Goal: Task Accomplishment & Management: Book appointment/travel/reservation

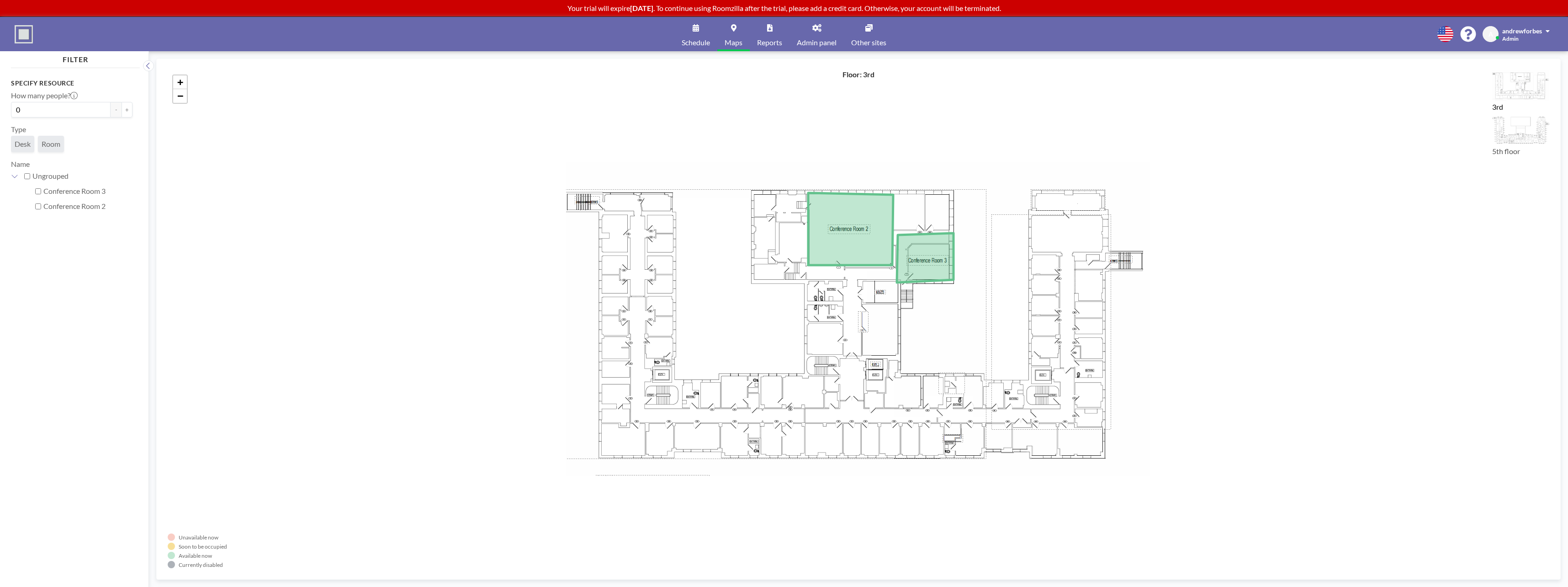
click at [94, 207] on label "Conference Room 2" at bounding box center [88, 206] width 89 height 9
click at [41, 207] on input "Conference Room 2" at bounding box center [38, 206] width 6 height 6
click at [94, 206] on label "Conference Room 2" at bounding box center [88, 206] width 89 height 9
click at [41, 206] on input "Conference Room 2" at bounding box center [38, 206] width 6 height 6
checkbox input "false"
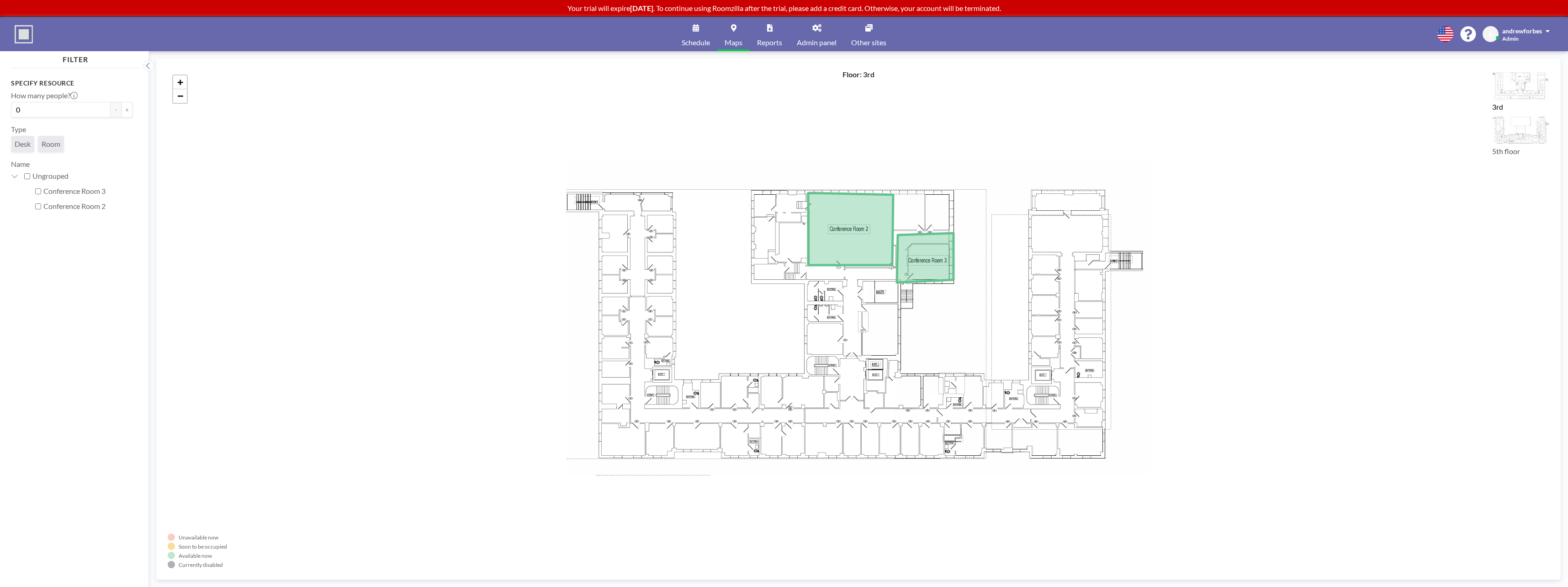
click at [928, 9] on p "Your trial will expire [DATE] . To continue using Roomzilla after the trial, pl…" at bounding box center [784, 8] width 1568 height 9
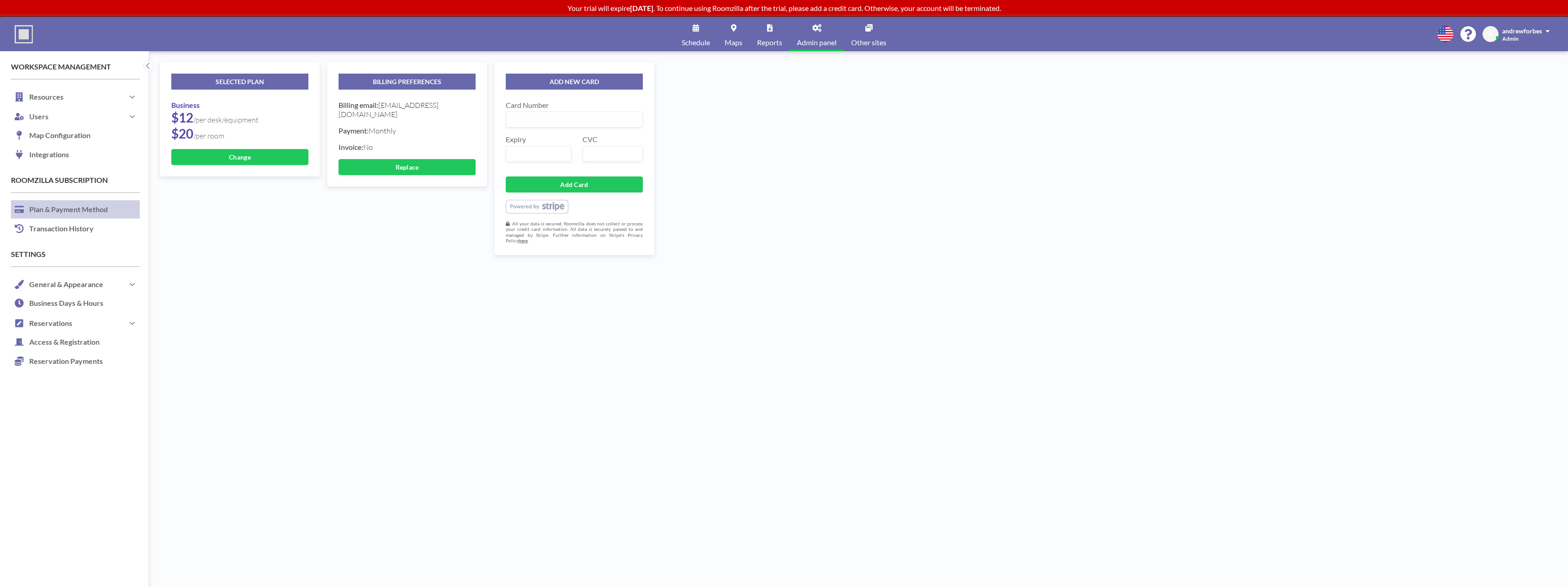
click at [690, 35] on link "Schedule" at bounding box center [696, 34] width 43 height 34
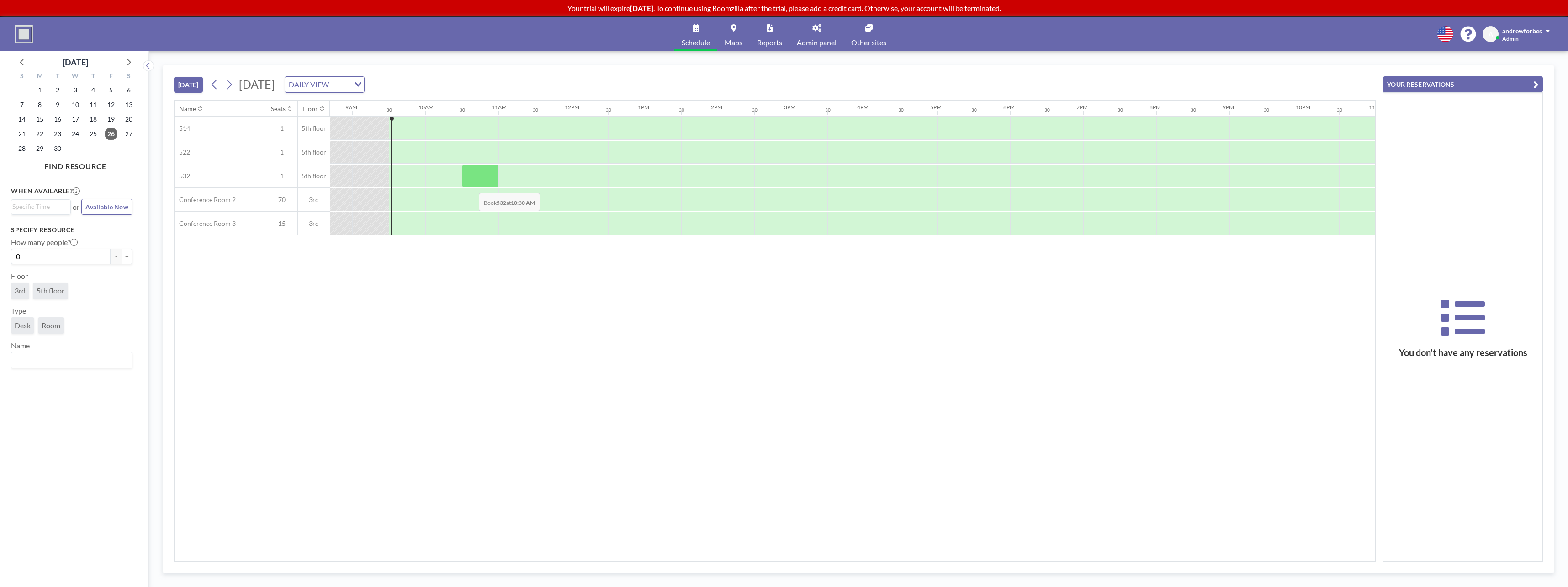
scroll to position [0, 658]
click at [228, 85] on icon at bounding box center [229, 85] width 9 height 14
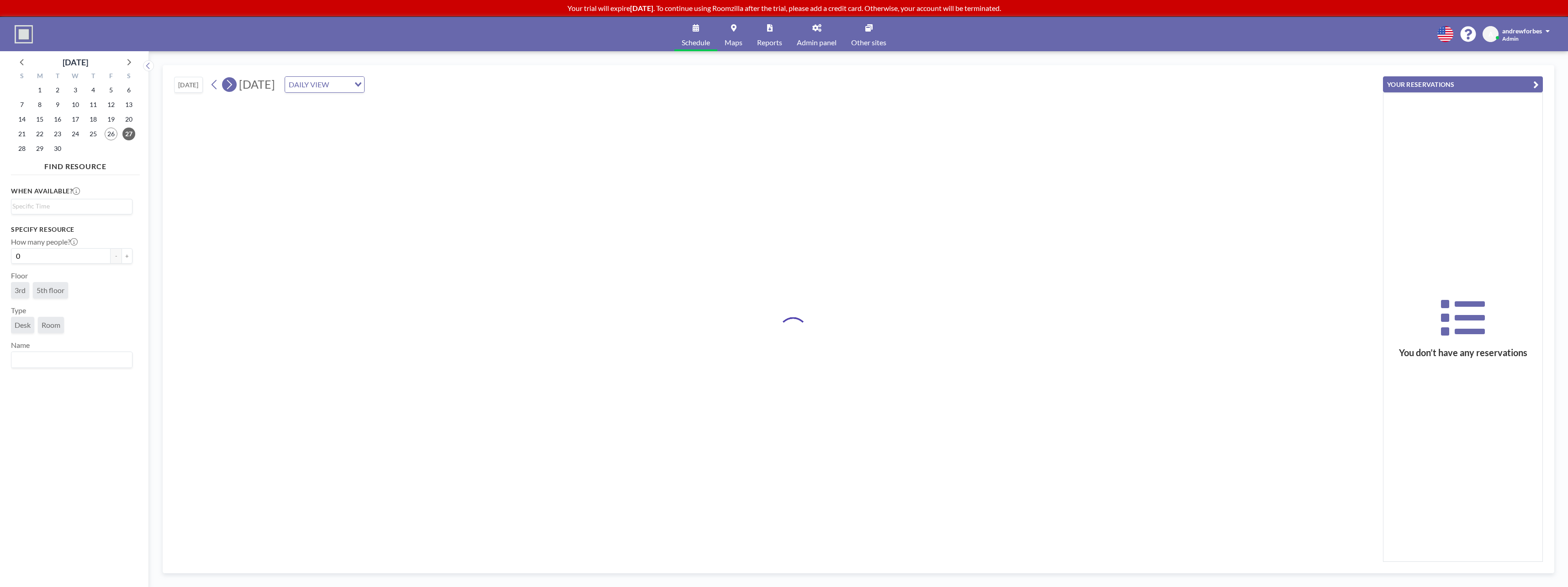
click at [228, 85] on icon at bounding box center [229, 85] width 9 height 14
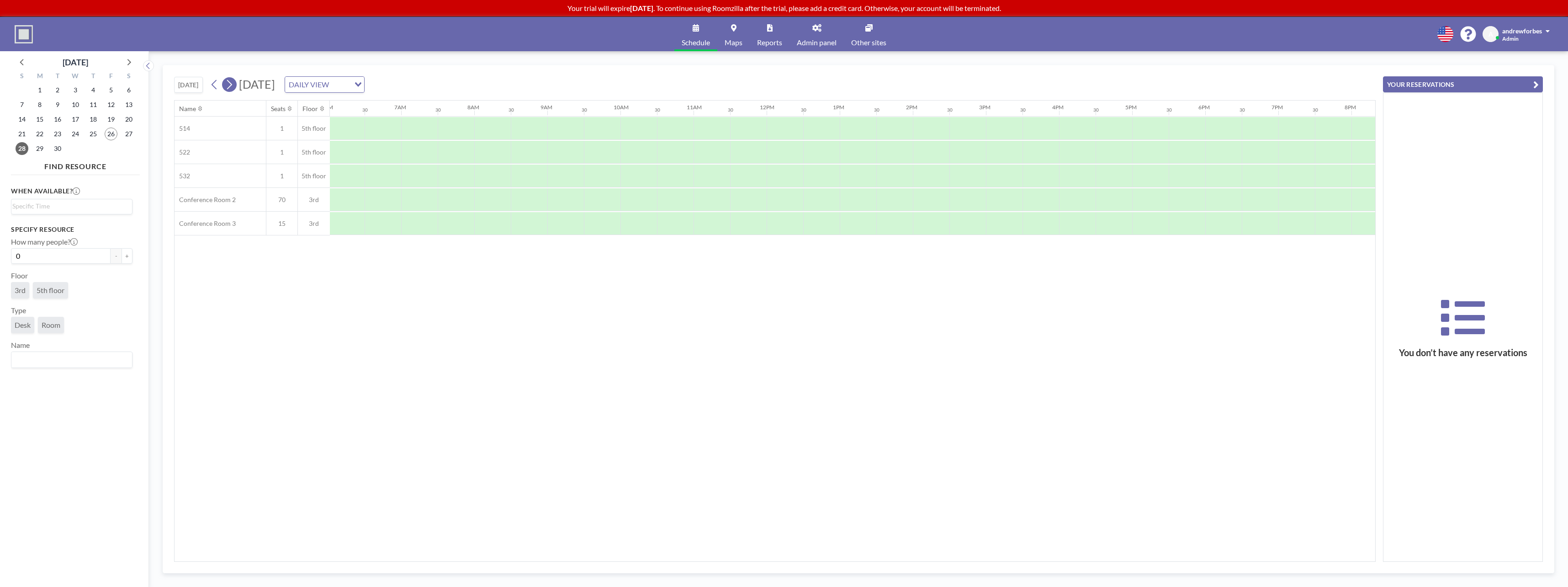
scroll to position [0, 548]
click at [228, 85] on icon at bounding box center [229, 85] width 9 height 14
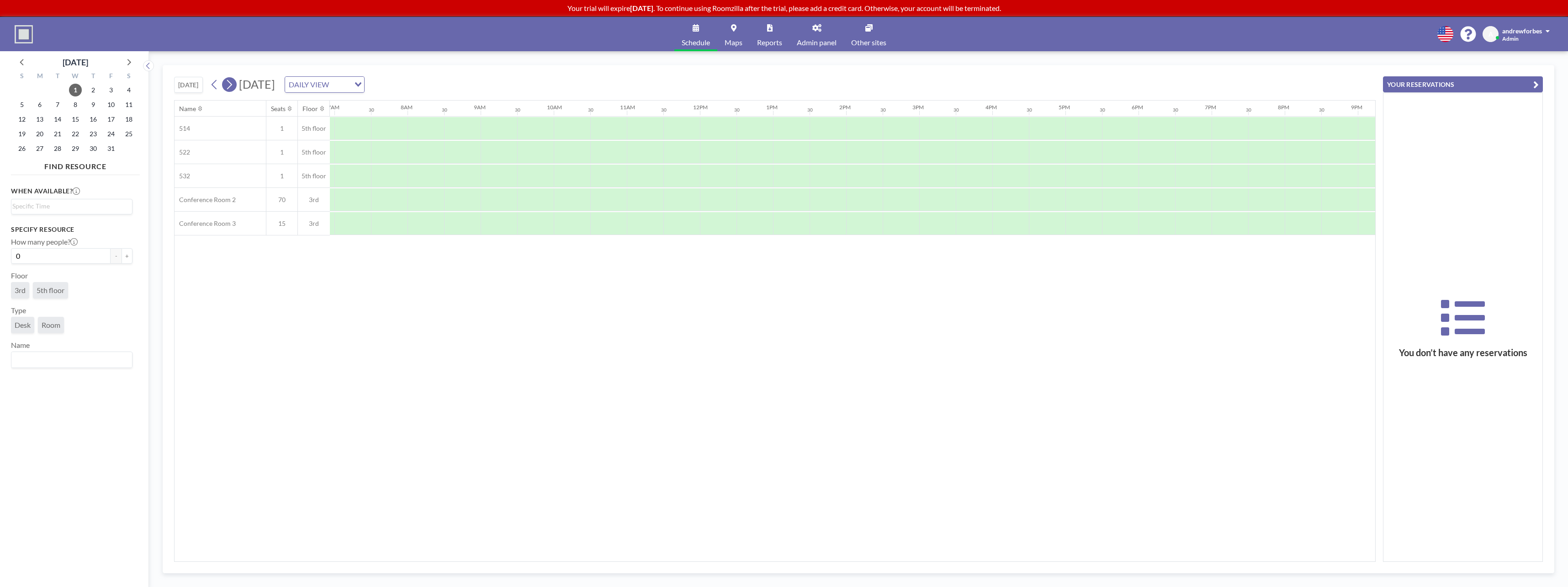
click at [228, 85] on icon at bounding box center [229, 85] width 9 height 14
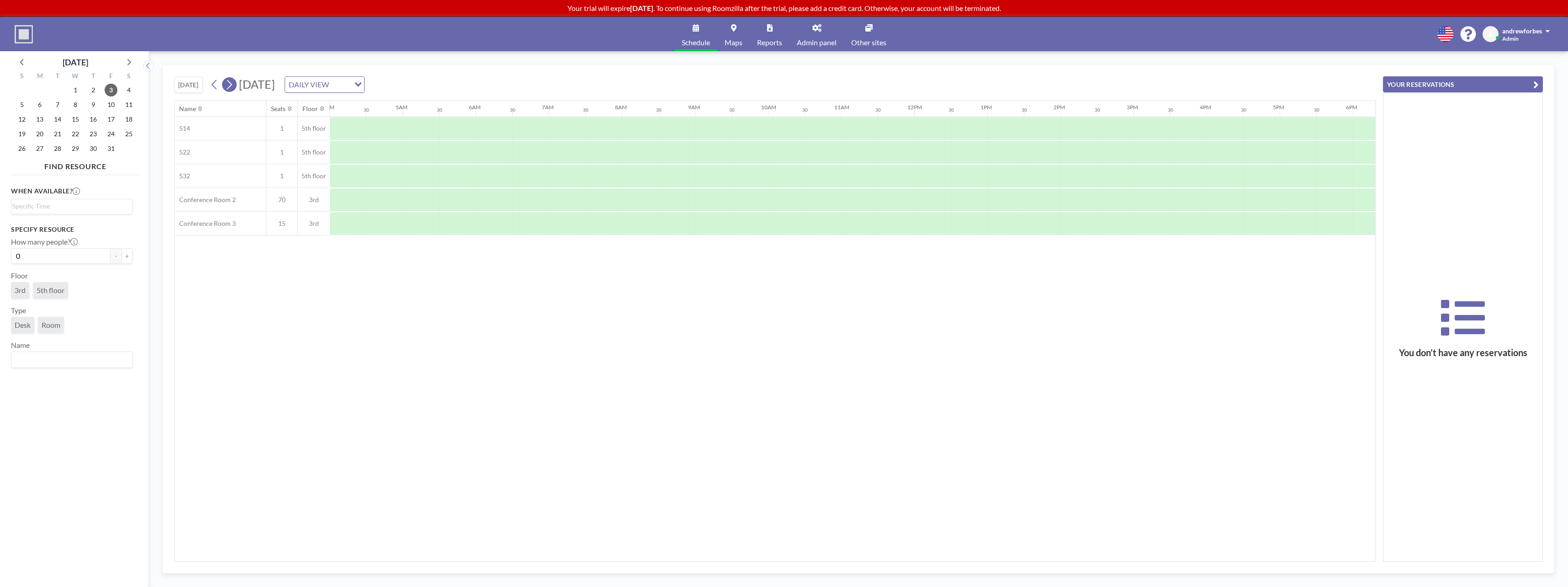
scroll to position [0, 0]
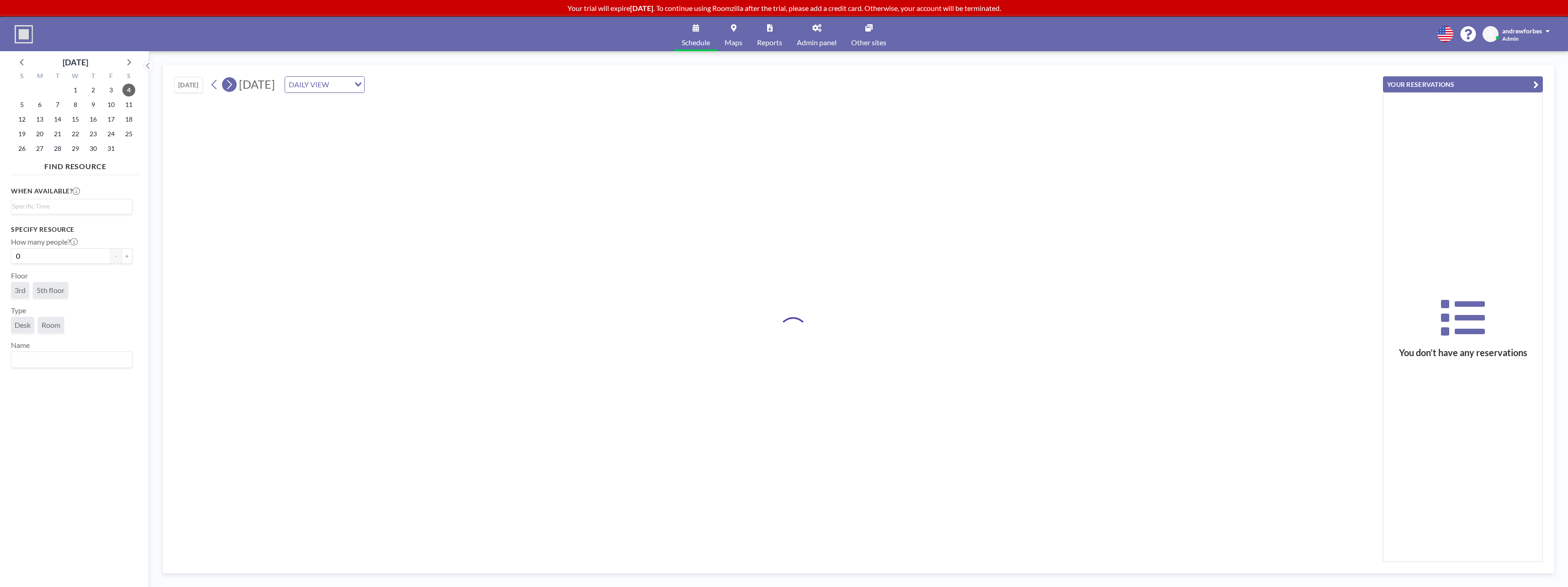
click at [228, 85] on icon at bounding box center [229, 85] width 9 height 14
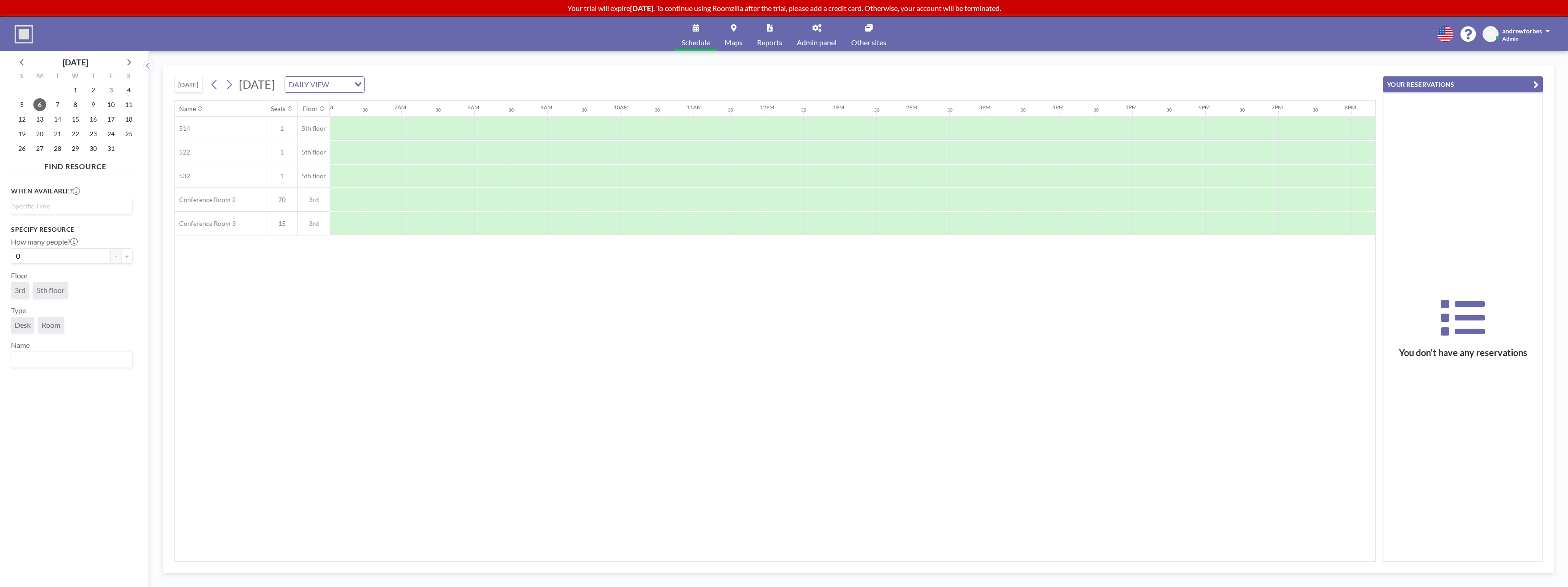
scroll to position [0, 548]
click at [228, 87] on icon at bounding box center [229, 85] width 9 height 14
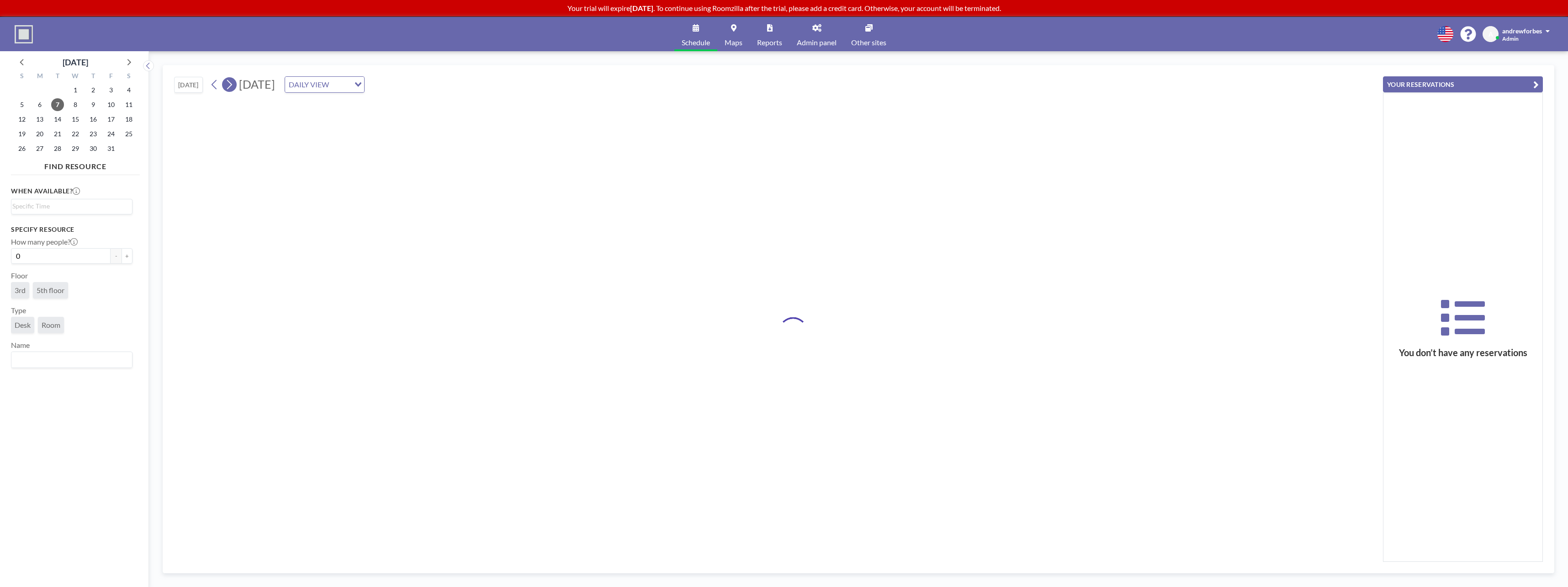
click at [228, 87] on icon at bounding box center [229, 85] width 9 height 14
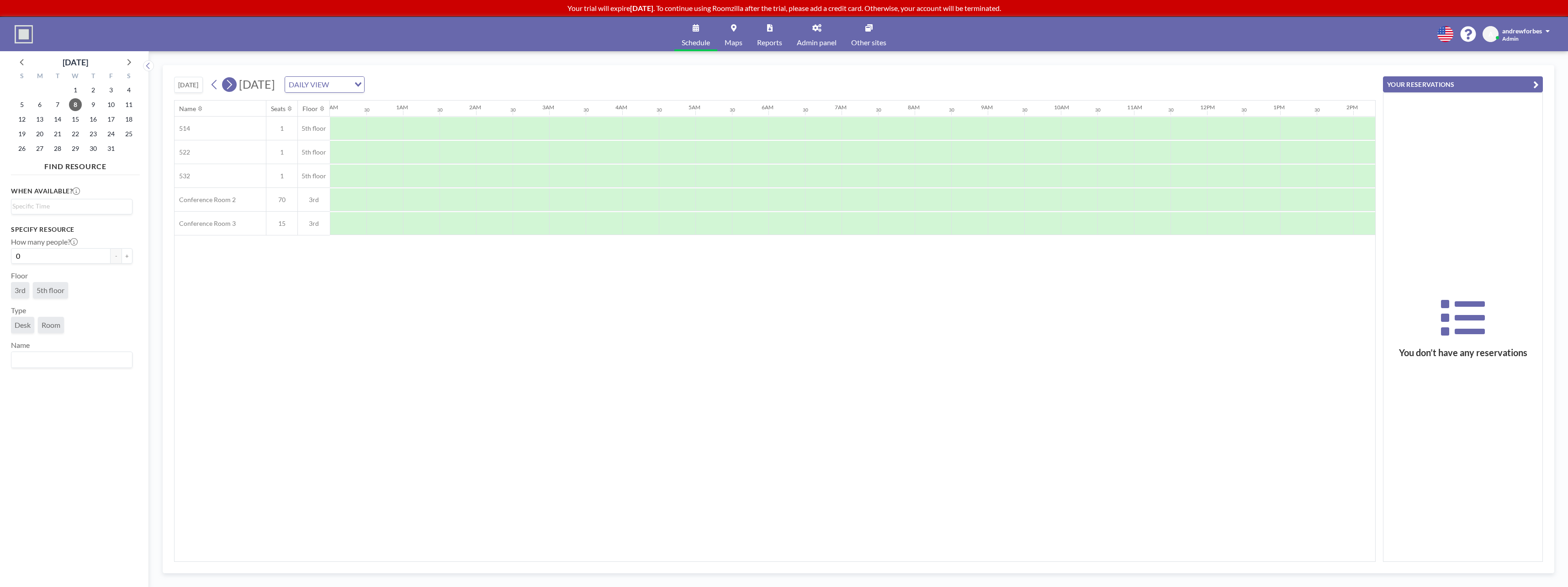
click at [228, 87] on icon at bounding box center [229, 85] width 9 height 14
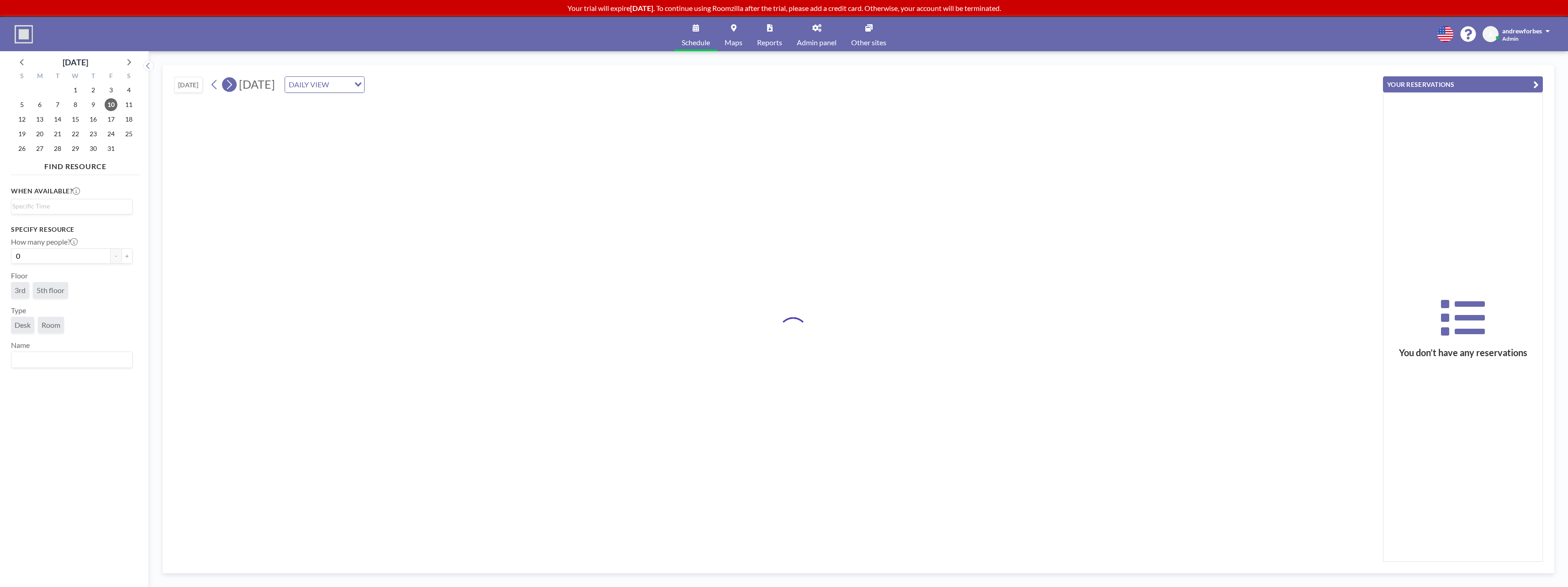
click at [228, 87] on icon at bounding box center [229, 85] width 9 height 14
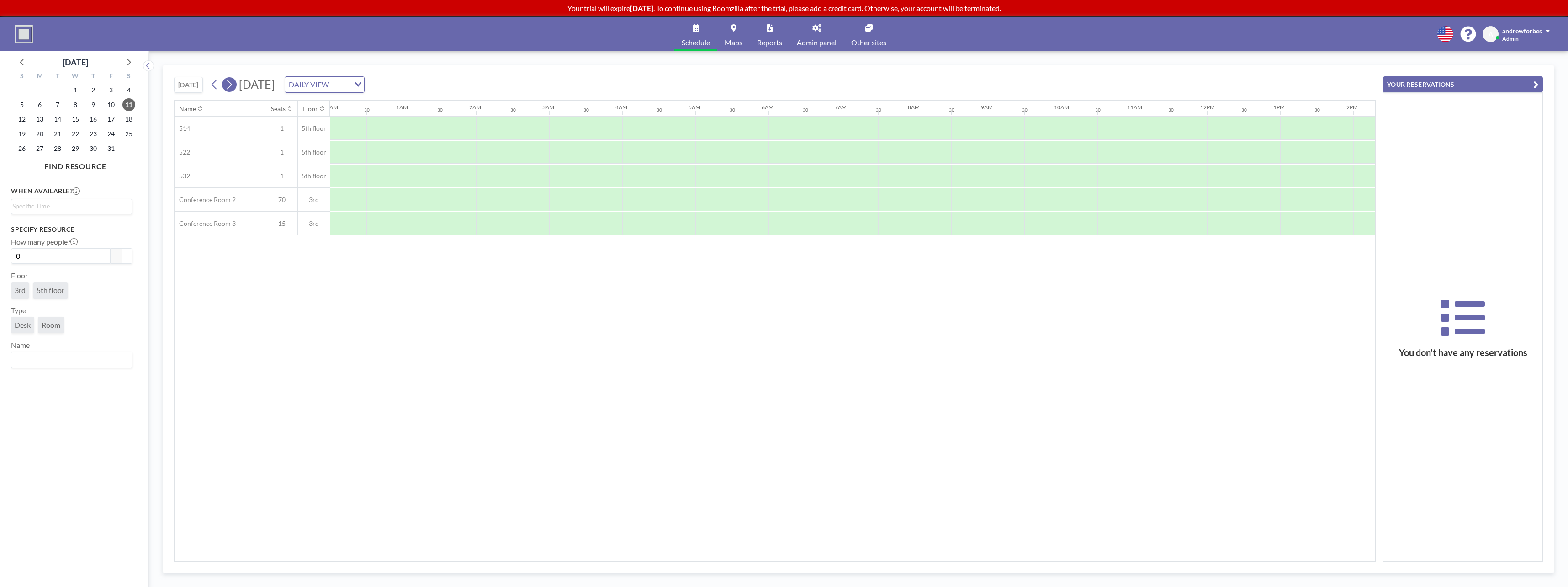
click at [228, 87] on icon at bounding box center [229, 85] width 9 height 14
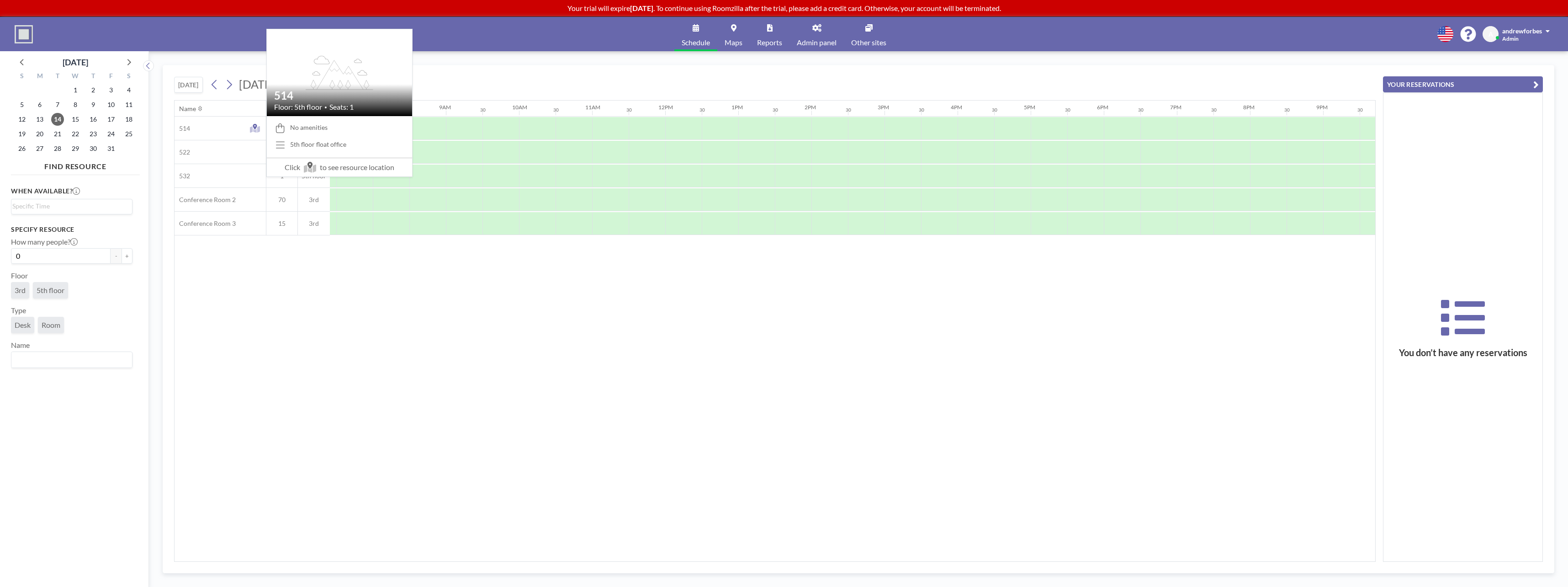
scroll to position [0, 548]
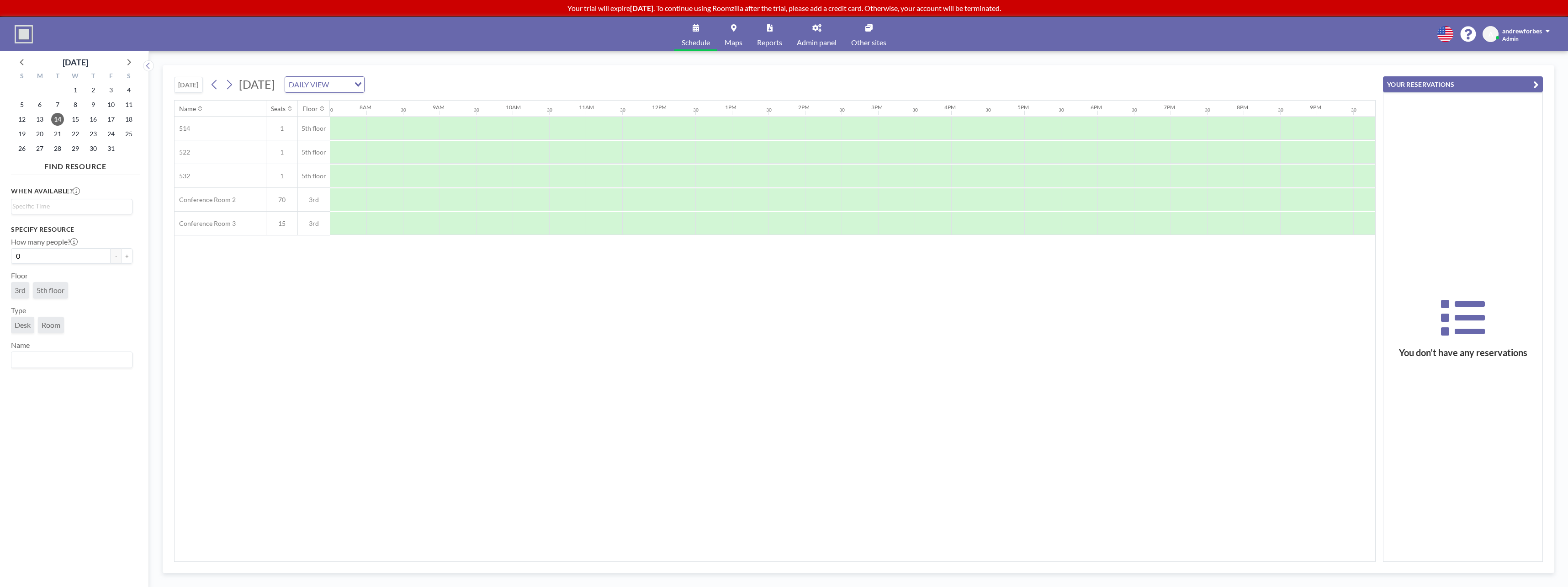
click at [21, 293] on span "3rd" at bounding box center [20, 290] width 11 height 9
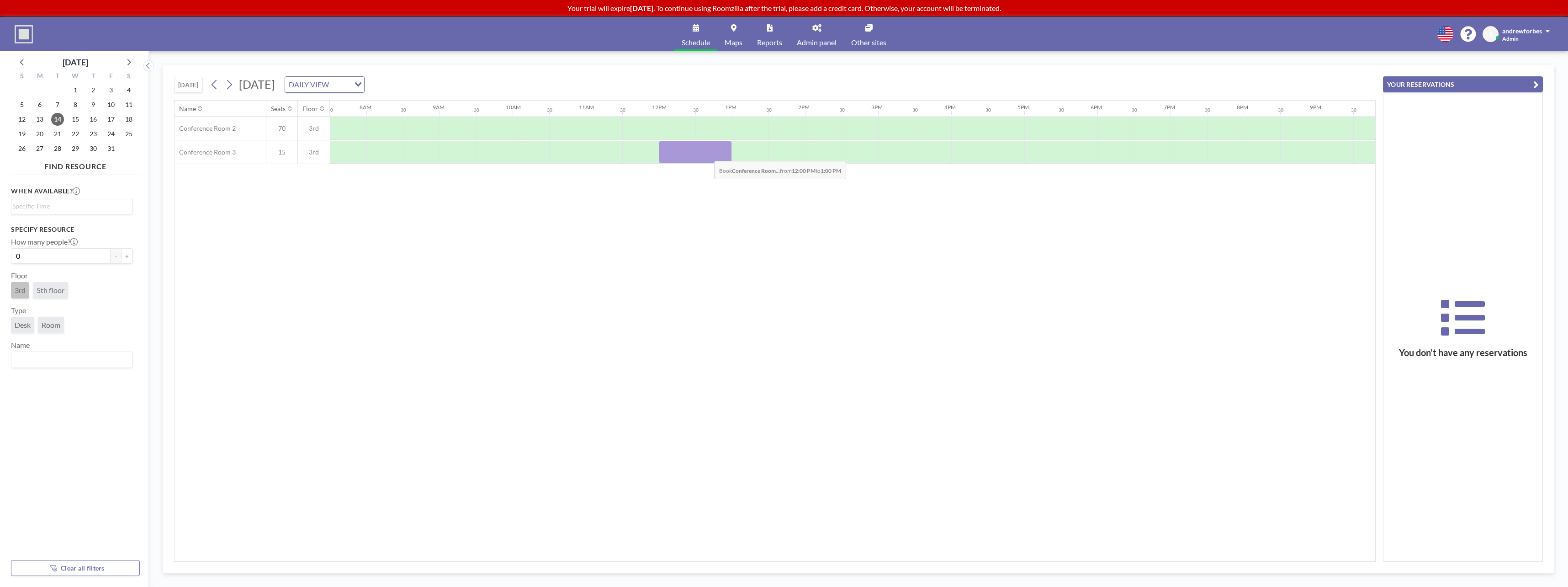
drag, startPoint x: 663, startPoint y: 156, endPoint x: 708, endPoint y: 154, distance: 45.0
click at [708, 154] on div at bounding box center [695, 152] width 73 height 23
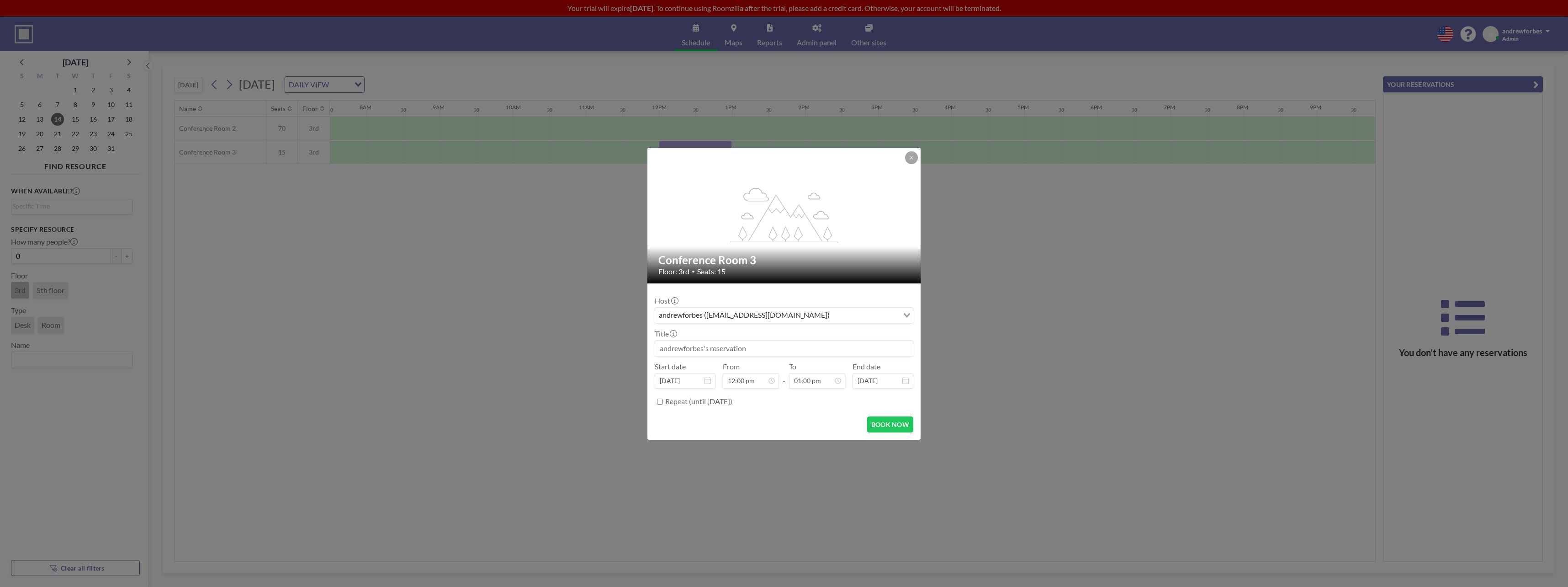
scroll to position [390, 0]
drag, startPoint x: 759, startPoint y: 355, endPoint x: 586, endPoint y: 357, distance: 173.0
click at [586, 357] on div "flex-grow: 1.2; Conference Room 3 Floor: 3rd • Seats: 15 Host andrewforbes ([EM…" at bounding box center [784, 294] width 1568 height 587
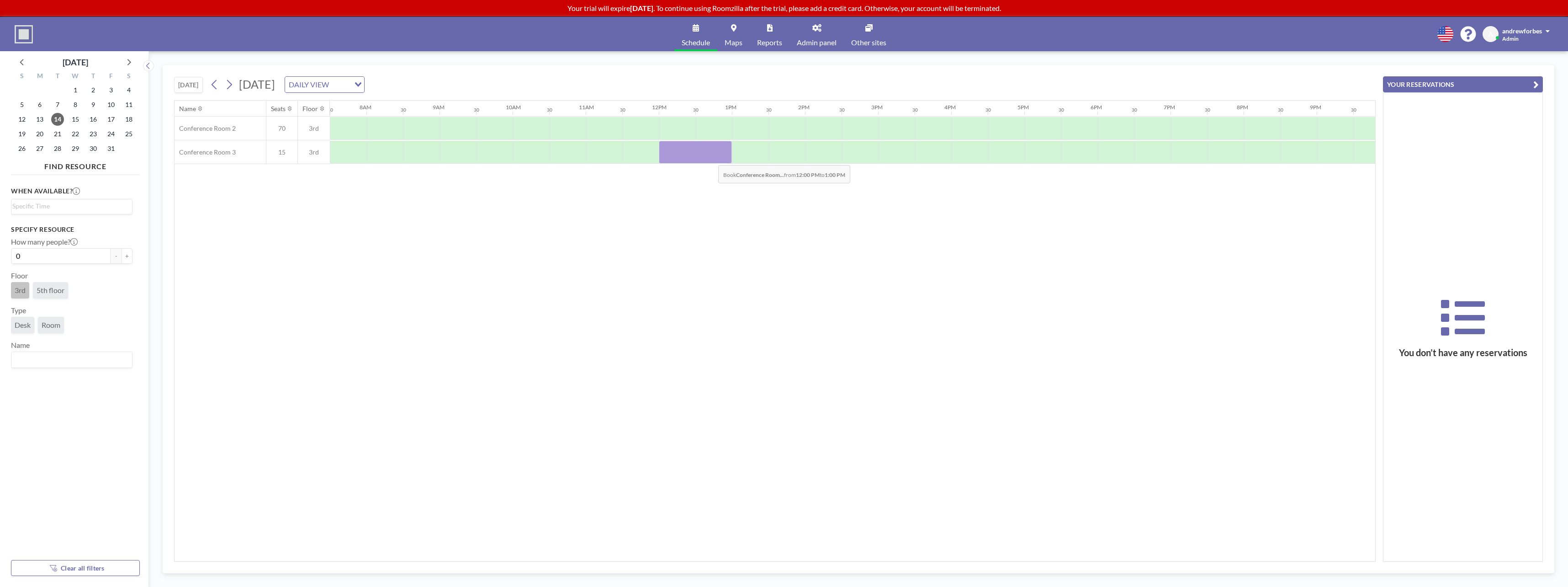
click at [711, 158] on div at bounding box center [695, 152] width 73 height 23
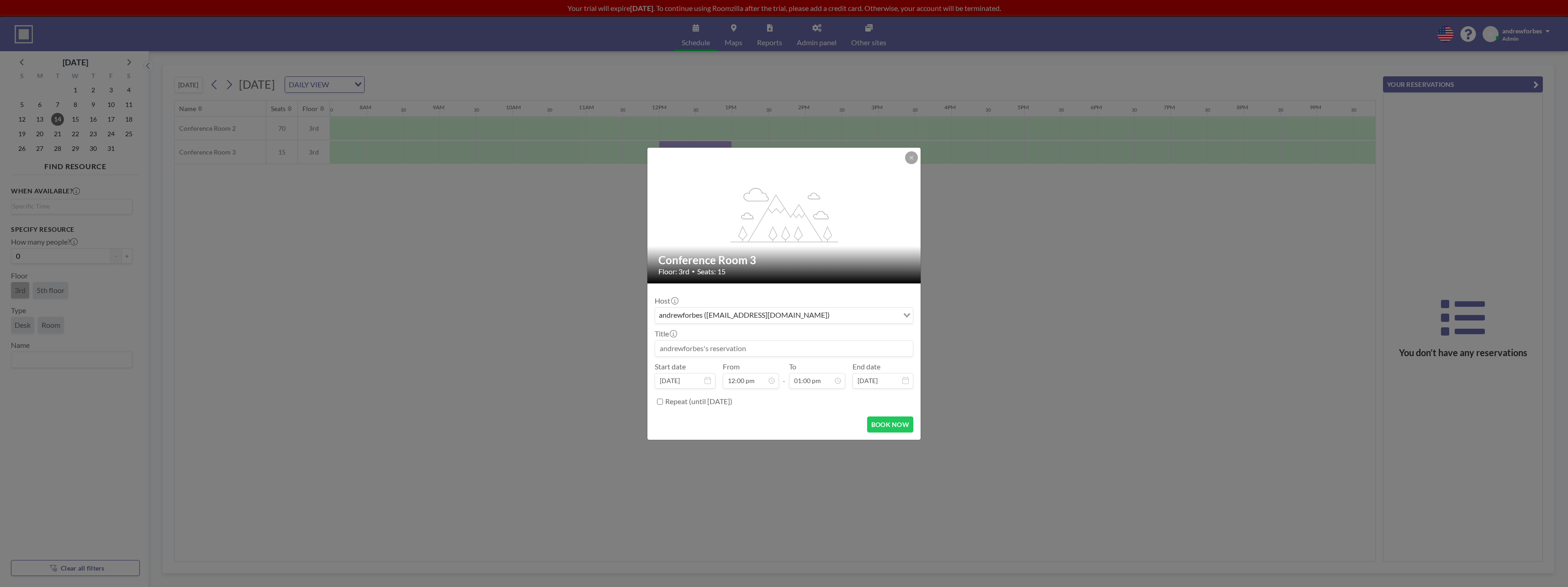
click at [803, 349] on input at bounding box center [783, 348] width 257 height 16
type input "BMC - [PERSON_NAME] Monthly reservation"
click at [712, 385] on input "[DATE]" at bounding box center [685, 381] width 61 height 16
click at [699, 325] on span "14" at bounding box center [696, 329] width 13 height 13
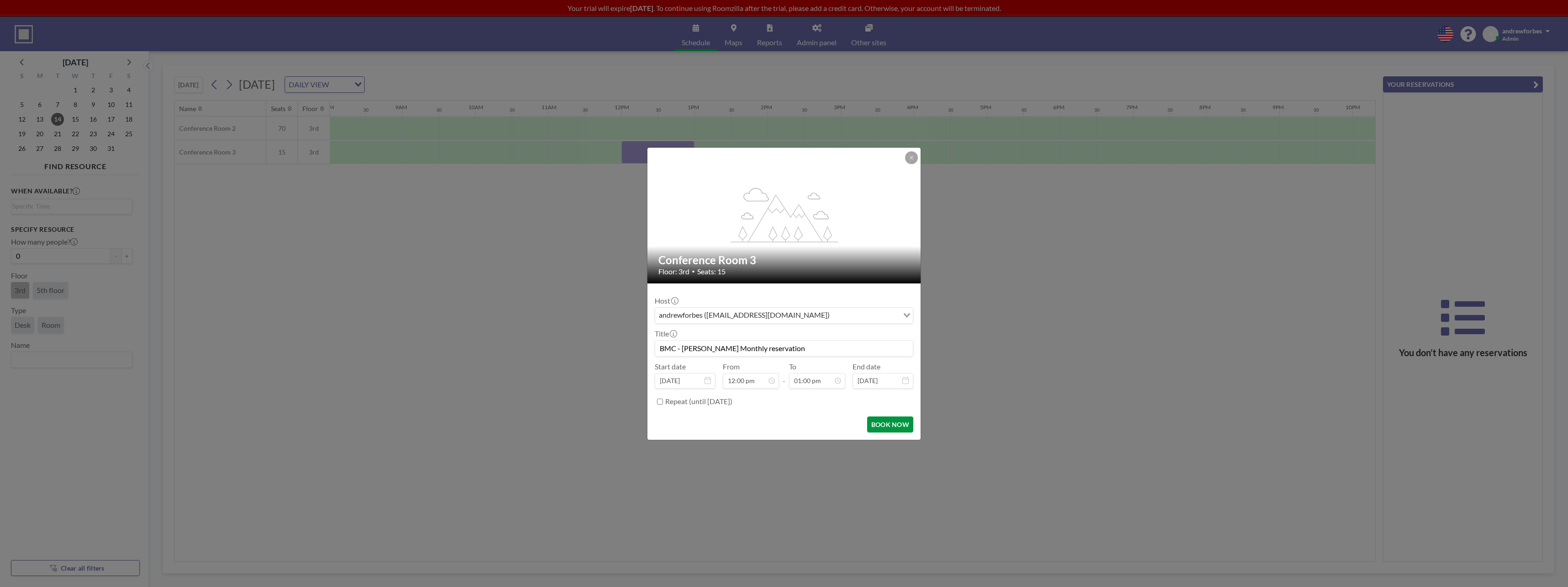
scroll to position [0, 710]
click at [894, 432] on form "Host andrewforbes ([EMAIL_ADDRESS][DOMAIN_NAME]) Loading... Title BMC - [PERSON…" at bounding box center [784, 361] width 273 height 156
click at [895, 429] on button "BOOK NOW" at bounding box center [891, 424] width 46 height 16
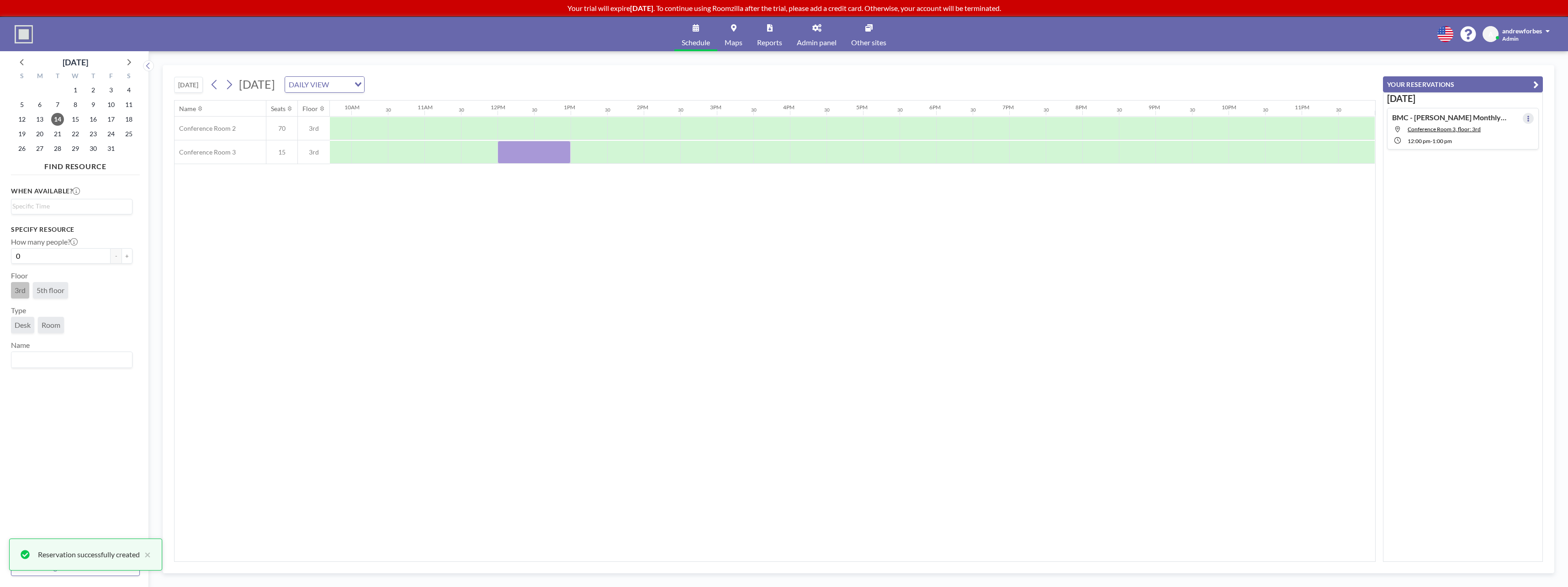
drag, startPoint x: 542, startPoint y: 155, endPoint x: 1521, endPoint y: 118, distance: 979.7
click at [1523, 118] on button at bounding box center [1528, 118] width 11 height 11
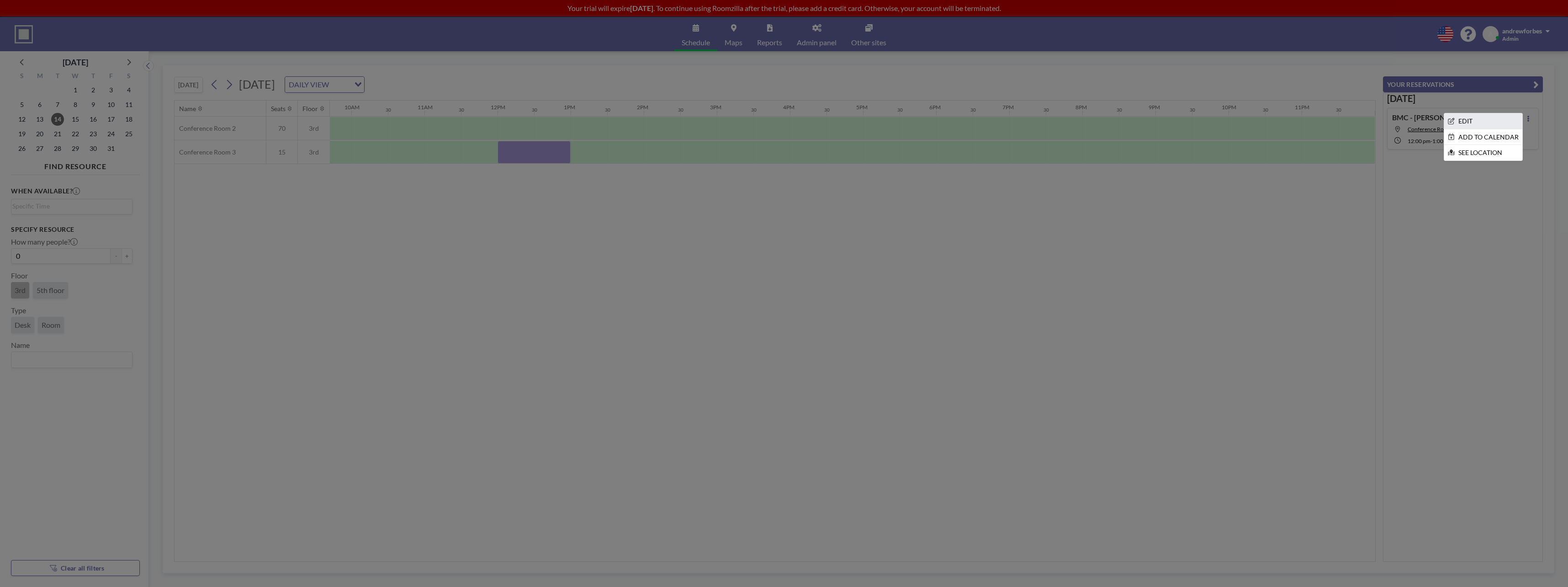
click at [1497, 124] on li "EDIT" at bounding box center [1483, 121] width 78 height 16
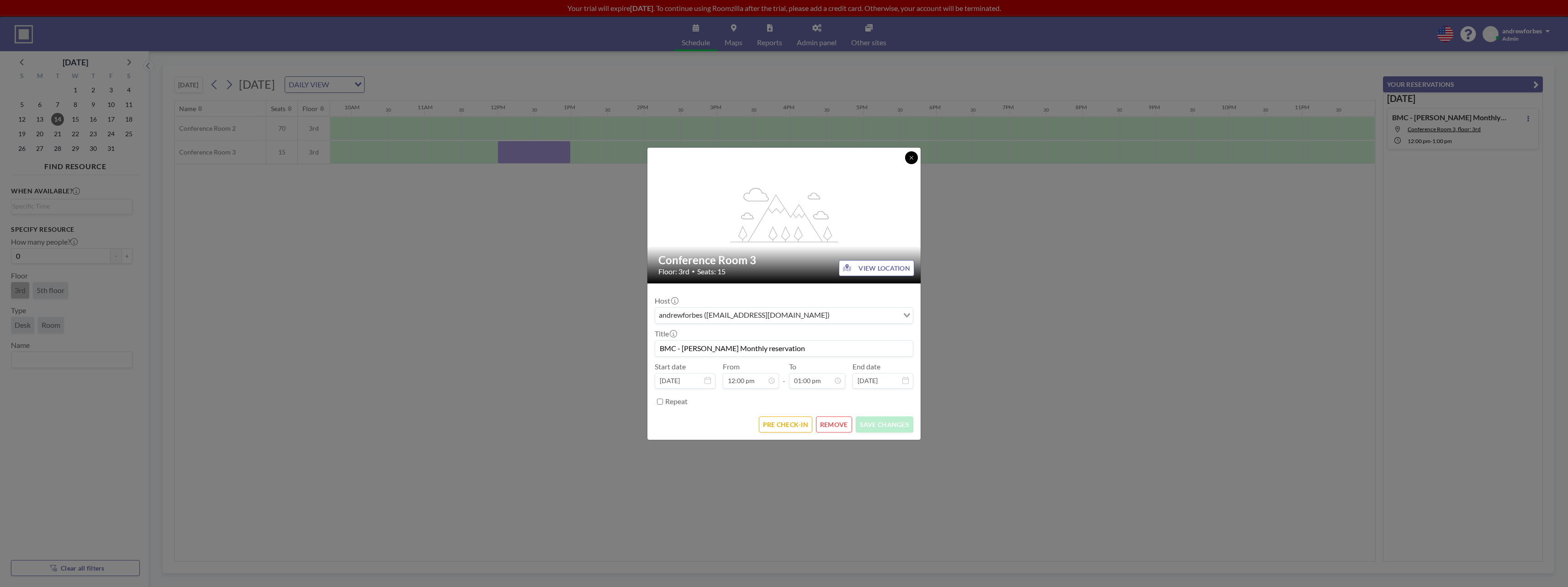
click at [911, 159] on icon at bounding box center [911, 157] width 5 height 5
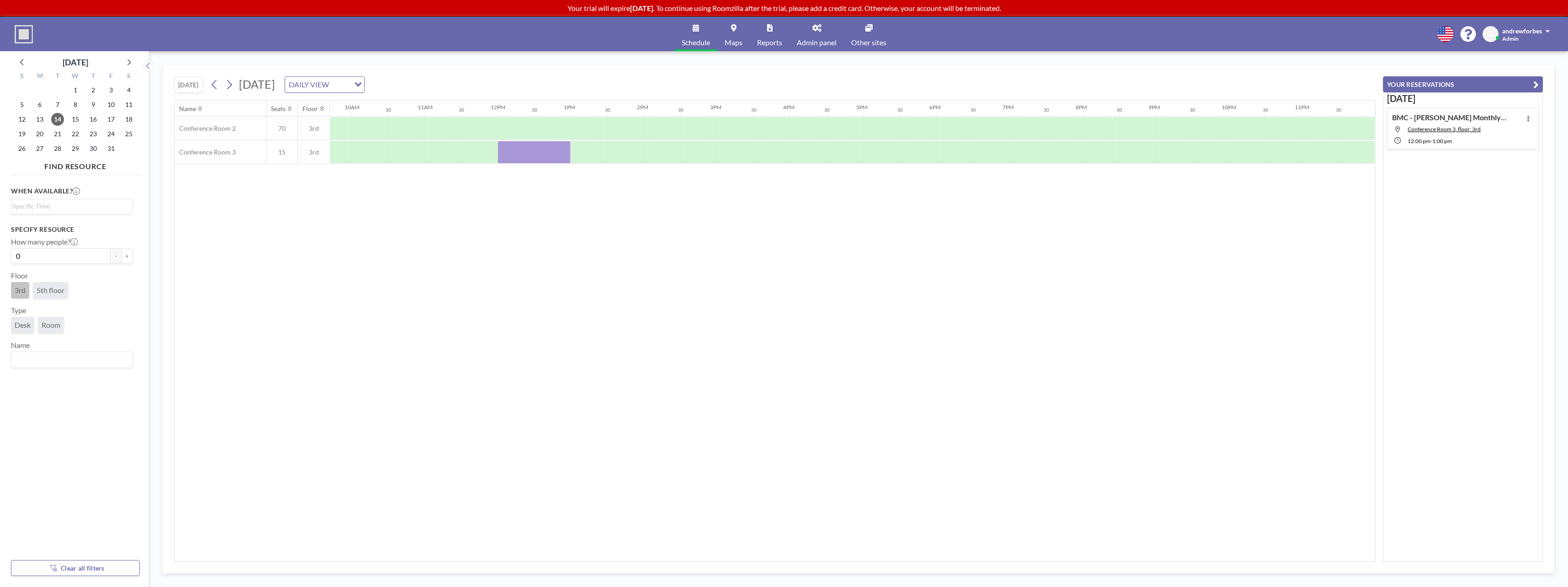
click at [186, 86] on button "[DATE]" at bounding box center [188, 85] width 29 height 16
click at [131, 60] on icon at bounding box center [128, 62] width 12 height 12
click at [131, 63] on icon at bounding box center [128, 62] width 12 height 12
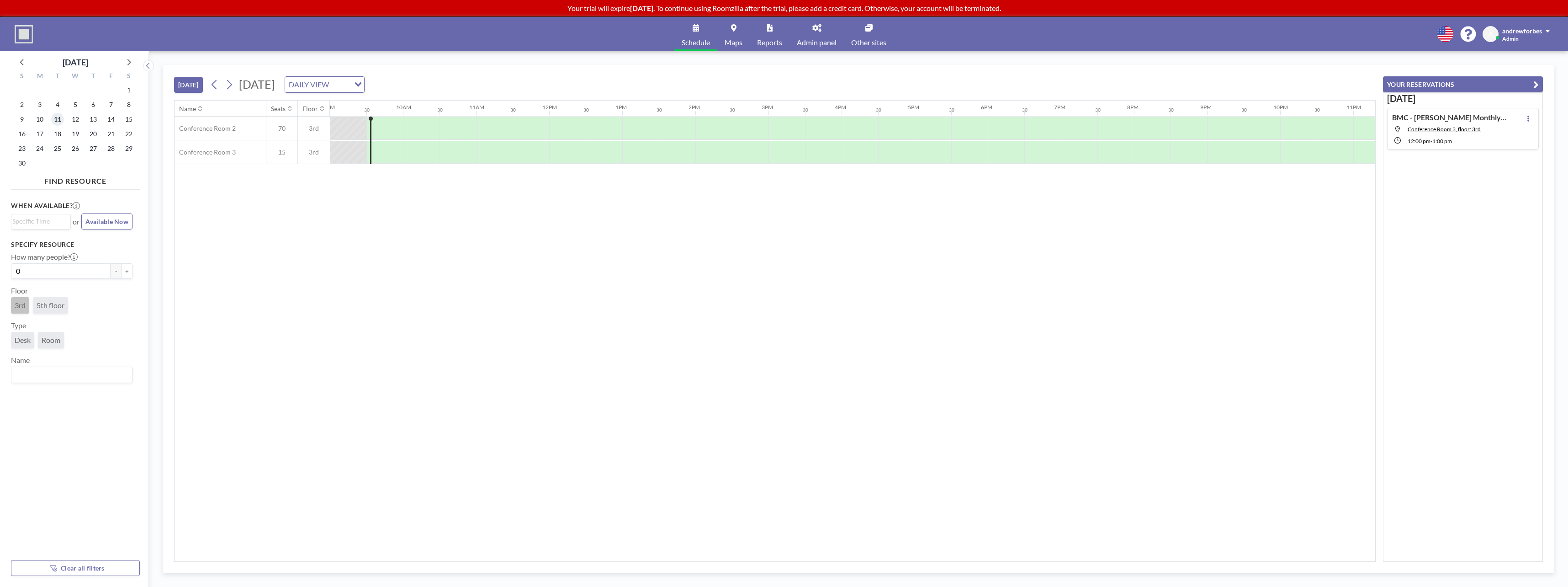
click at [57, 121] on span "11" at bounding box center [57, 119] width 13 height 13
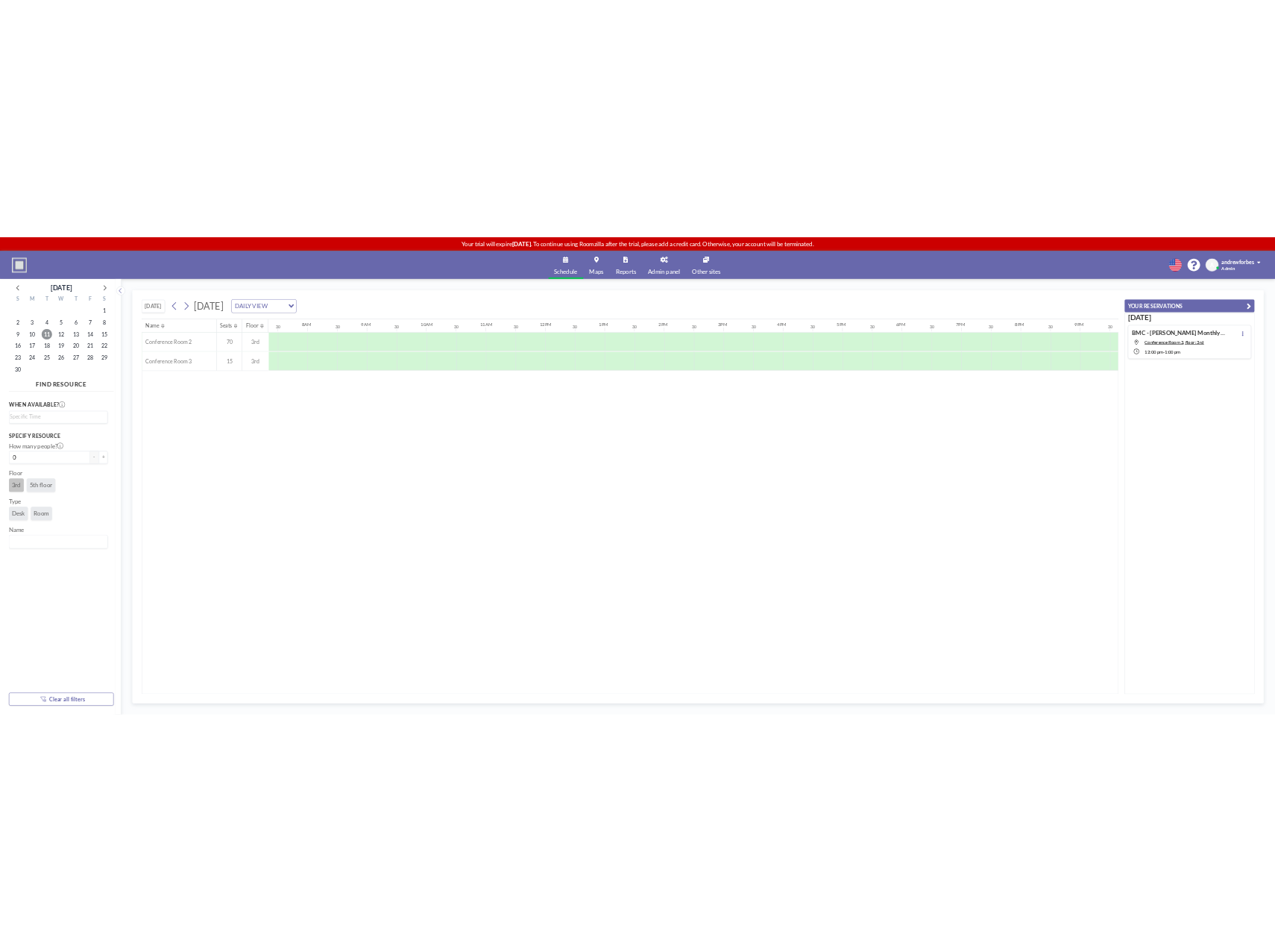
scroll to position [0, 895]
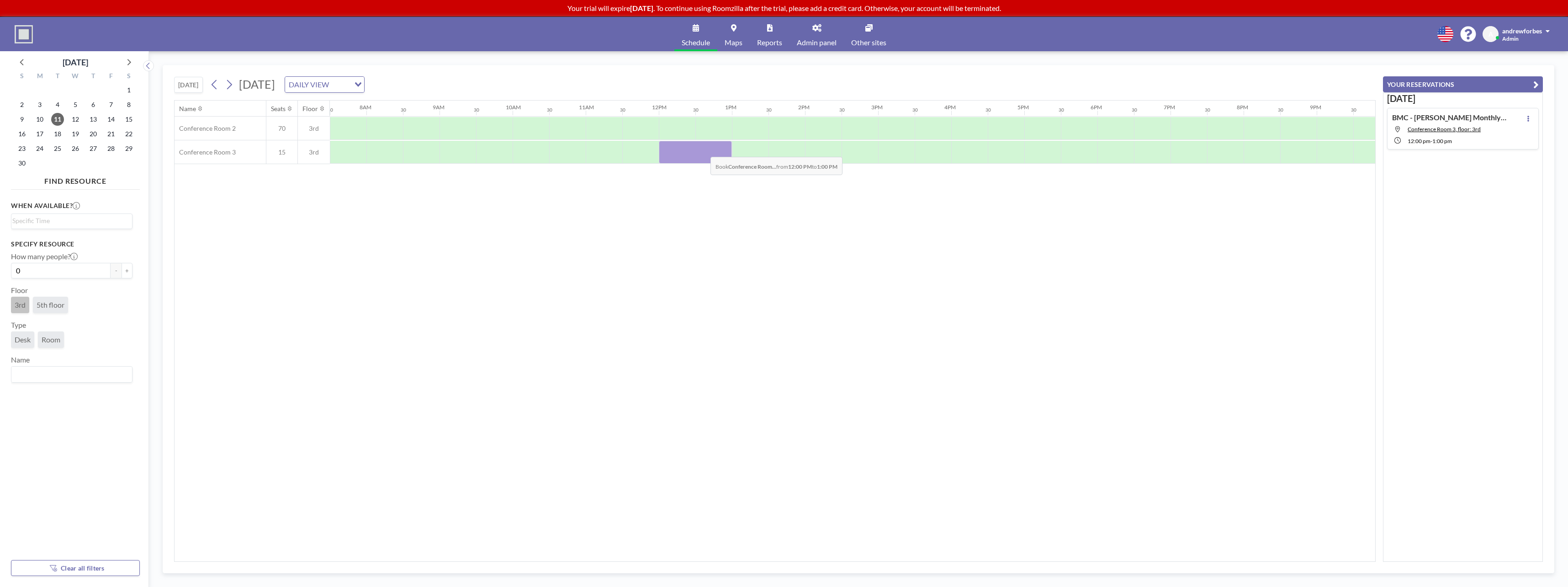
drag, startPoint x: 666, startPoint y: 150, endPoint x: 705, endPoint y: 150, distance: 39.0
click at [705, 150] on div at bounding box center [695, 152] width 73 height 23
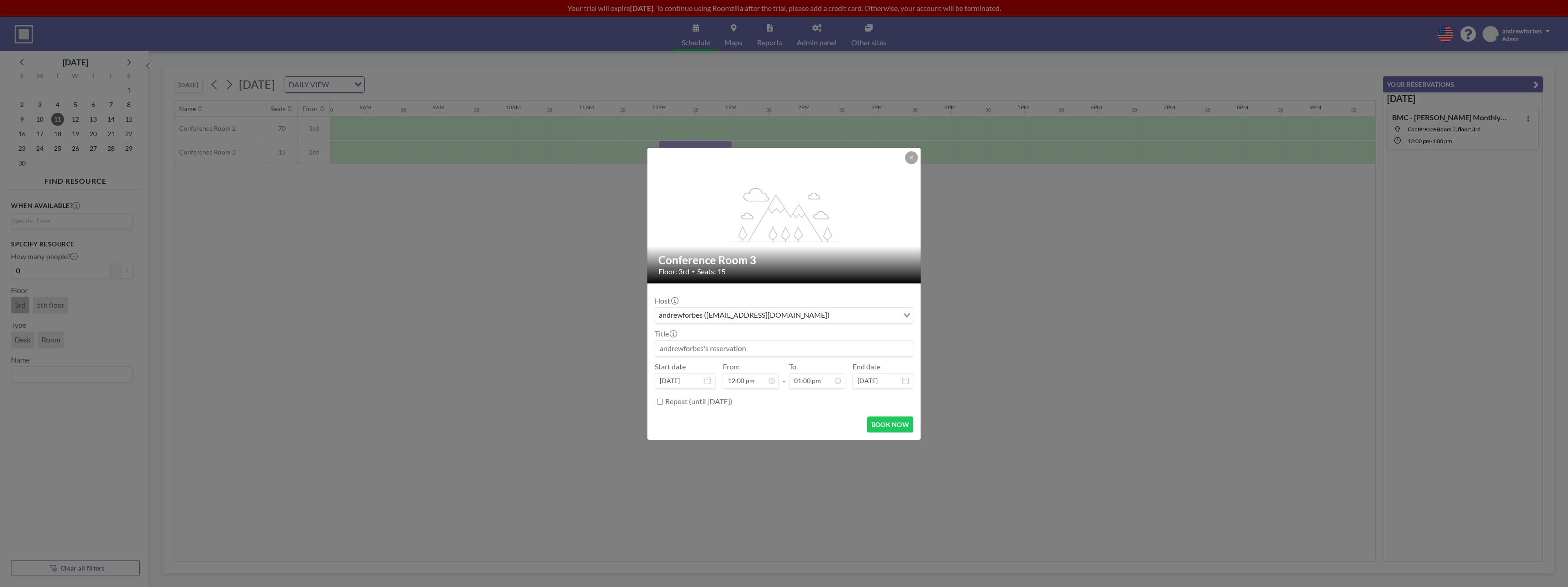
click at [724, 343] on input at bounding box center [783, 348] width 257 height 16
type input "C"
type input "BMC - [PERSON_NAME] Monthly"
click at [674, 401] on label "Repeat (until [DATE])" at bounding box center [699, 401] width 67 height 9
click at [663, 401] on input "Repeat (until [DATE])" at bounding box center [660, 402] width 6 height 6
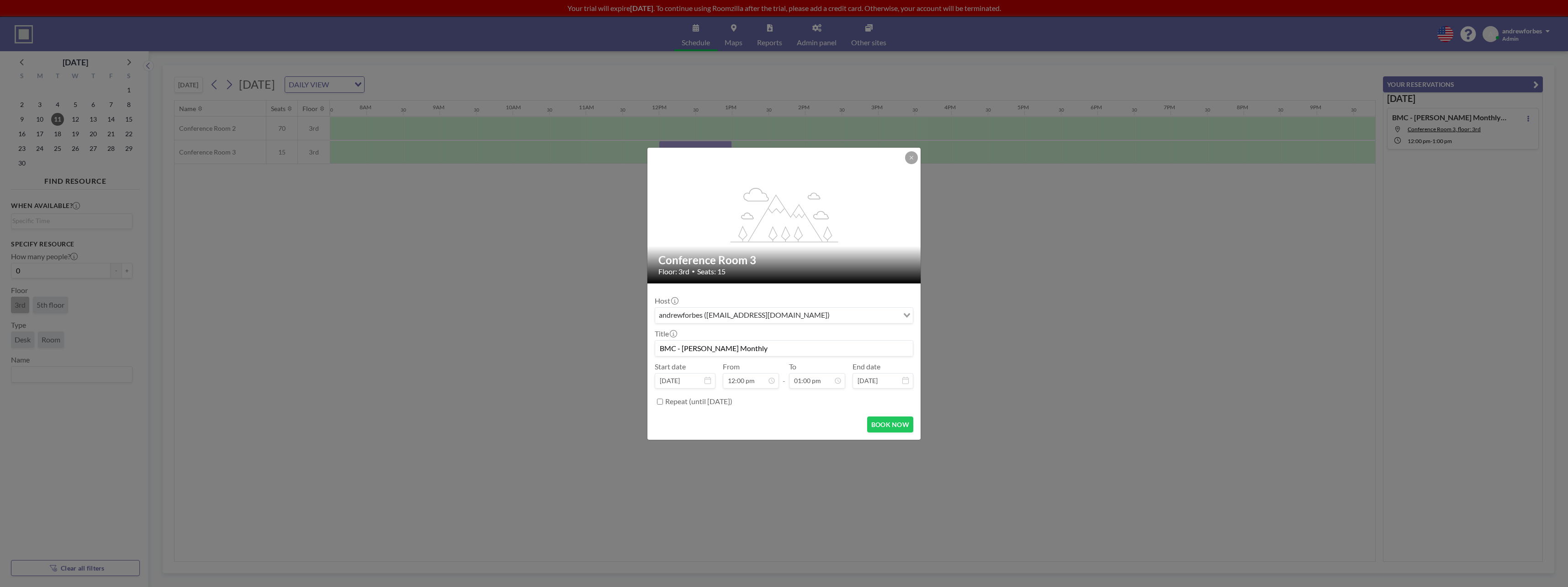
checkbox input "true"
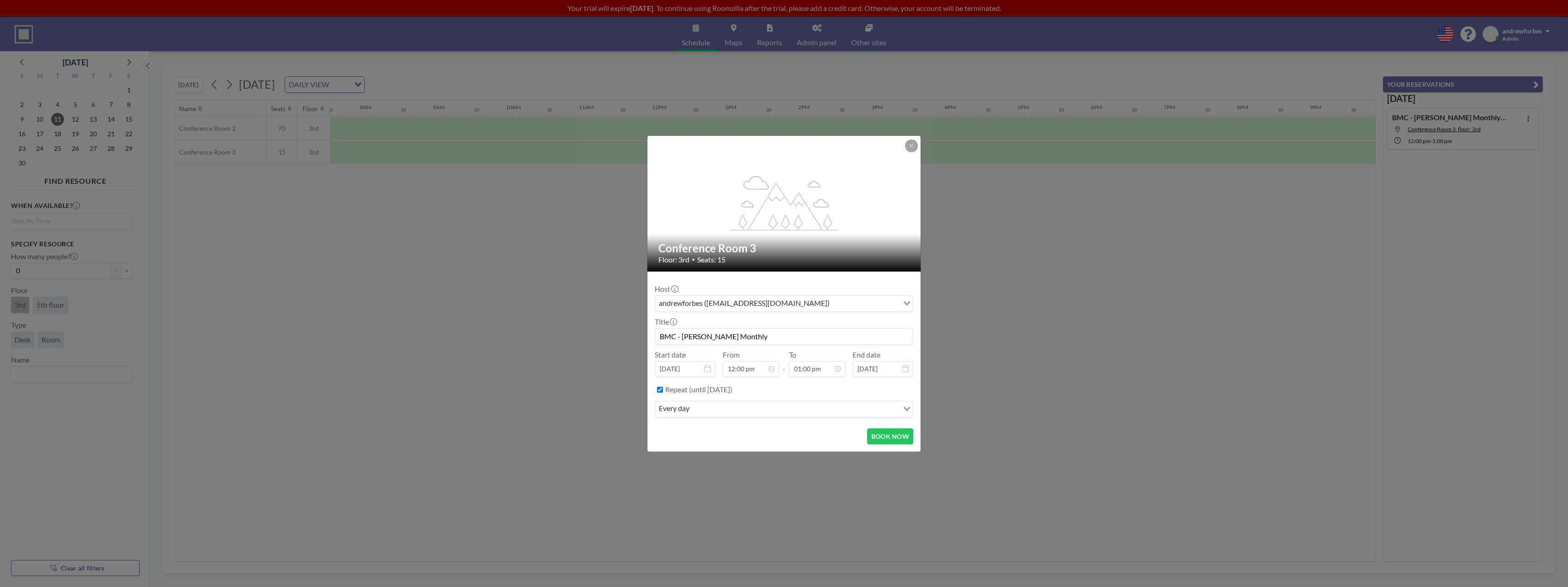
click at [721, 413] on input "Search for option" at bounding box center [795, 409] width 206 height 12
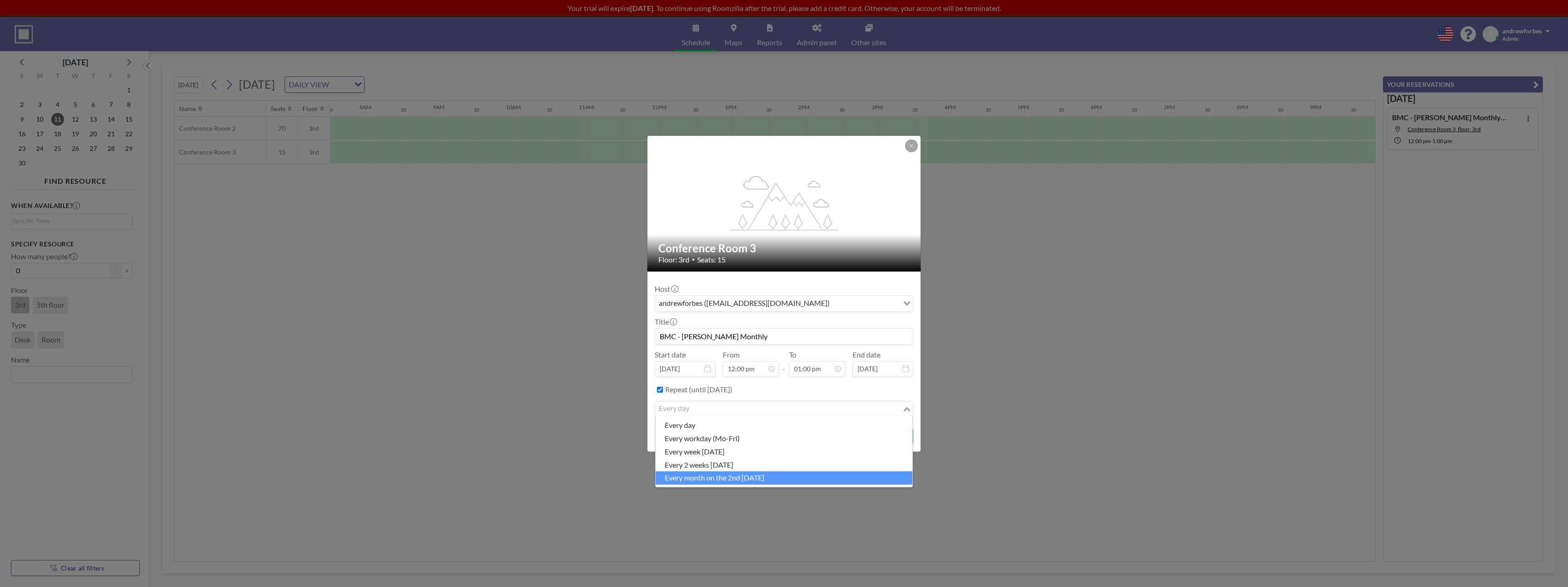
click at [781, 478] on li "every month on the 2nd [DATE]" at bounding box center [784, 478] width 257 height 13
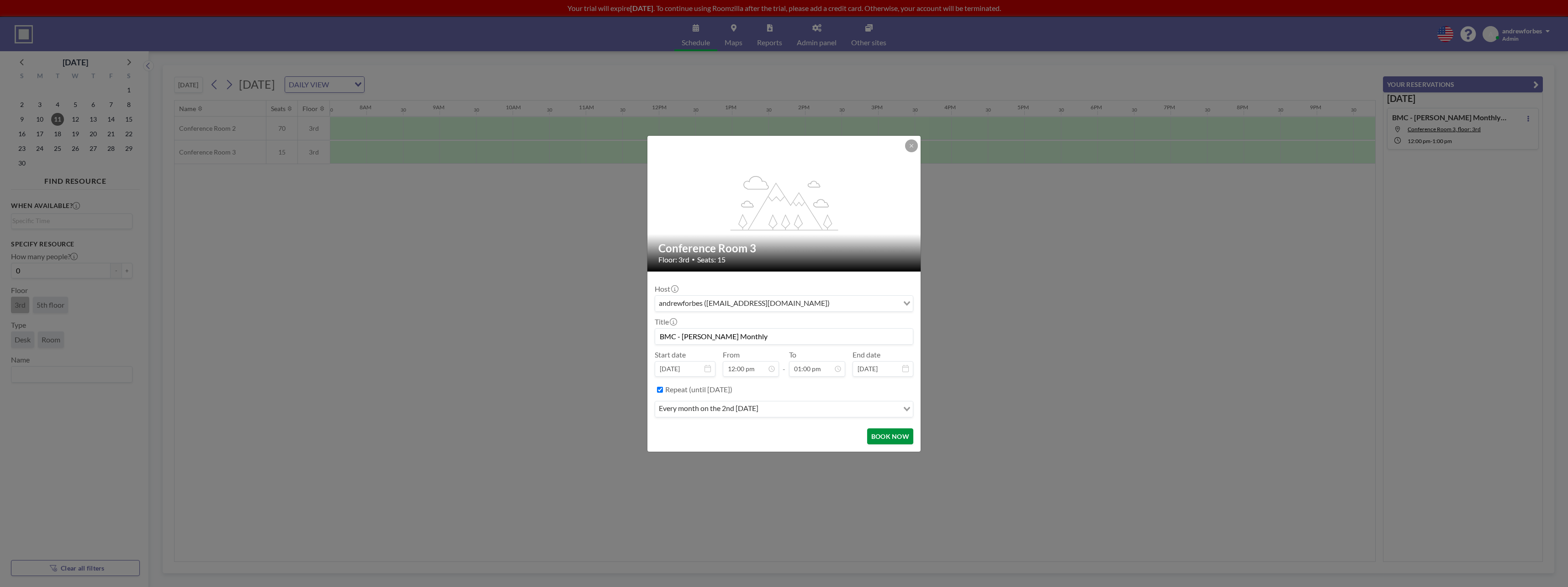
click at [893, 439] on button "BOOK NOW" at bounding box center [891, 436] width 46 height 16
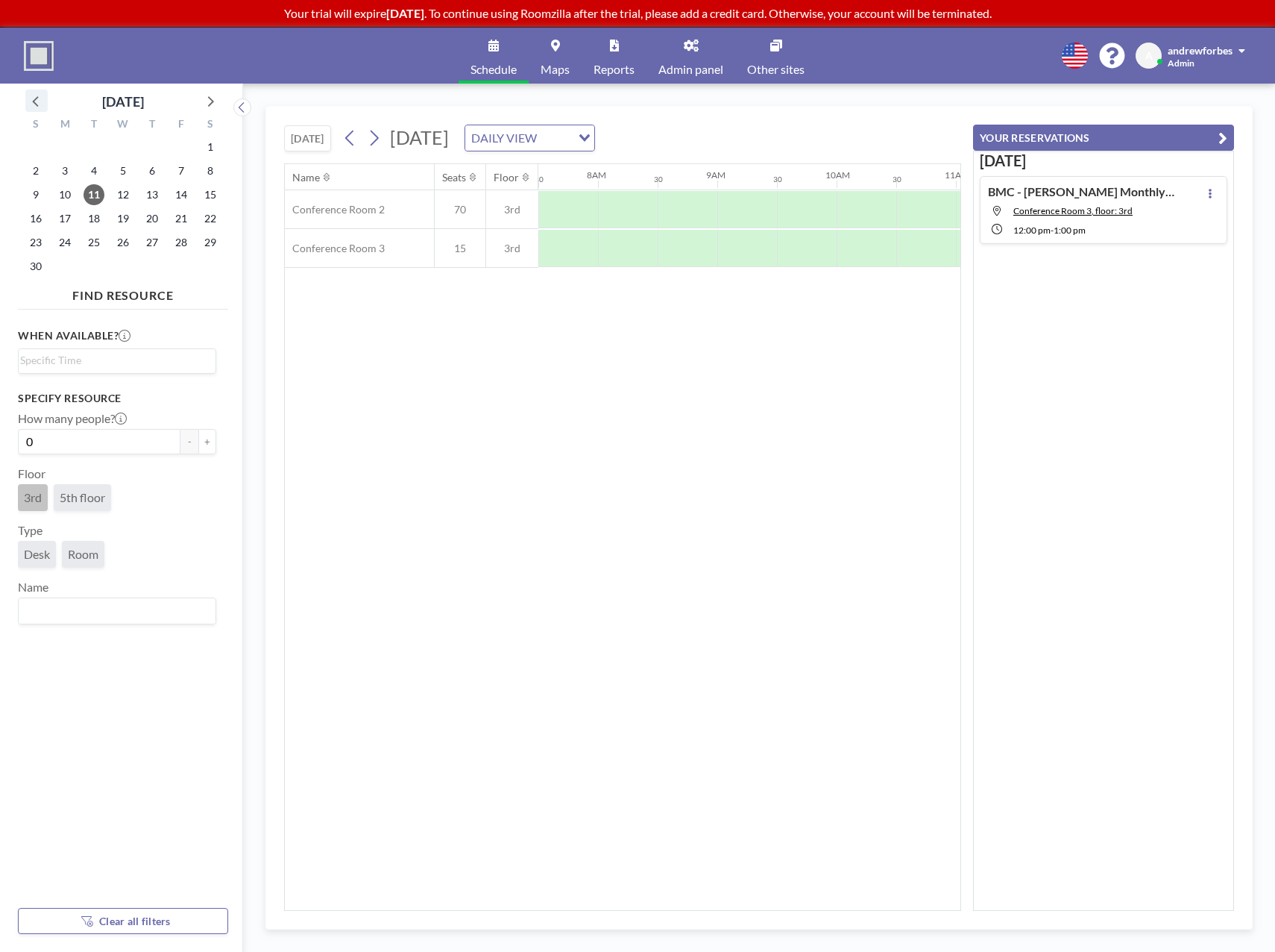
click at [31, 103] on icon at bounding box center [37, 101] width 20 height 20
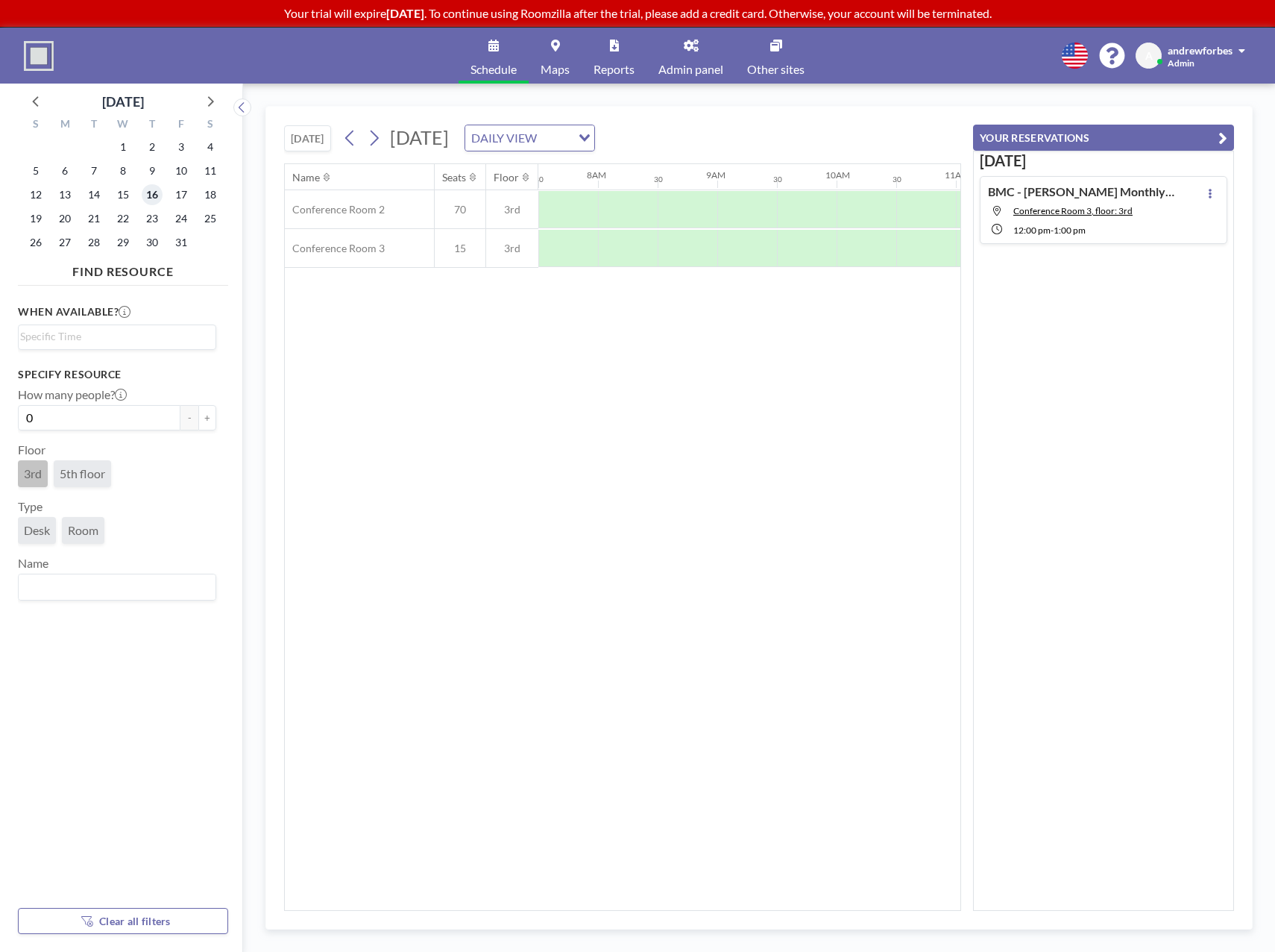
click at [156, 192] on span "16" at bounding box center [152, 194] width 21 height 21
click at [599, 901] on div "Name Seats Floor 12AM 30 1AM 30 2AM 30 3AM 30 4AM 30 5AM 30 6AM 30 7AM 30 8AM 3…" at bounding box center [623, 537] width 676 height 746
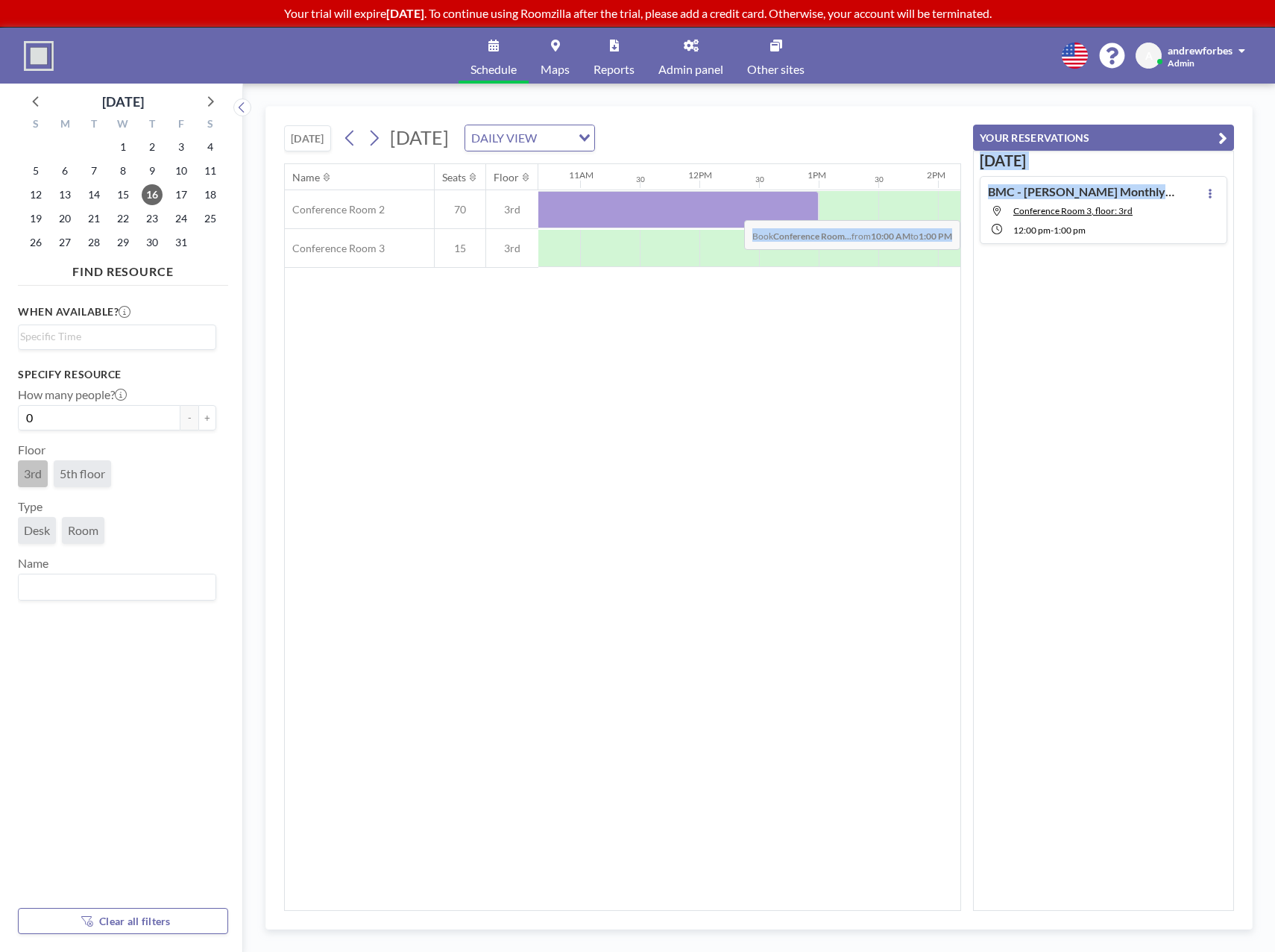
scroll to position [0, 1624]
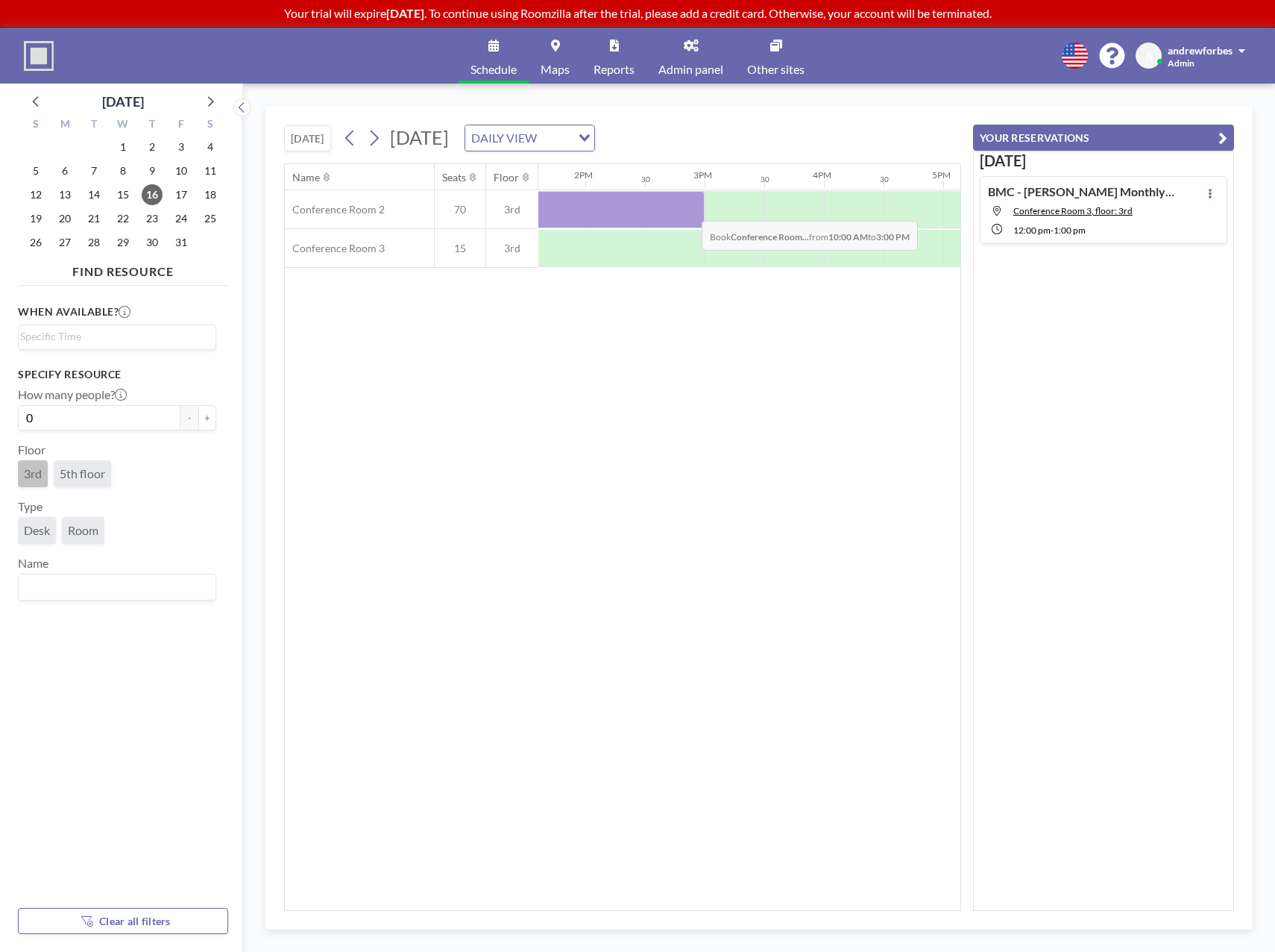
drag, startPoint x: 720, startPoint y: 200, endPoint x: 690, endPoint y: 210, distance: 31.6
click at [690, 210] on div at bounding box center [406, 210] width 596 height 38
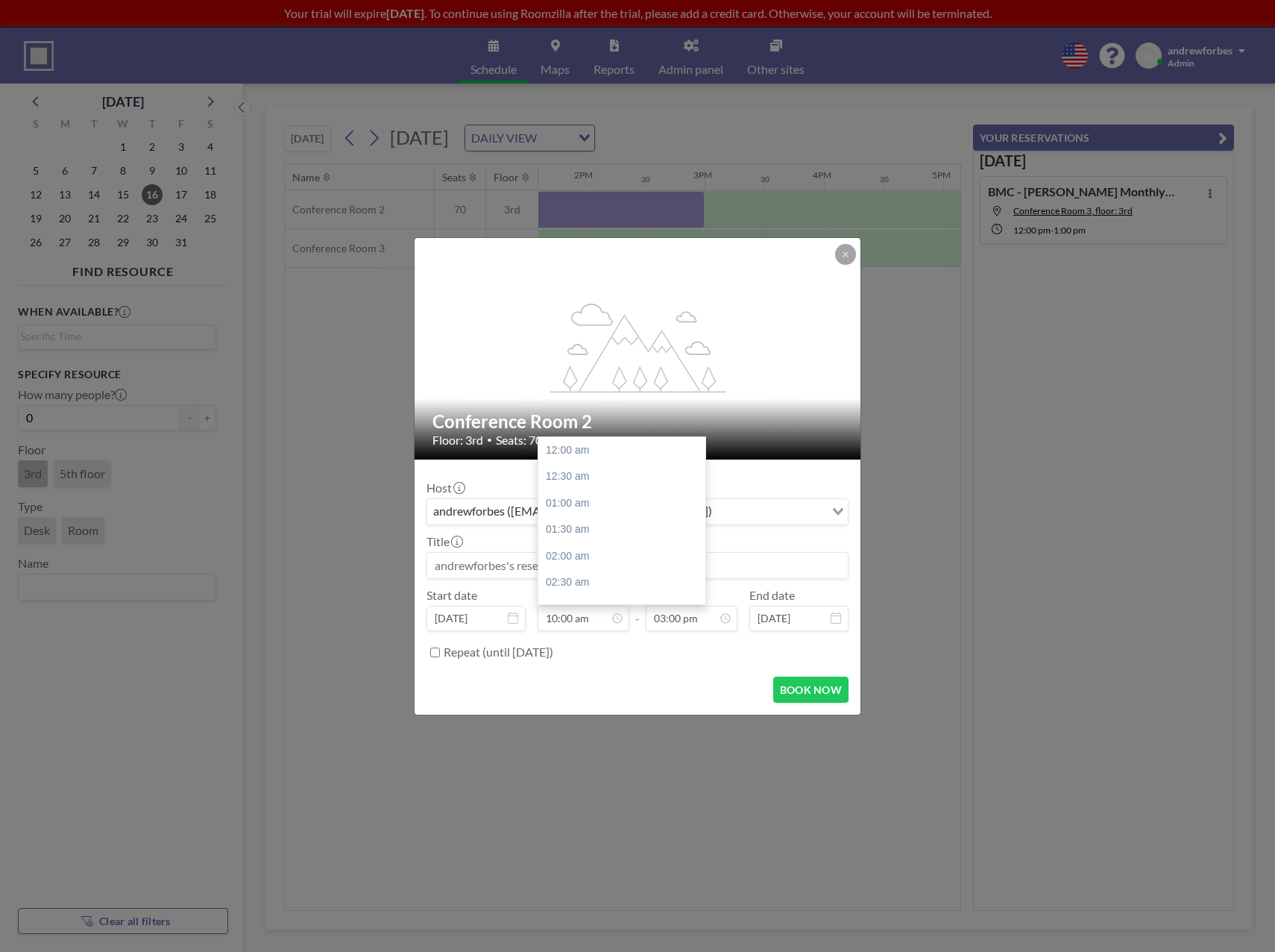
scroll to position [531, 0]
click at [529, 571] on input at bounding box center [637, 565] width 420 height 26
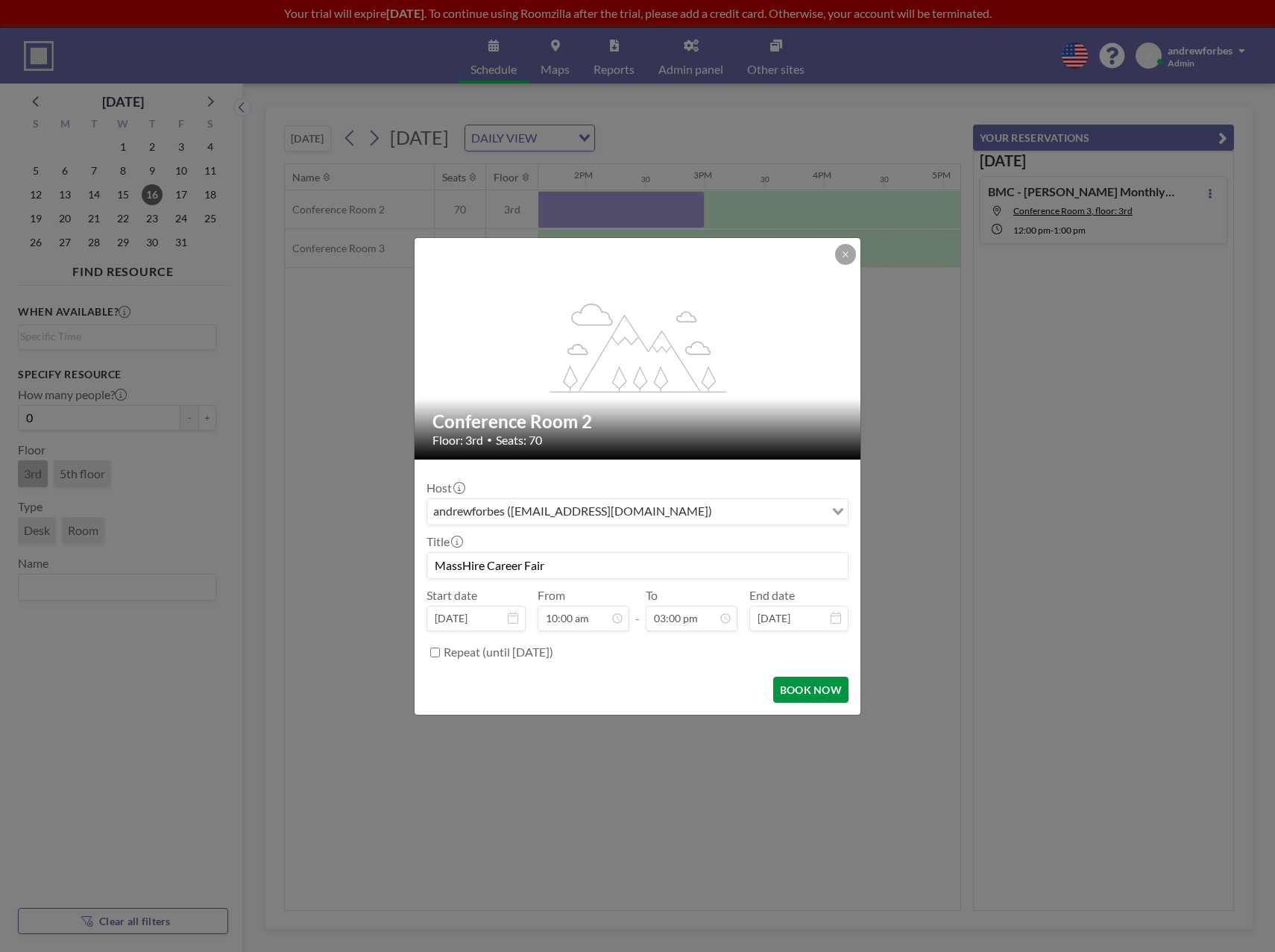
type input "MassHire Career Fair"
click at [819, 686] on button "BOOK NOW" at bounding box center [811, 690] width 76 height 26
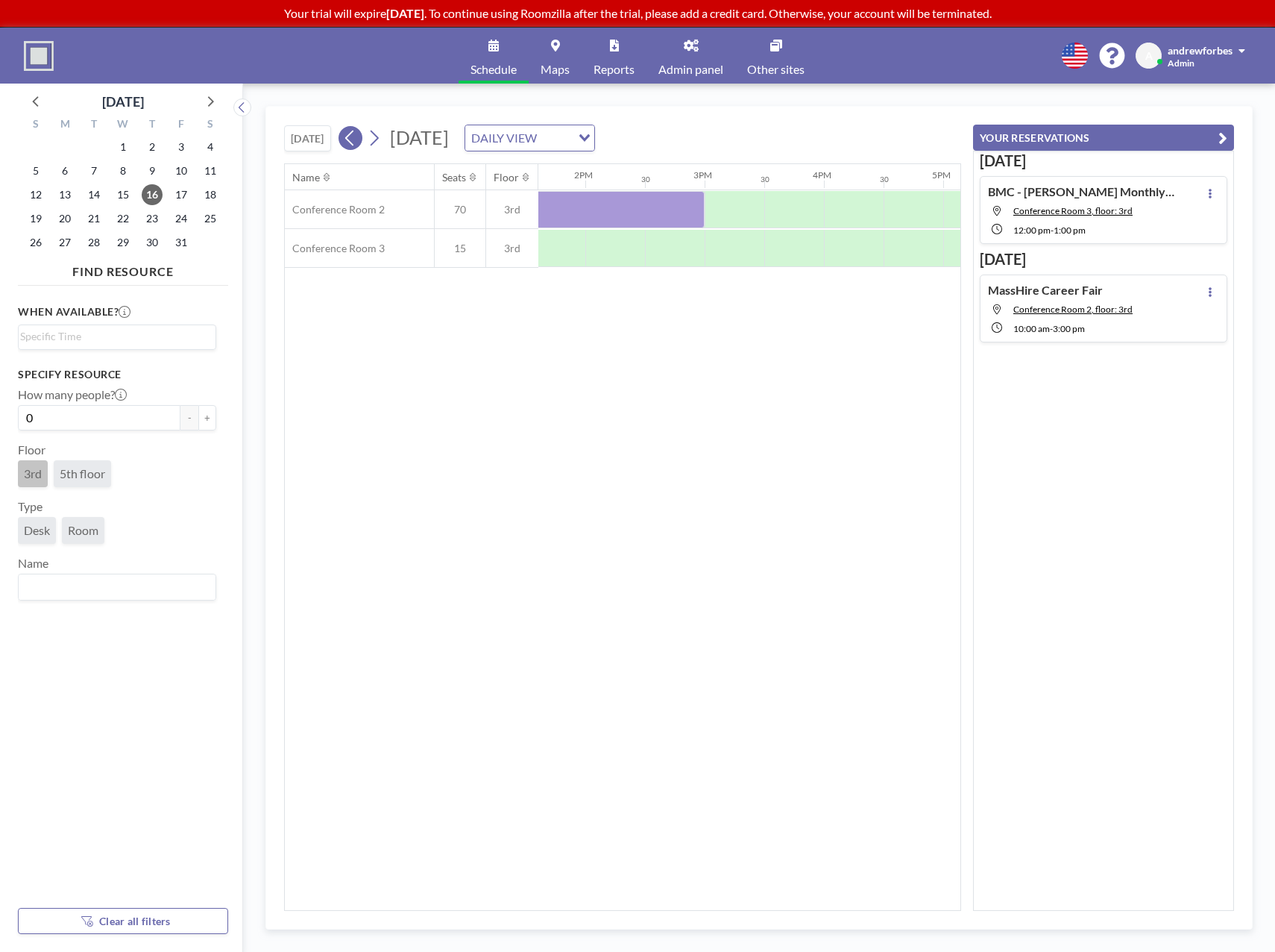
click at [357, 143] on icon at bounding box center [350, 138] width 14 height 23
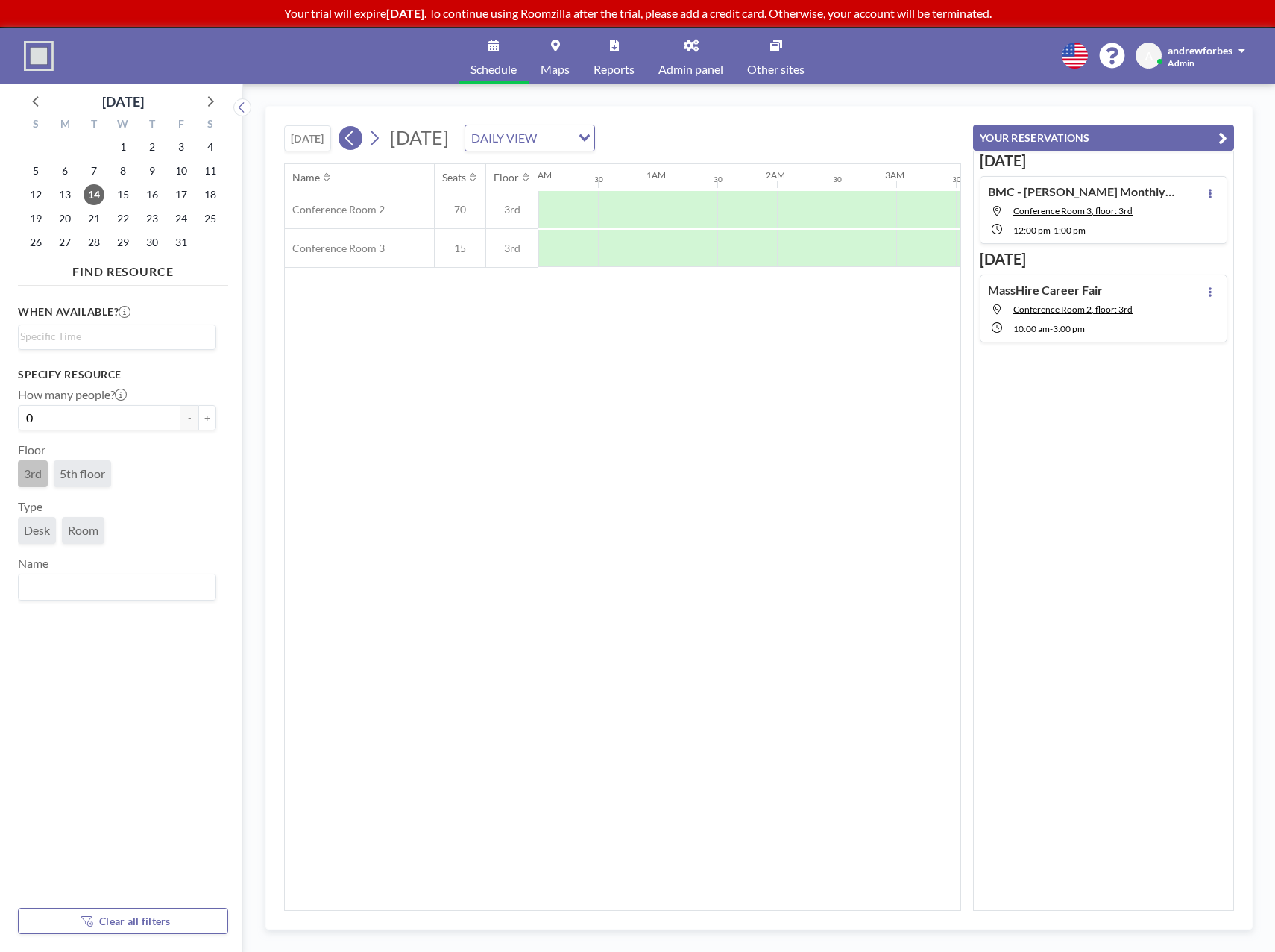
click at [357, 143] on icon at bounding box center [350, 138] width 14 height 23
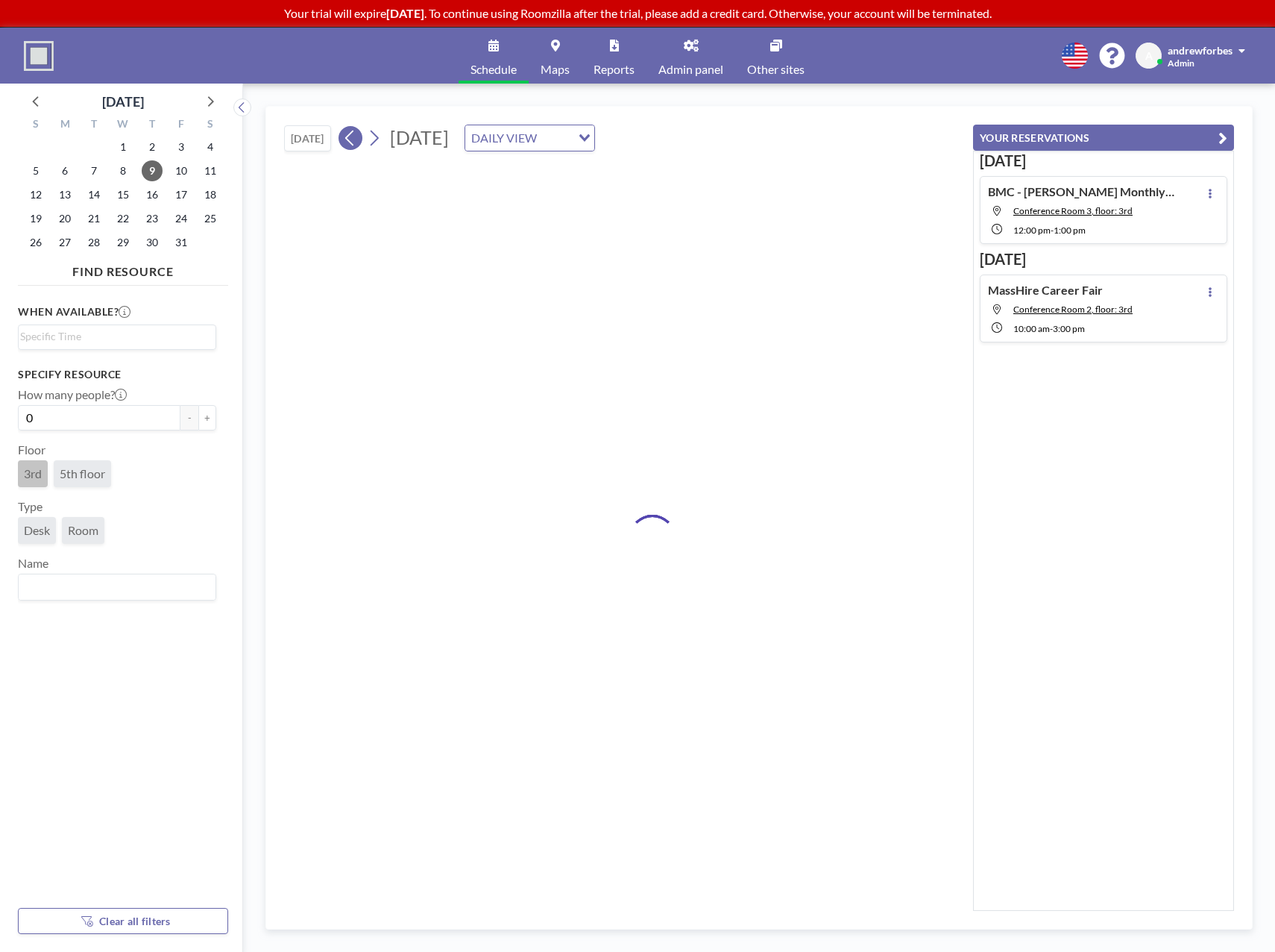
click at [357, 143] on icon at bounding box center [350, 138] width 14 height 23
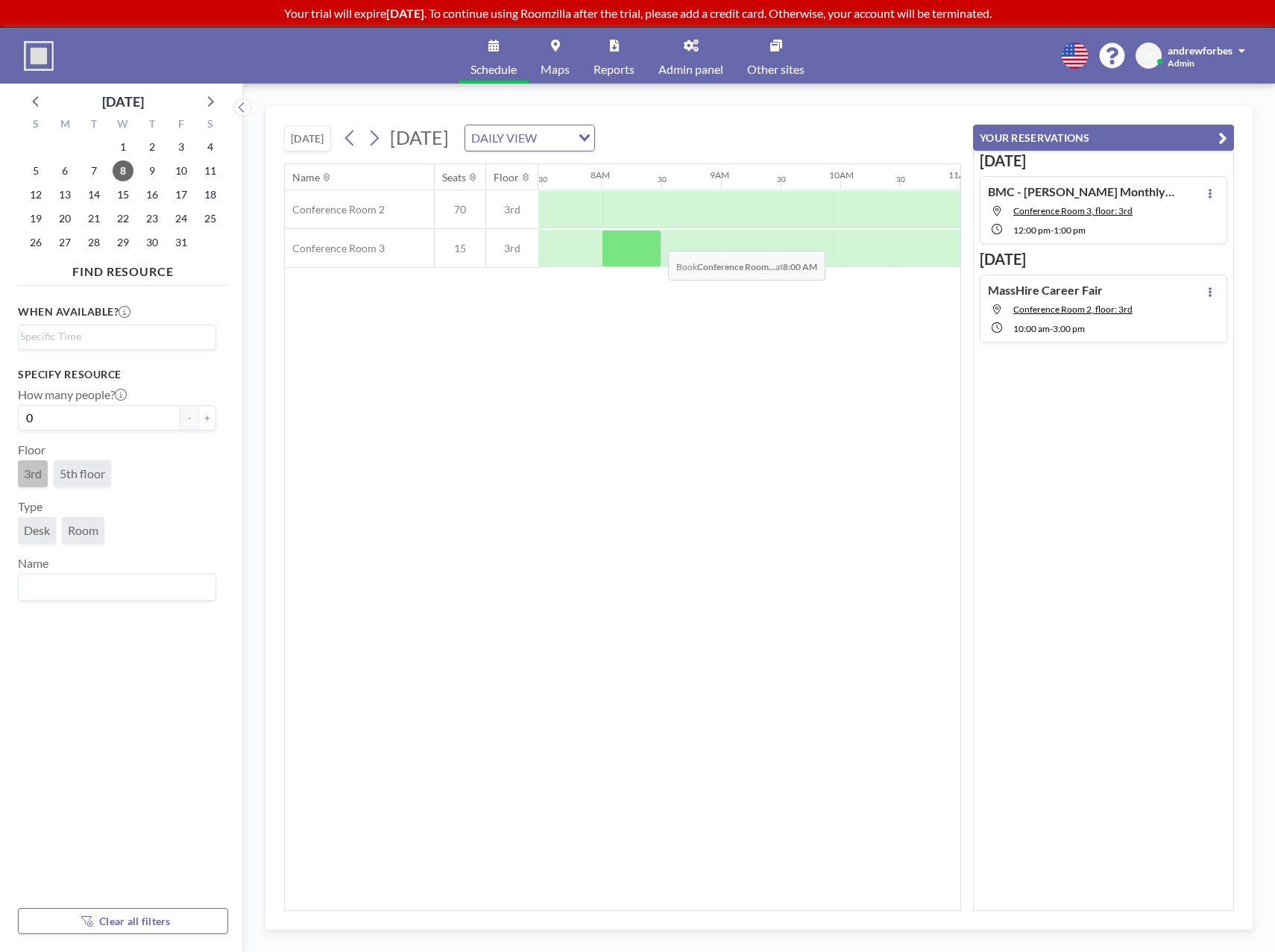
scroll to position [0, 895]
click at [569, 902] on div "Name Seats Floor 12AM 30 1AM 30 2AM 30 3AM 30 4AM 30 5AM 30 6AM 30 7AM 30 8AM 3…" at bounding box center [623, 537] width 676 height 746
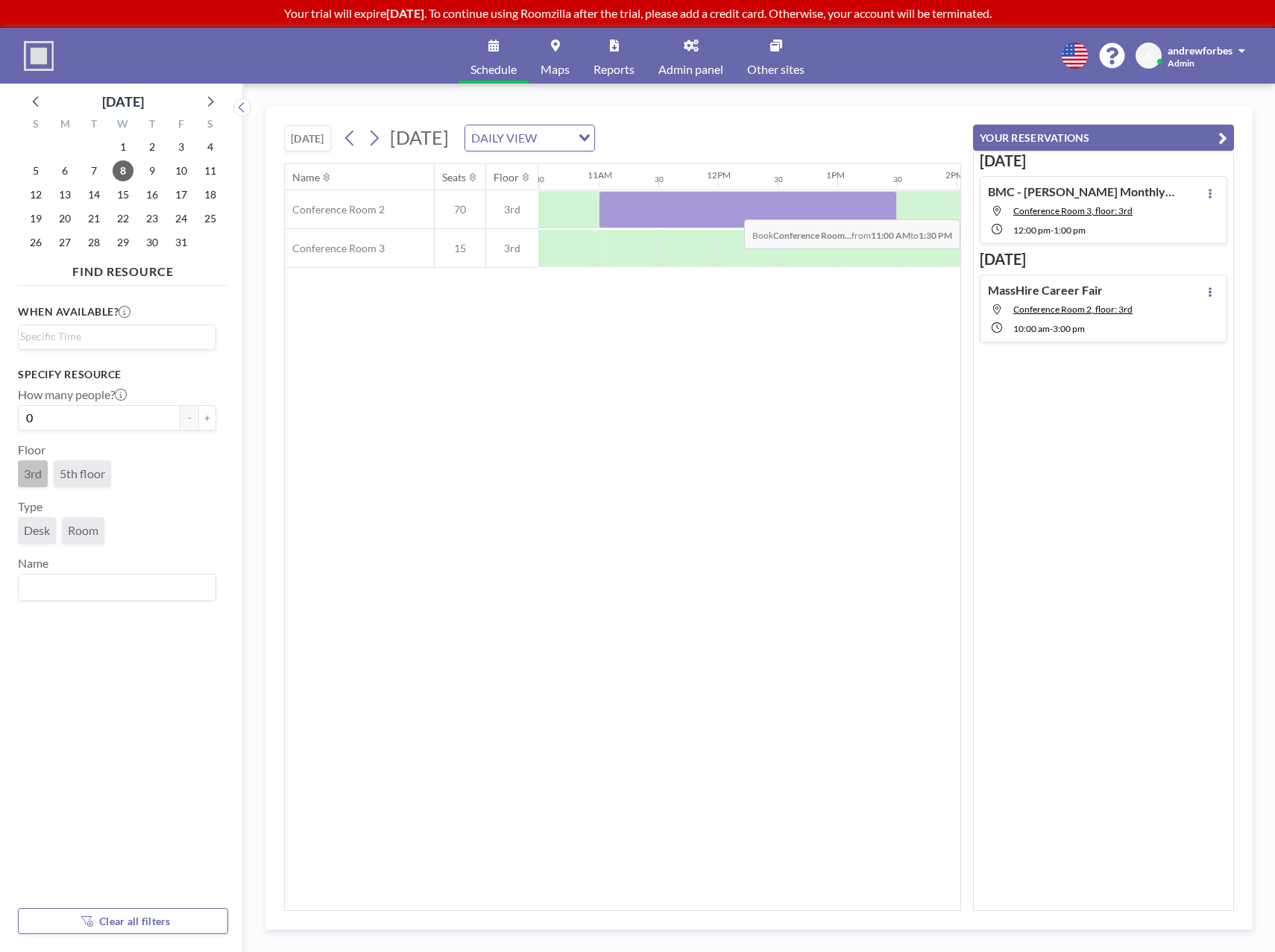
scroll to position [0, 1263]
drag, startPoint x: 681, startPoint y: 213, endPoint x: 815, endPoint y: 217, distance: 134.1
click at [815, 217] on div at bounding box center [708, 210] width 239 height 38
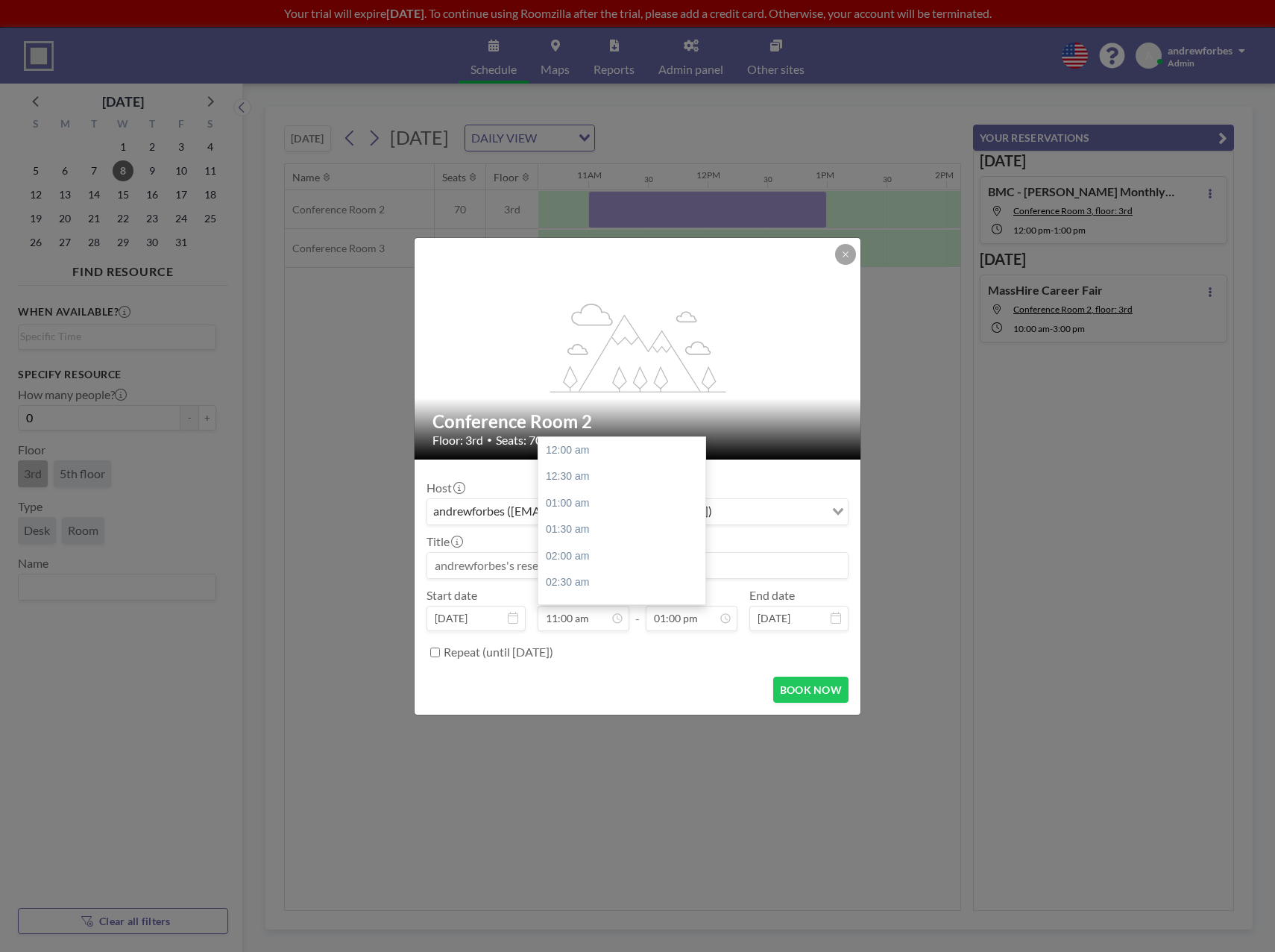
scroll to position [584, 0]
click at [499, 562] on input at bounding box center [637, 565] width 420 height 26
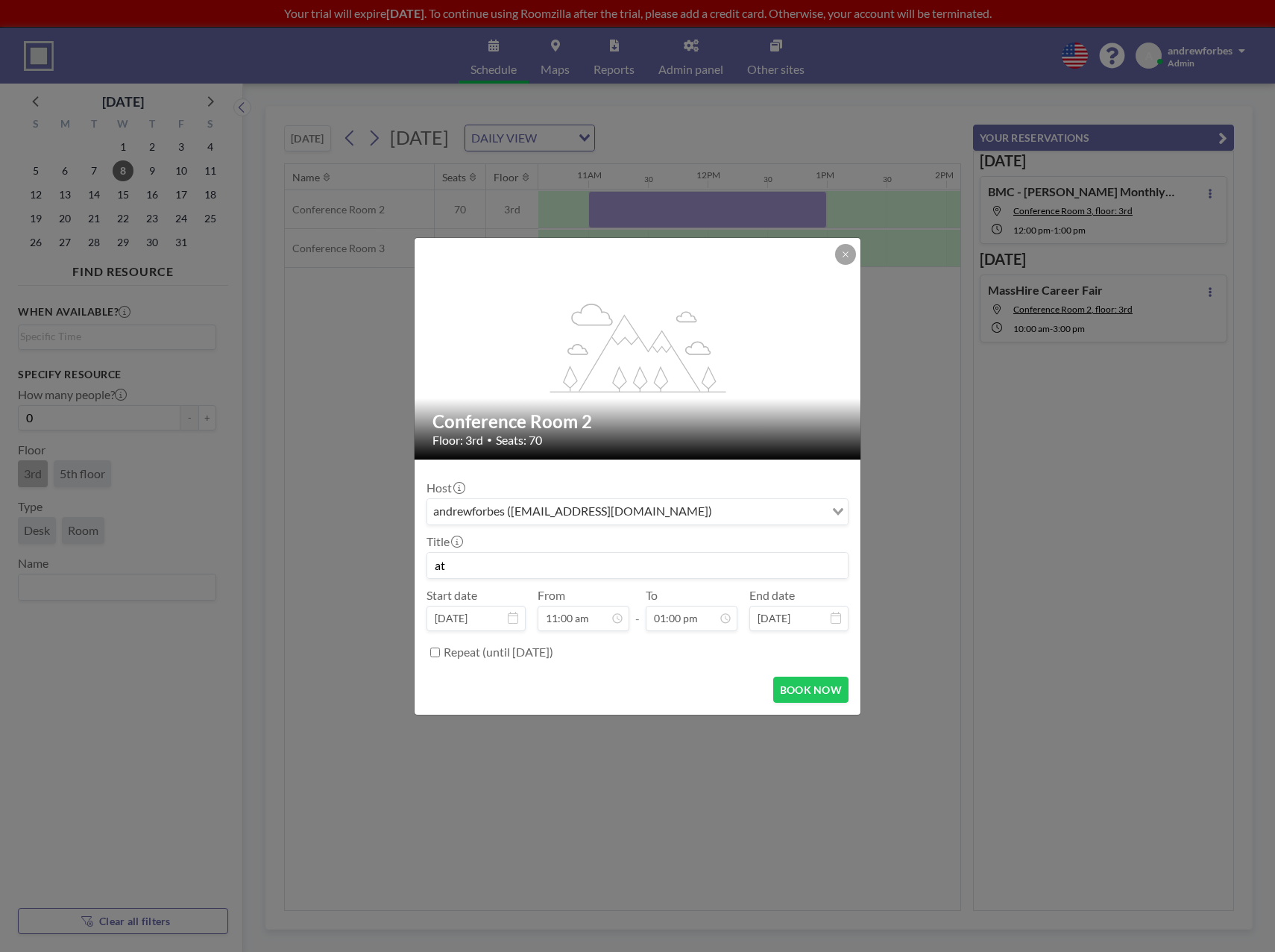
type input "a"
type input "ATCNE Reservation"
click at [814, 694] on button "BOOK NOW" at bounding box center [811, 690] width 76 height 26
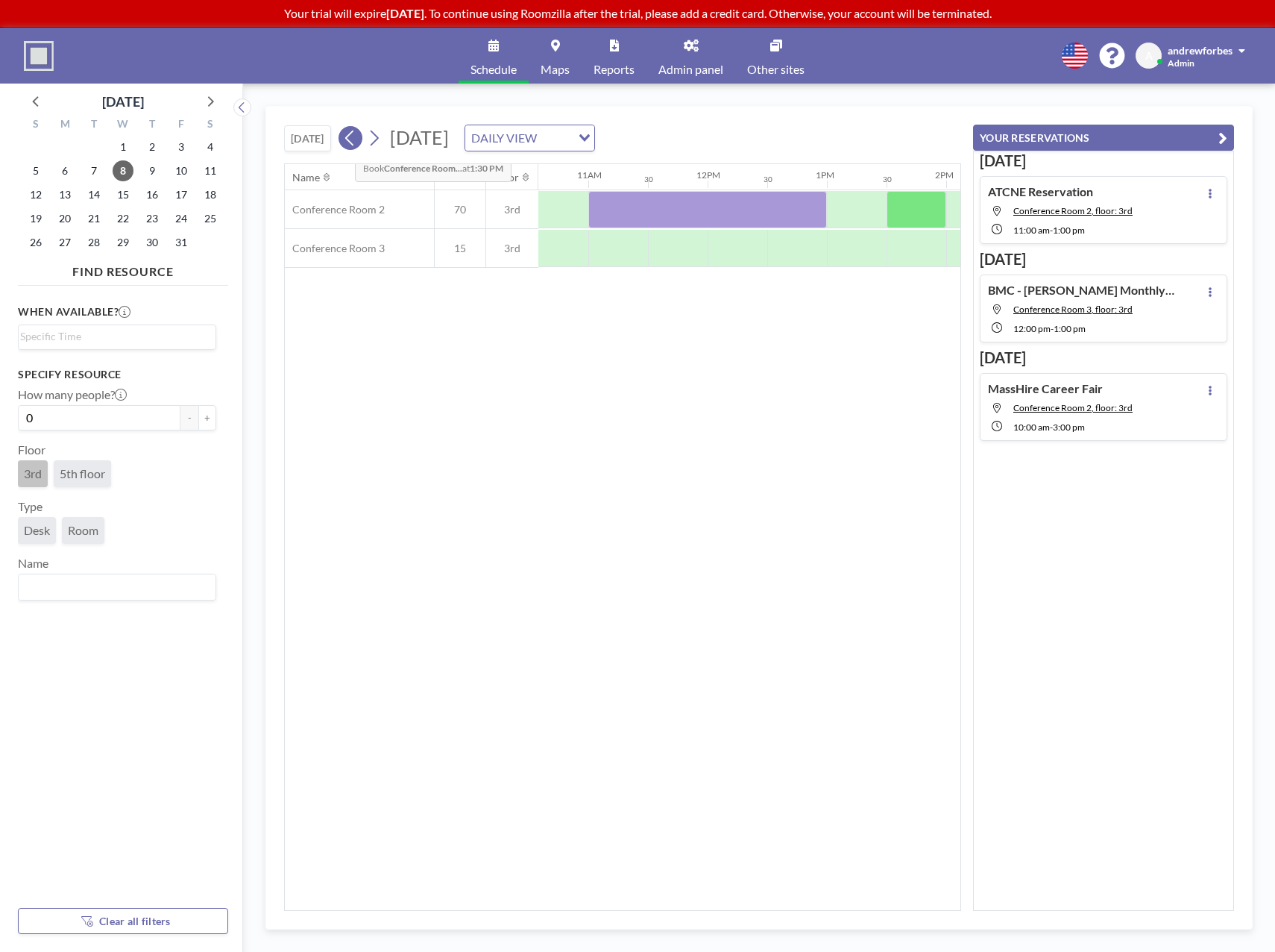
click at [349, 141] on icon at bounding box center [350, 138] width 14 height 23
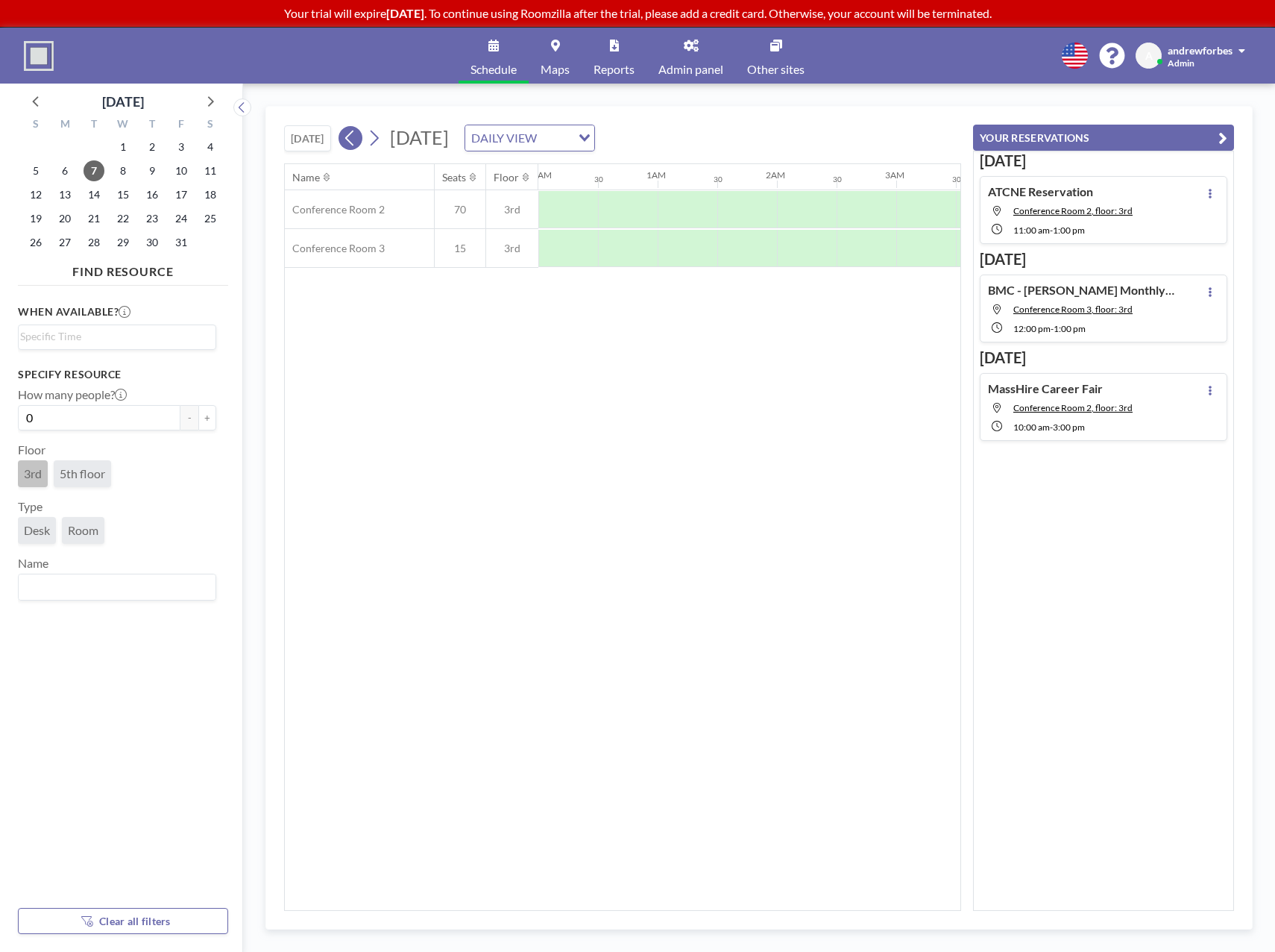
scroll to position [0, 0]
click at [349, 141] on icon at bounding box center [350, 138] width 14 height 23
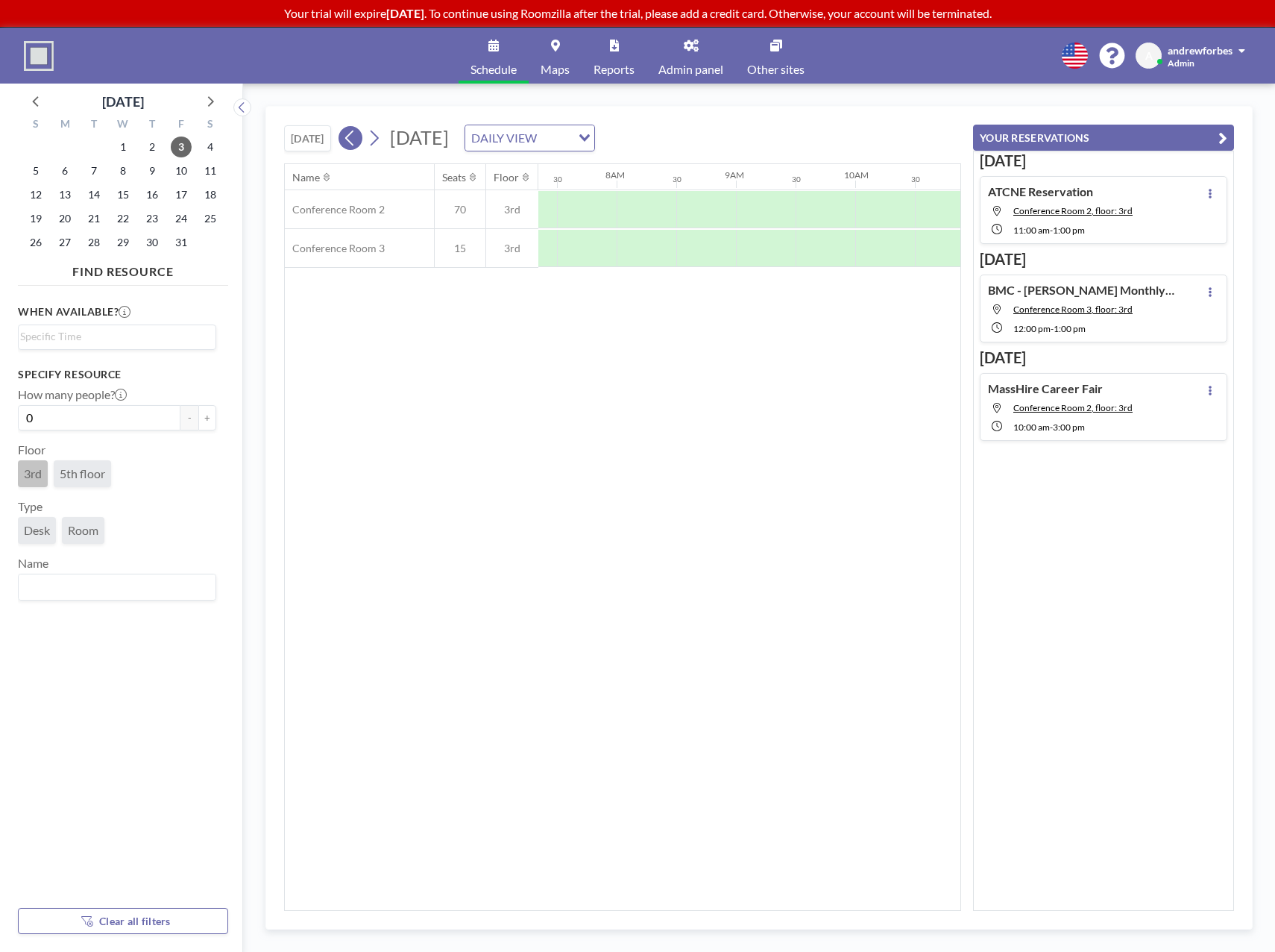
click at [349, 141] on icon at bounding box center [350, 138] width 14 height 23
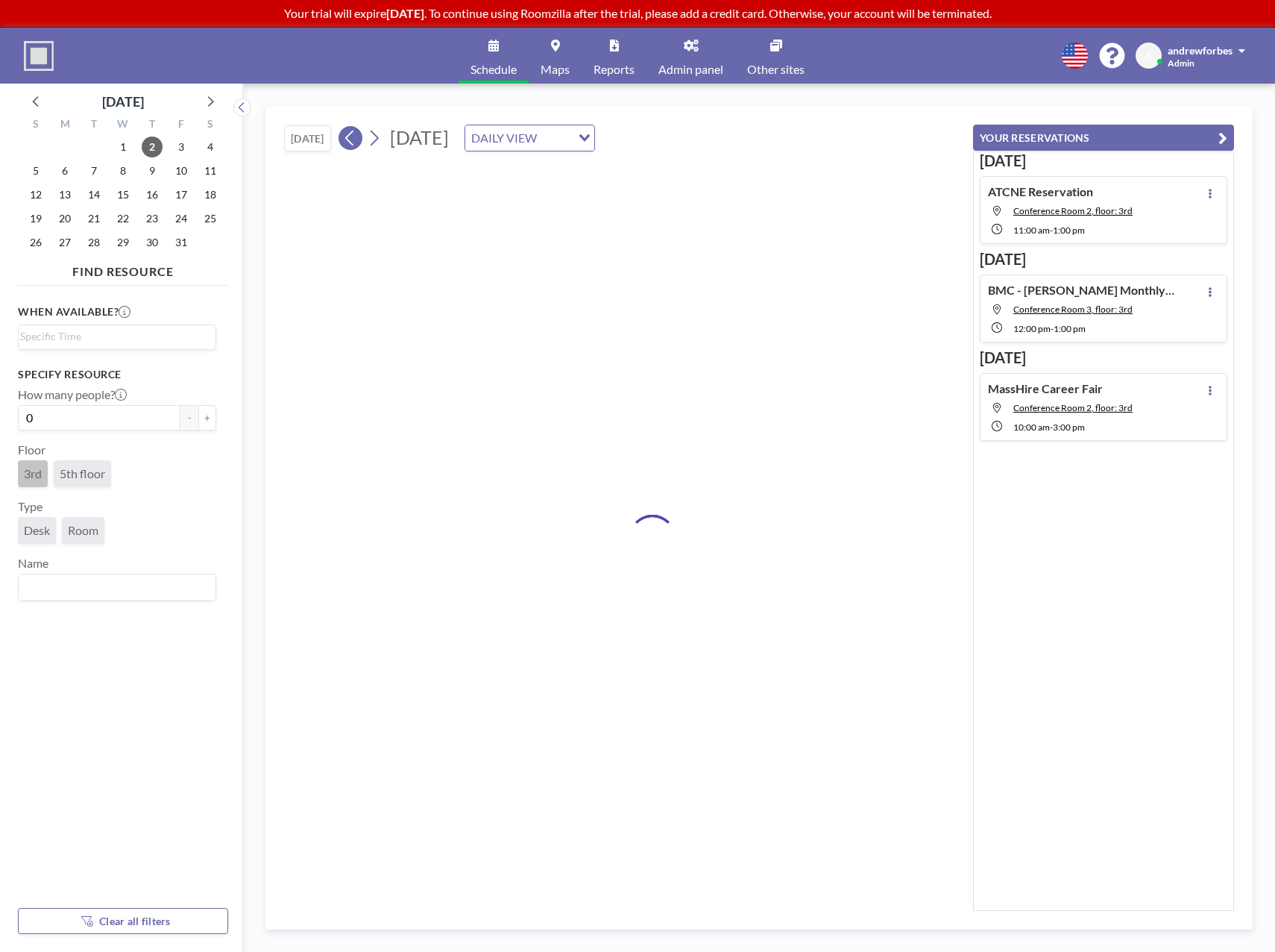
click at [349, 141] on icon at bounding box center [350, 138] width 14 height 23
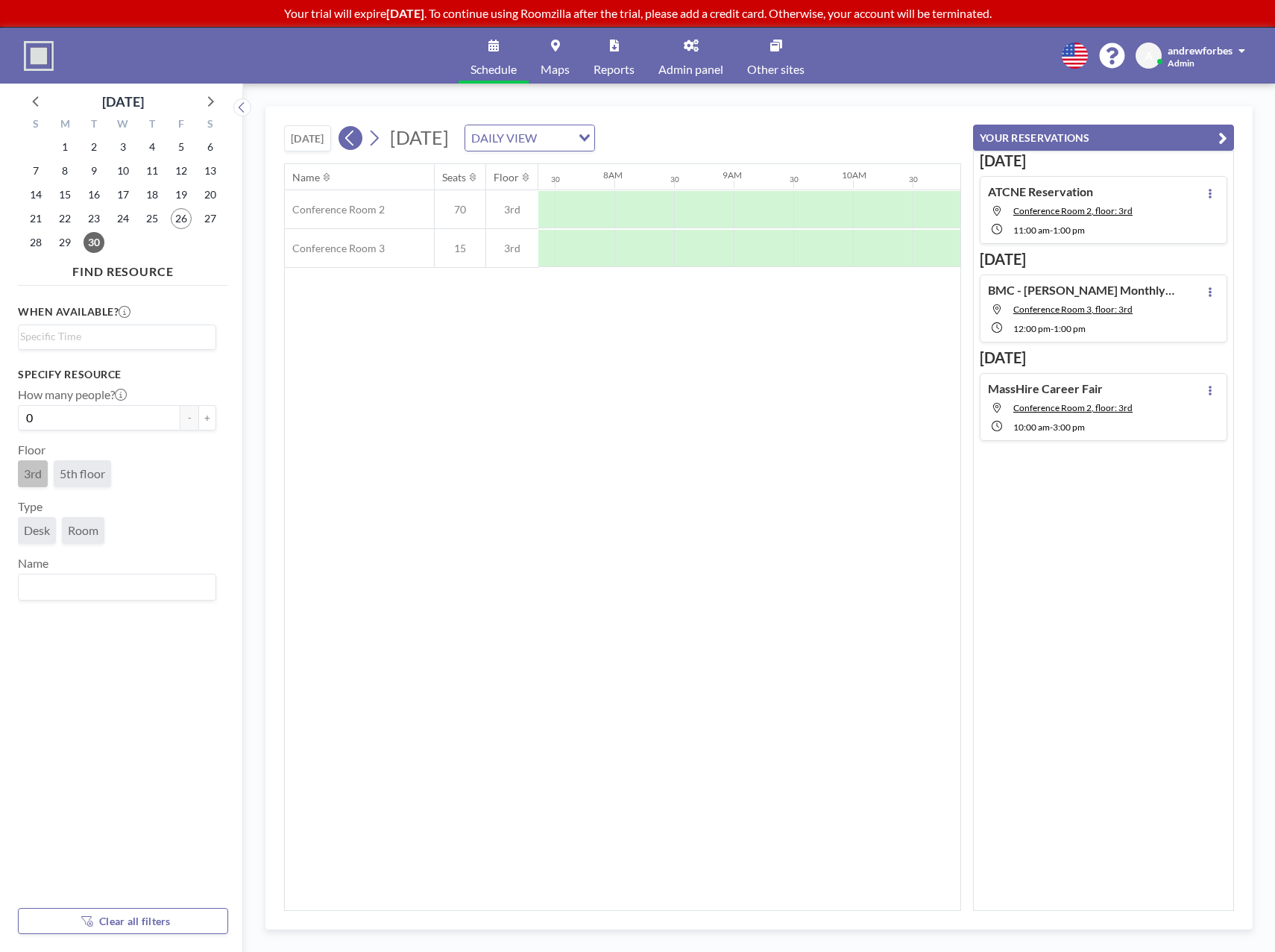
click at [349, 141] on icon at bounding box center [350, 138] width 14 height 23
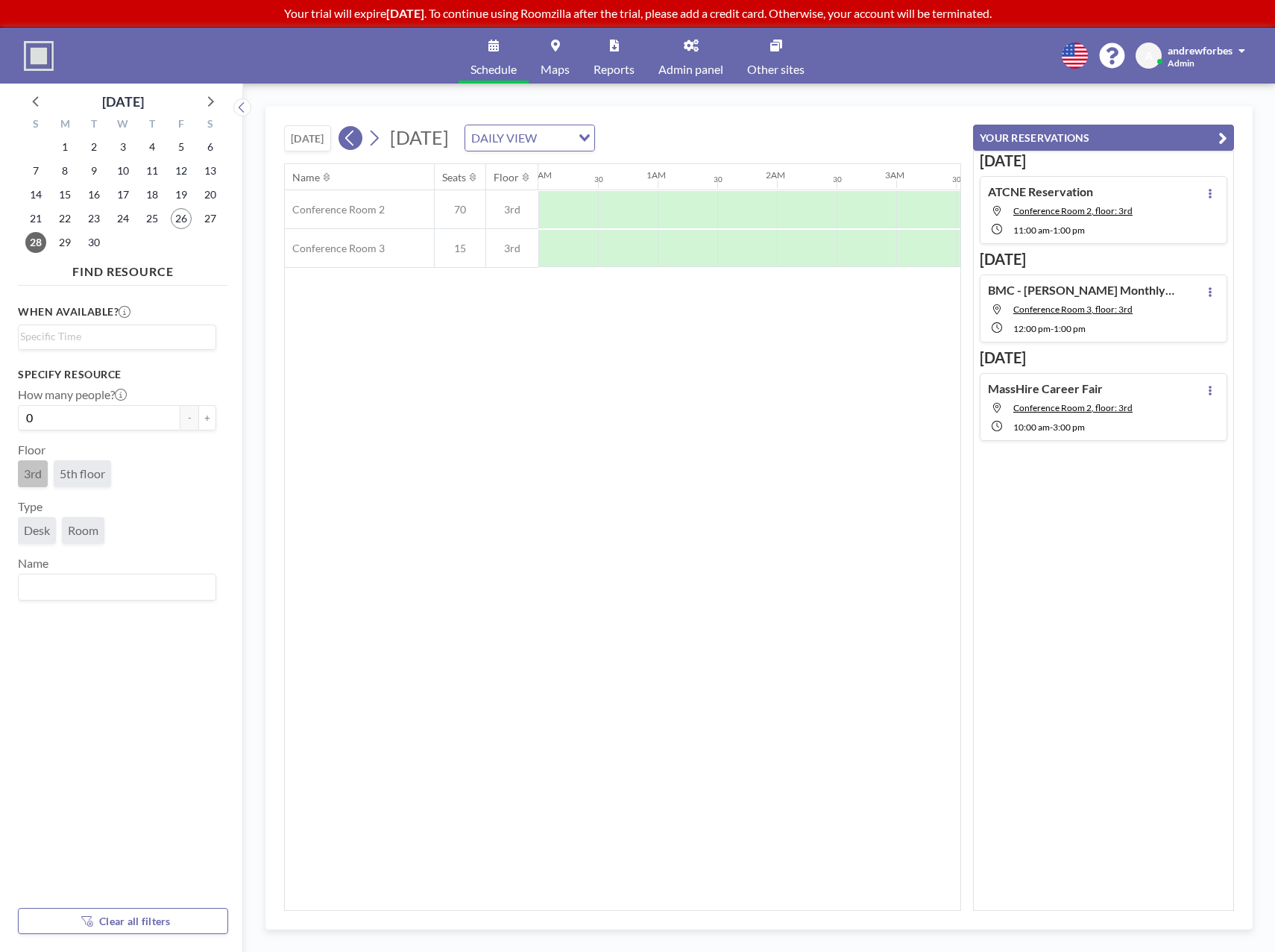
click at [349, 141] on icon at bounding box center [350, 138] width 14 height 23
click at [212, 218] on span "27" at bounding box center [210, 218] width 21 height 21
drag, startPoint x: 616, startPoint y: 203, endPoint x: 553, endPoint y: 214, distance: 64.0
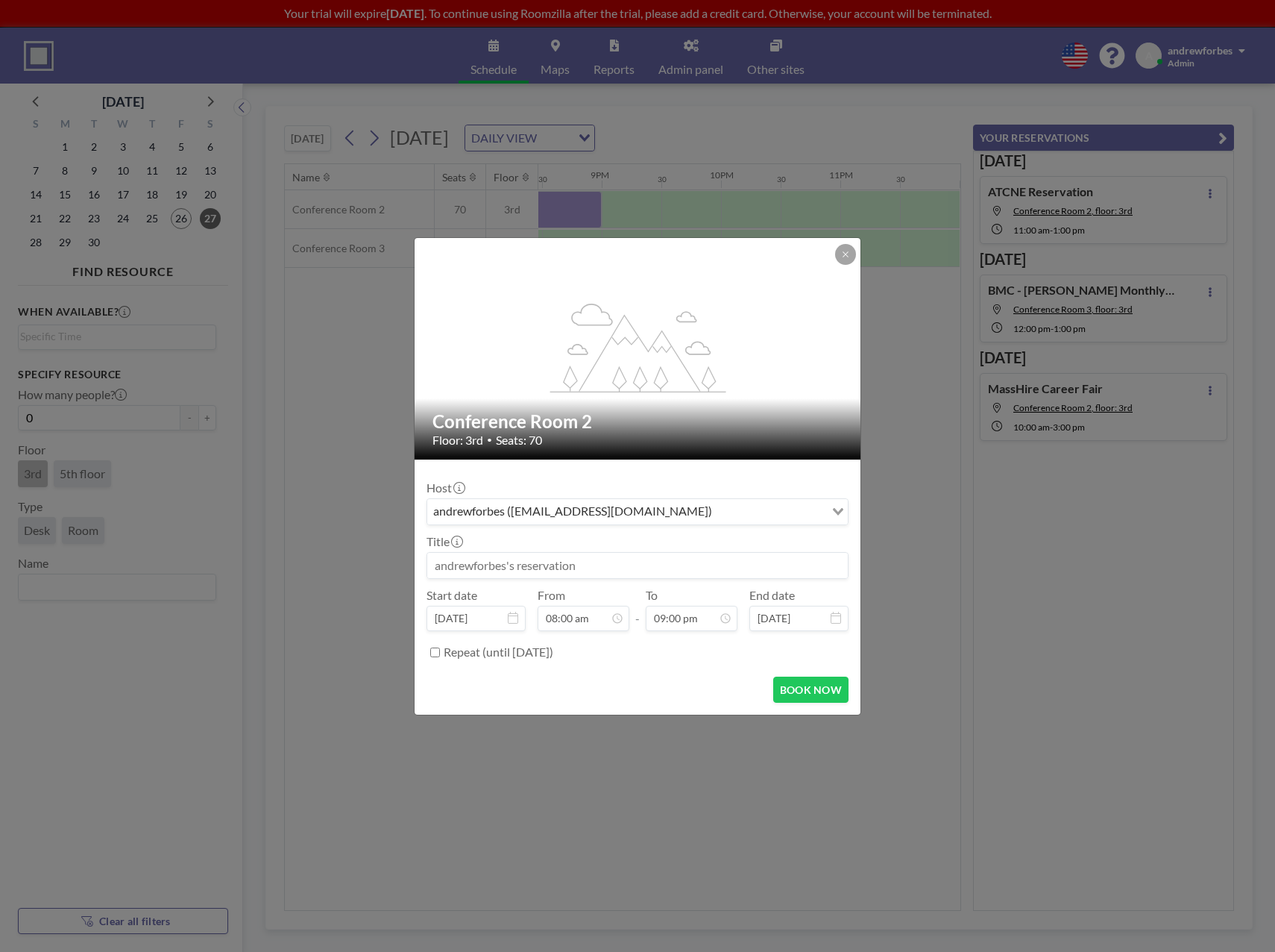
click at [531, 552] on div at bounding box center [637, 564] width 422 height 27
click at [530, 555] on input at bounding box center [637, 565] width 420 height 26
type input "[GEOGRAPHIC_DATA]"
click at [536, 653] on label "Repeat (until [DATE])" at bounding box center [499, 652] width 109 height 15
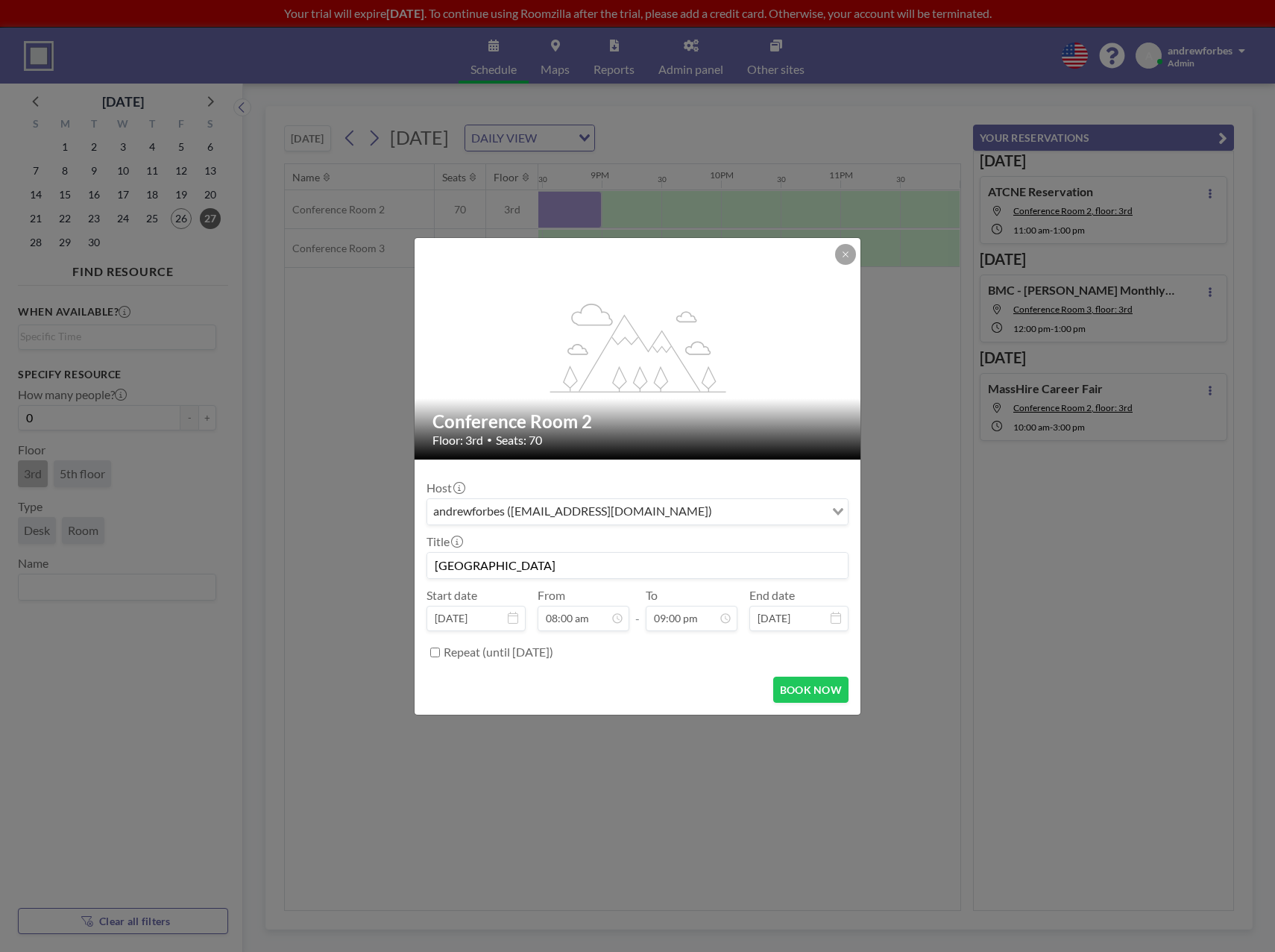
click at [440, 653] on input "Repeat (until [DATE])" at bounding box center [435, 653] width 10 height 10
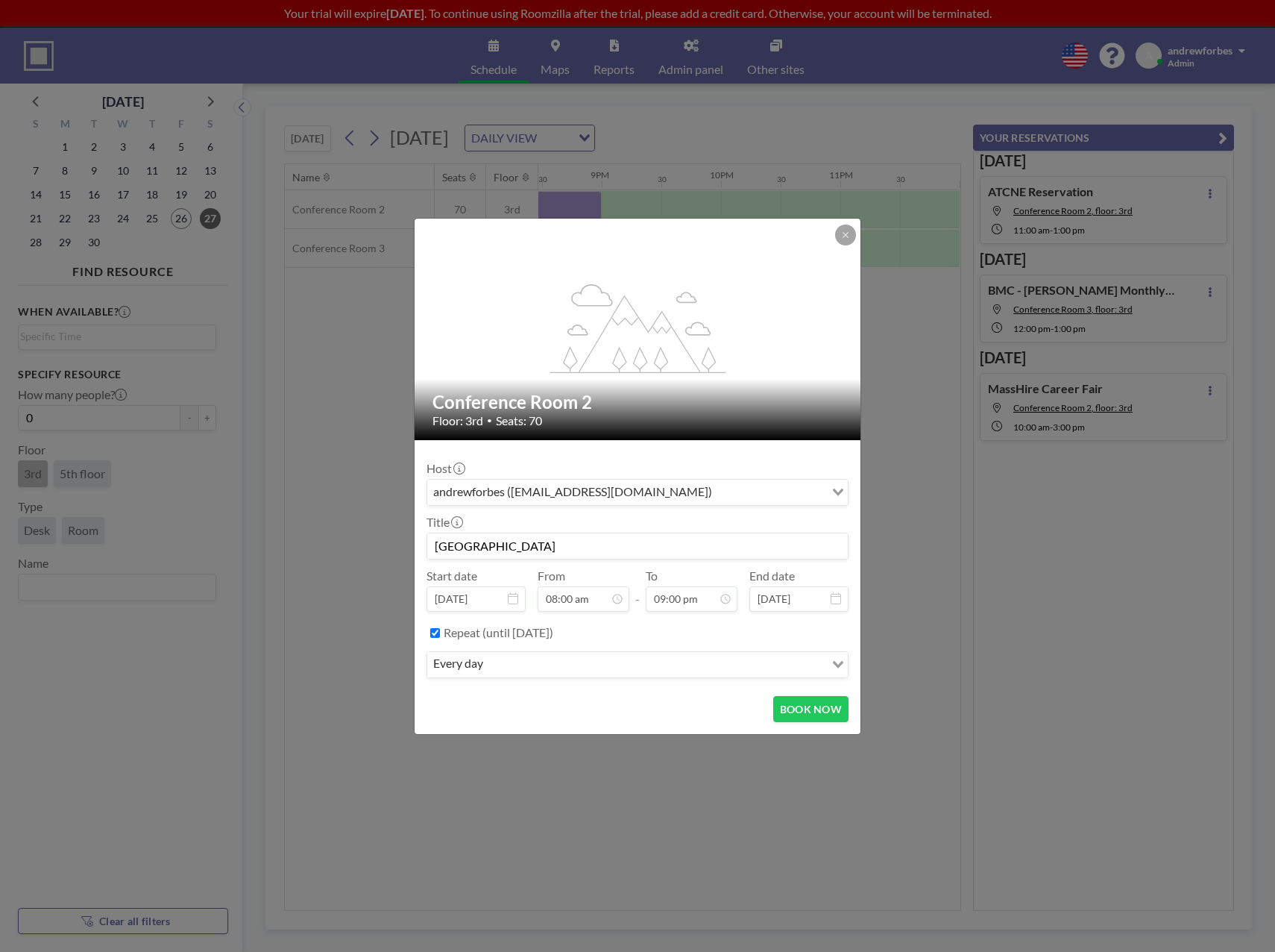
click at [653, 654] on div "every day" at bounding box center [626, 663] width 398 height 23
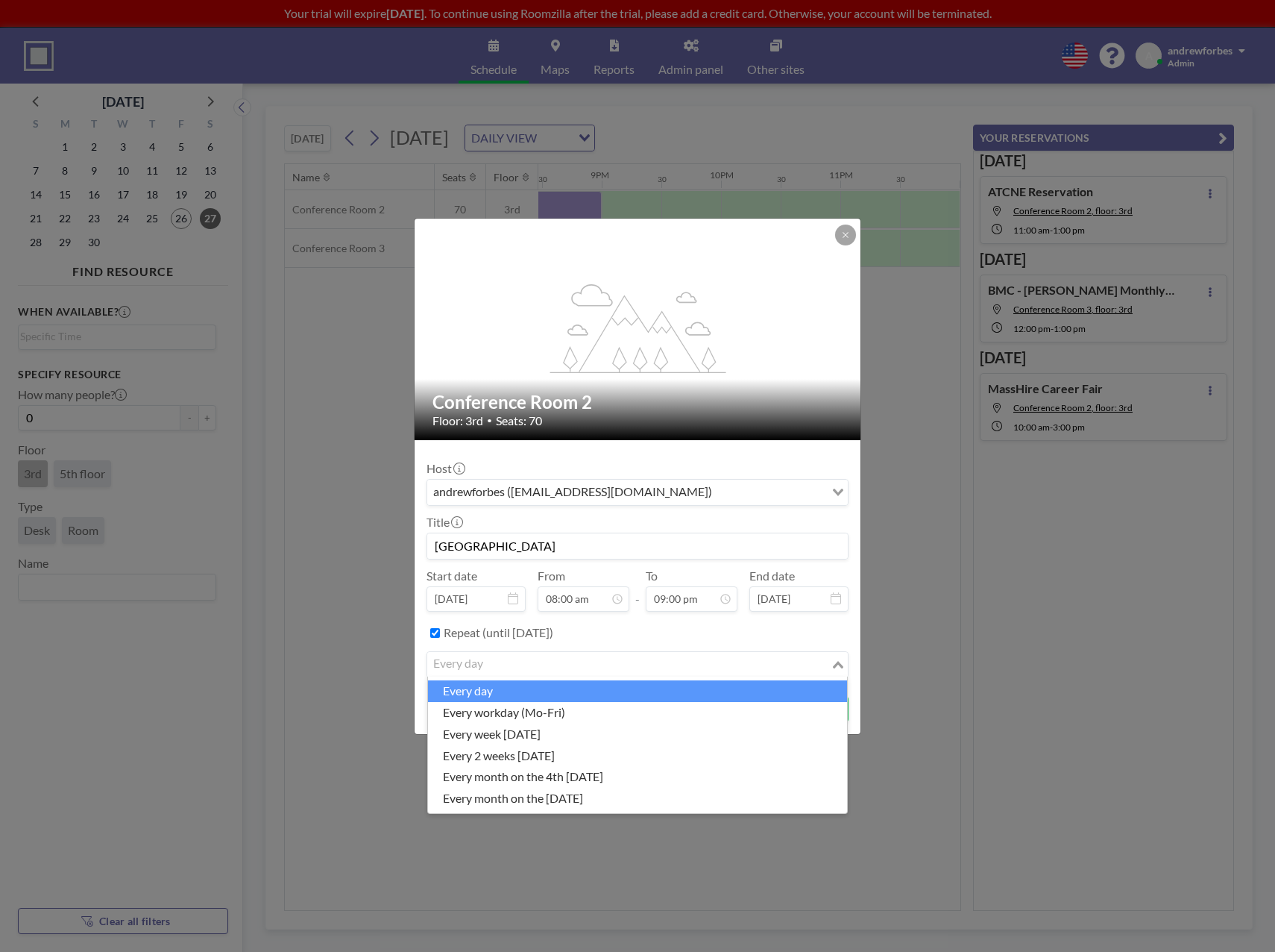
click at [602, 679] on ul "every day every workday (Mo-Fri) every week [DATE] every 2 weeks [DATE] every m…" at bounding box center [637, 745] width 420 height 137
click at [602, 684] on li "every day" at bounding box center [638, 692] width 419 height 22
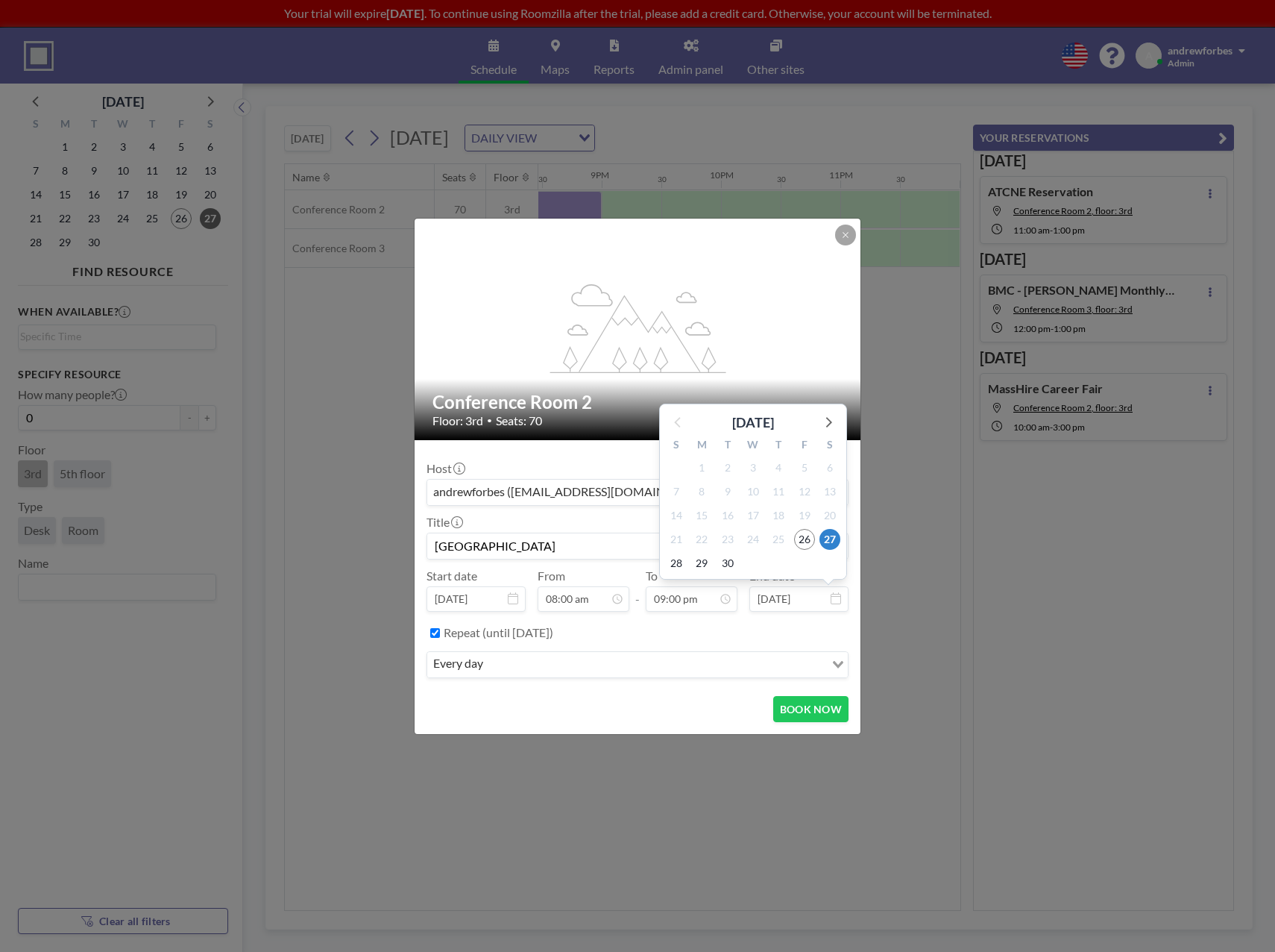
scroll to position [1108, 0]
click at [709, 628] on div "Repeat (until [DATE])" at bounding box center [647, 632] width 405 height 25
click at [626, 674] on input "Search for option" at bounding box center [656, 665] width 336 height 20
click at [612, 642] on div "Repeat (until [DATE])" at bounding box center [647, 632] width 405 height 25
click at [506, 632] on label "Repeat (until [DATE])" at bounding box center [499, 632] width 109 height 15
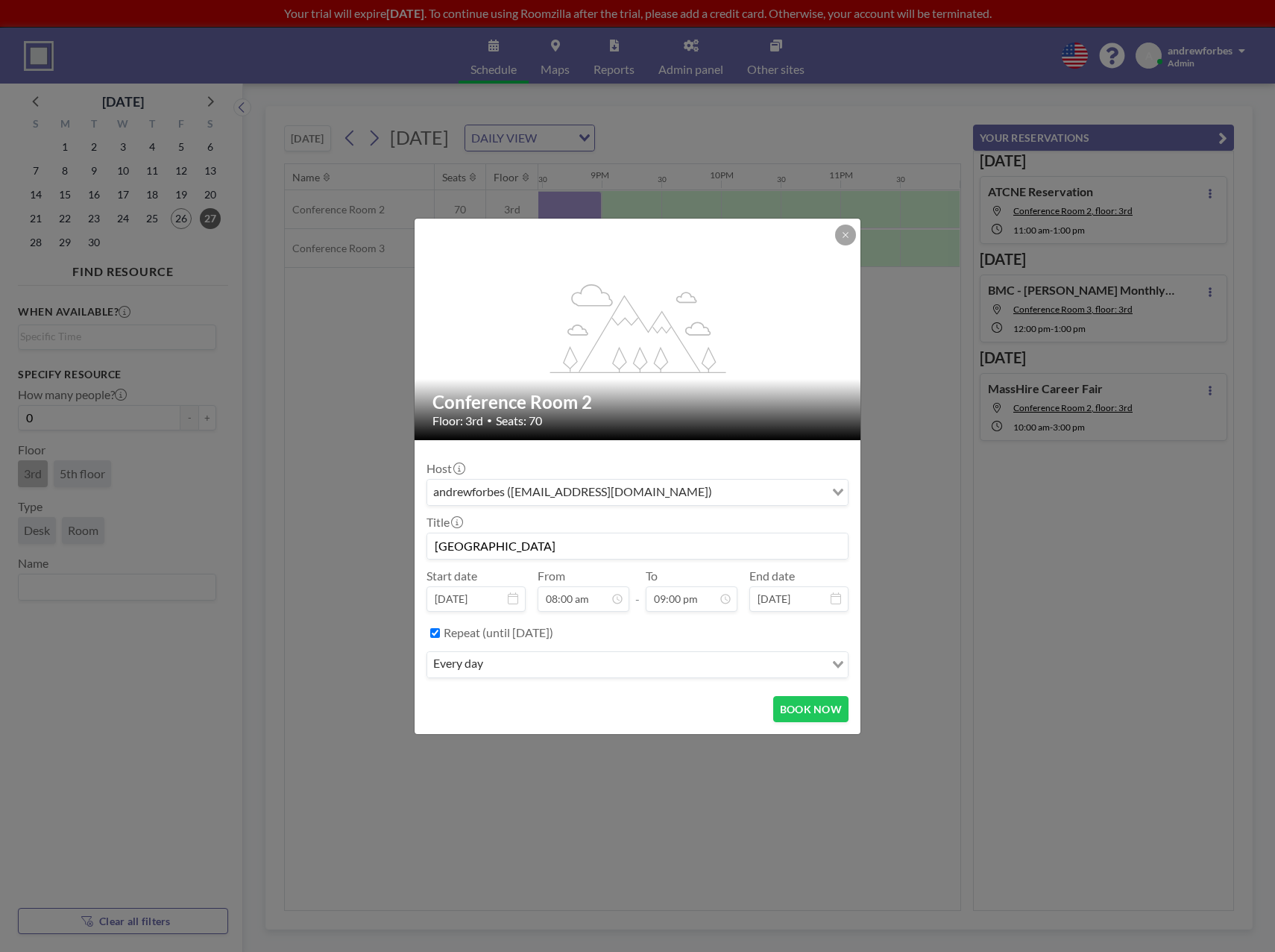
click at [440, 632] on input "Repeat (until [DATE])" at bounding box center [435, 633] width 10 height 10
checkbox input "false"
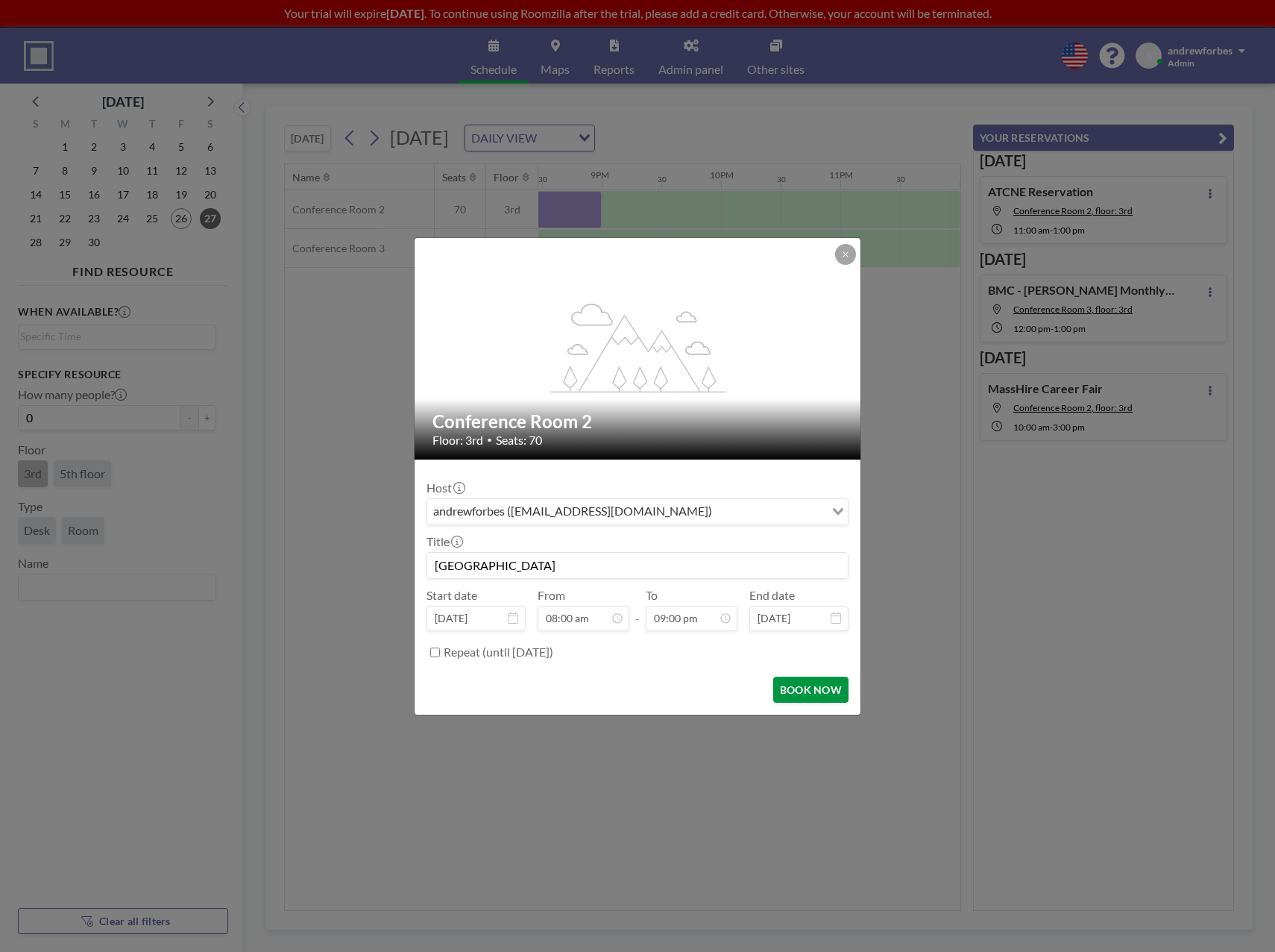
click at [796, 684] on button "BOOK NOW" at bounding box center [811, 690] width 76 height 26
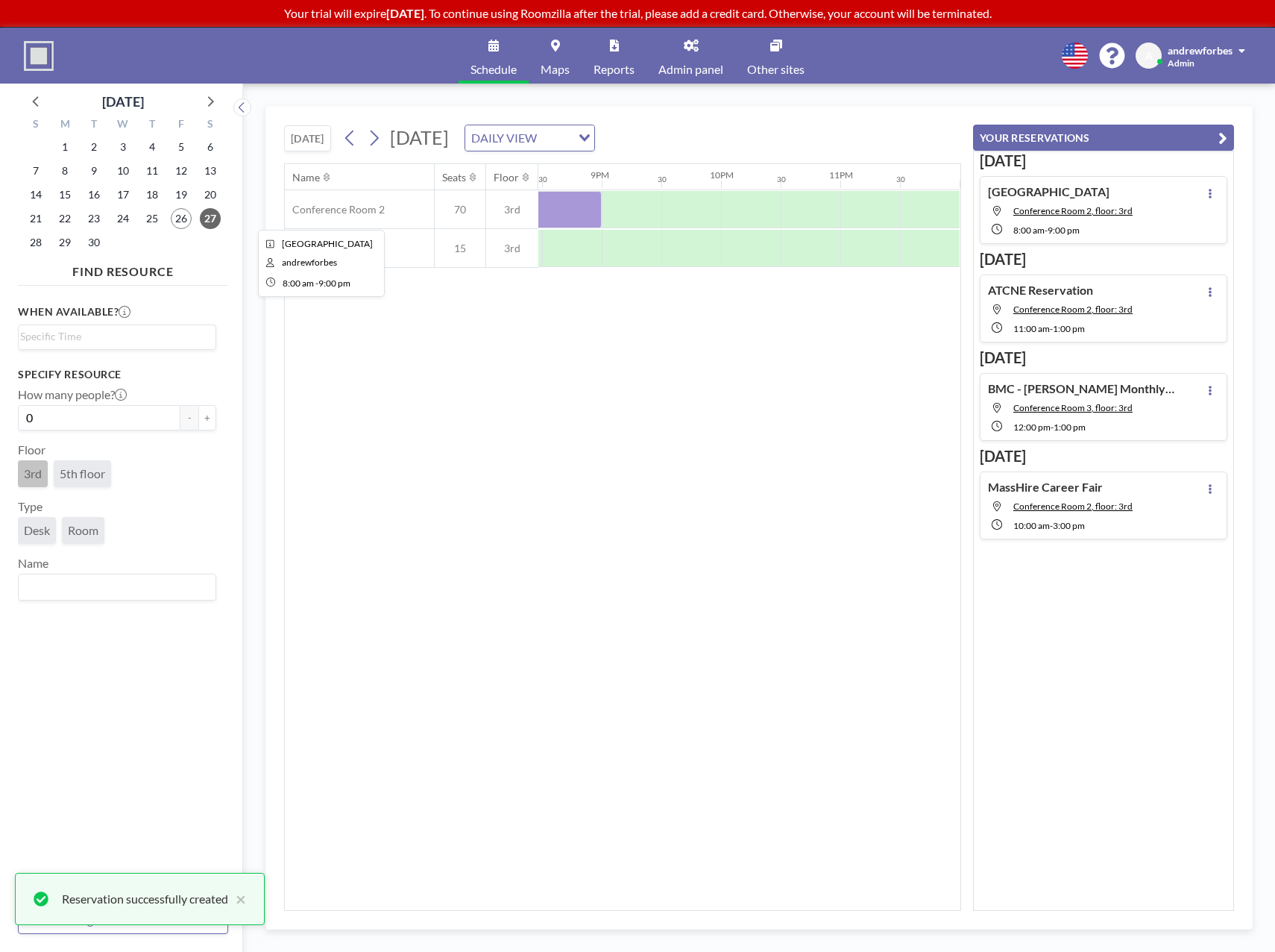
drag, startPoint x: 558, startPoint y: 211, endPoint x: 475, endPoint y: 338, distance: 151.7
click at [506, 402] on div "Name Seats Floor 12AM 30 1AM 30 2AM 30 3AM 30 4AM 30 5AM 30 6AM 30 7AM 30 8AM 3…" at bounding box center [623, 537] width 676 height 746
click at [379, 138] on icon at bounding box center [374, 138] width 14 height 23
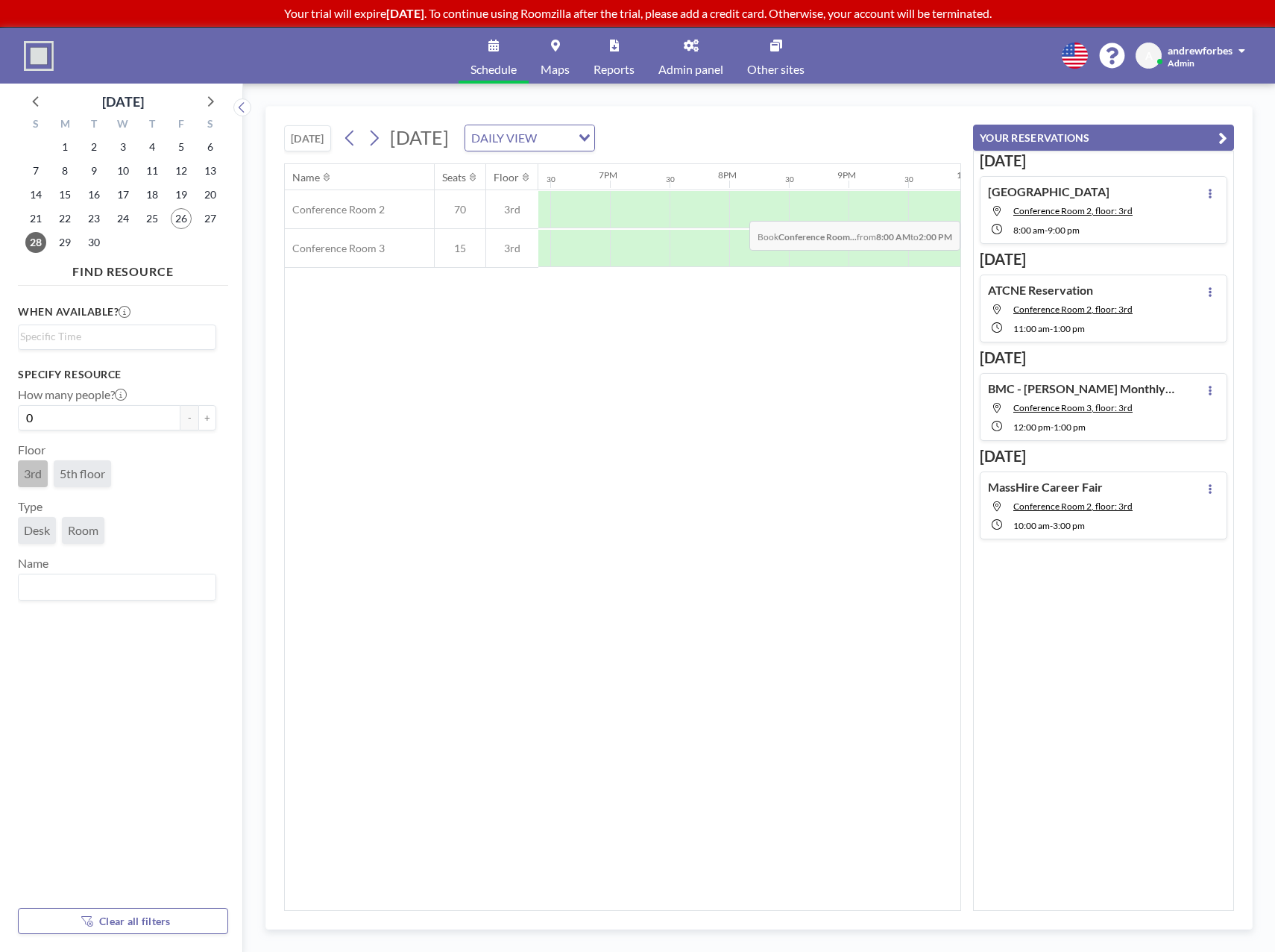
scroll to position [0, 2202]
drag, startPoint x: 623, startPoint y: 212, endPoint x: 829, endPoint y: 214, distance: 206.0
click at [829, 214] on div at bounding box center [66, 210] width 1551 height 38
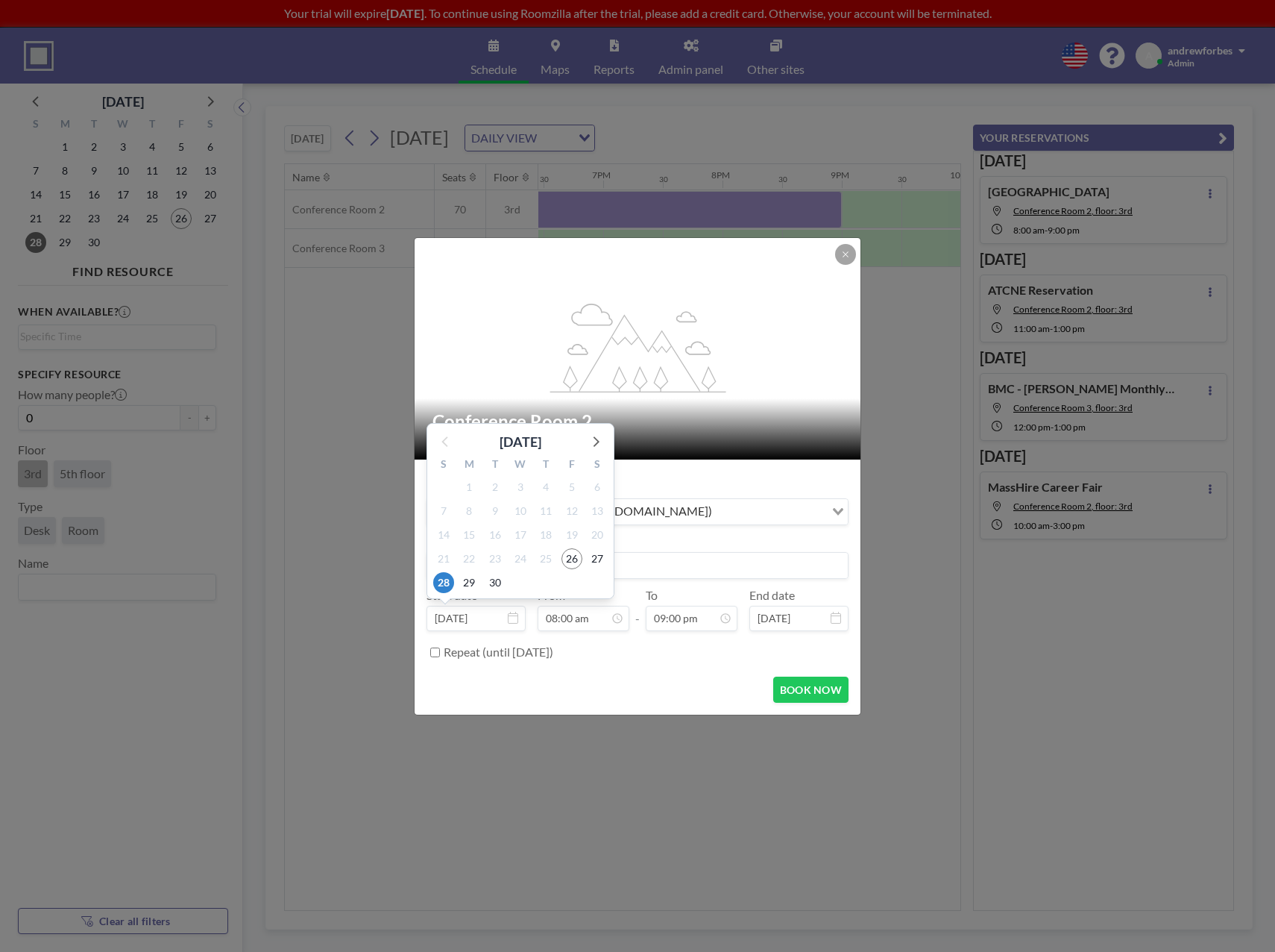
click at [657, 566] on input at bounding box center [637, 565] width 420 height 26
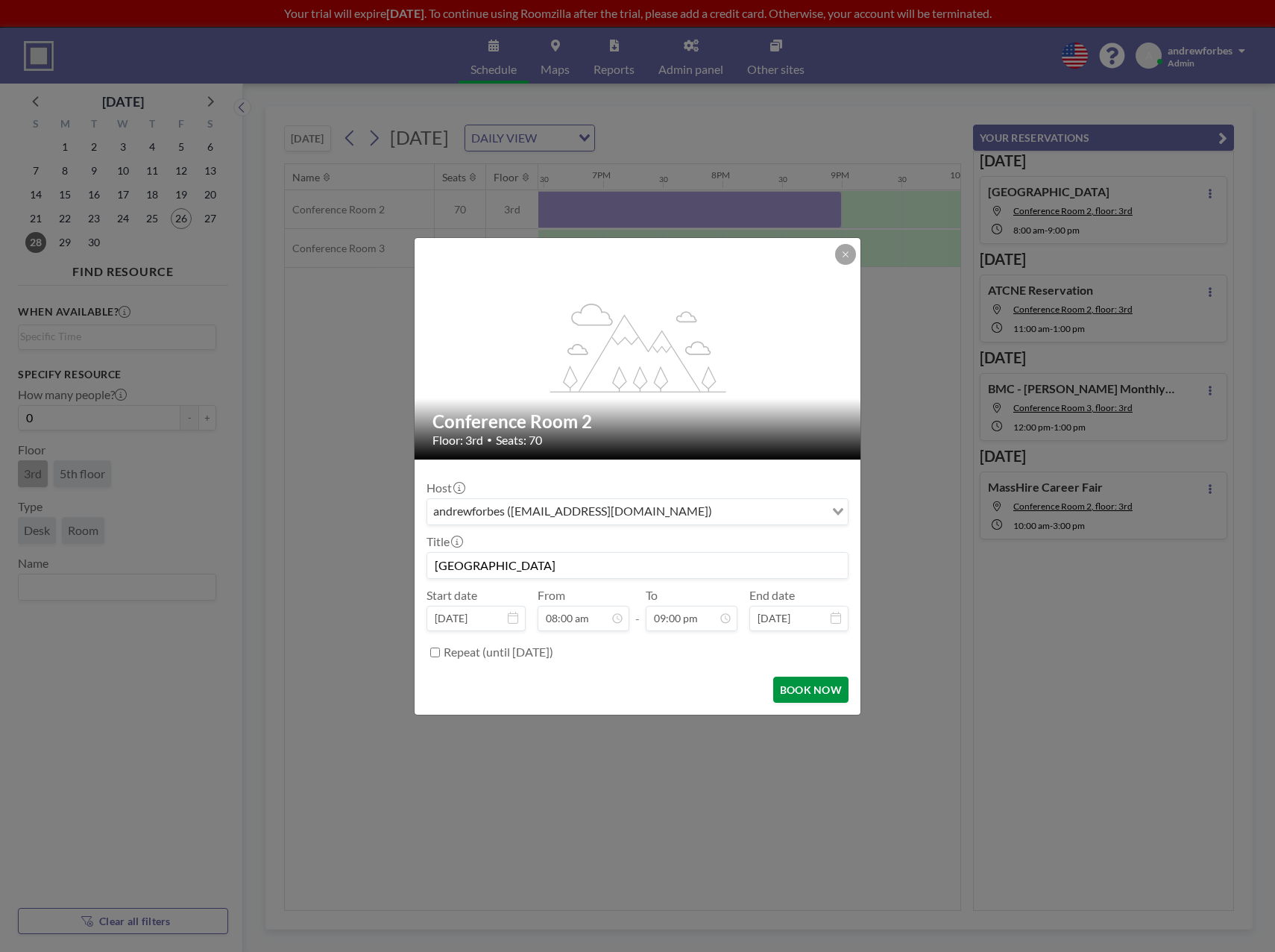
scroll to position [1108, 0]
type input "[GEOGRAPHIC_DATA]"
click at [807, 682] on button "BOOK NOW" at bounding box center [811, 690] width 76 height 26
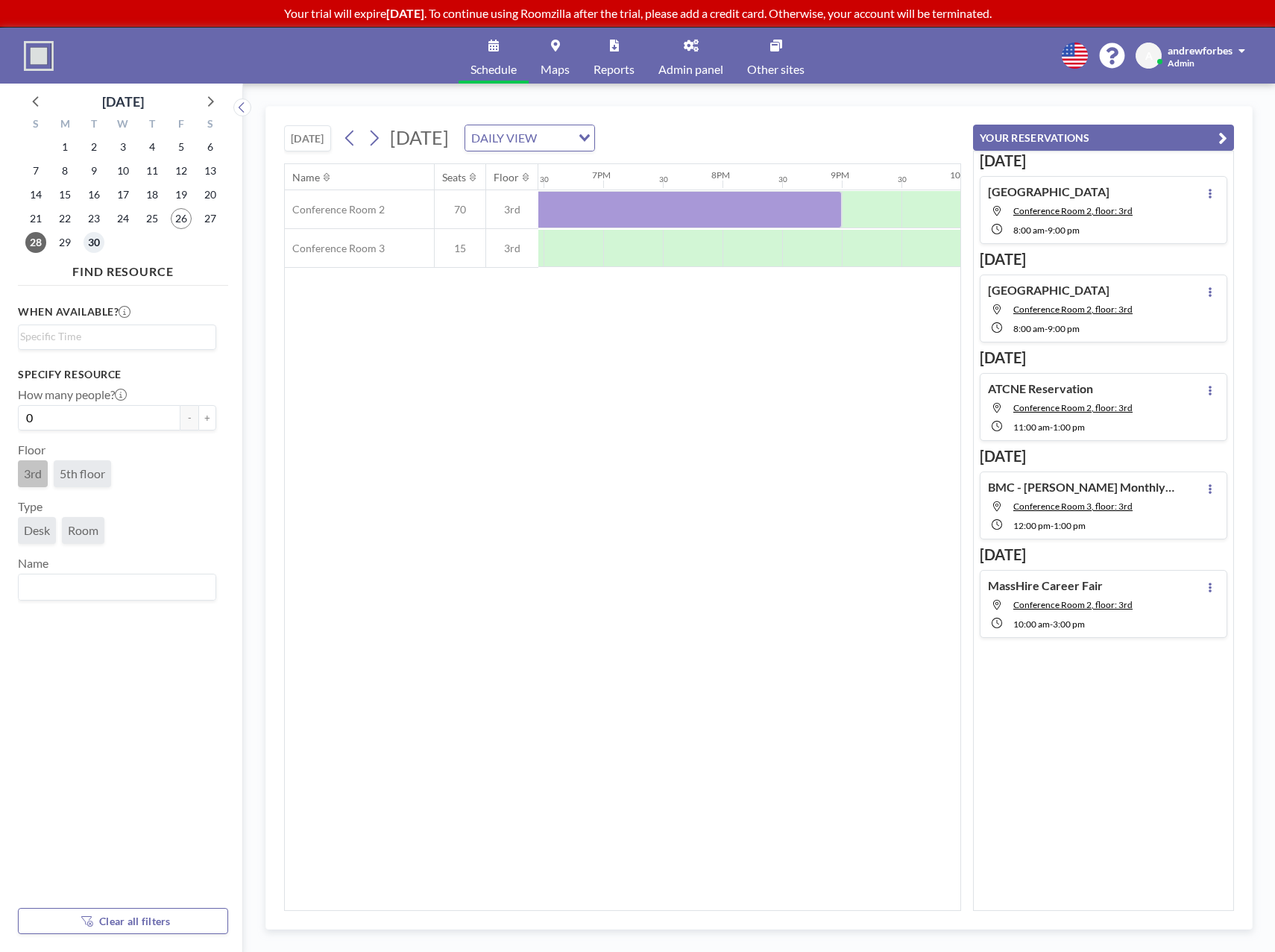
click at [93, 239] on span "30" at bounding box center [93, 241] width 21 height 21
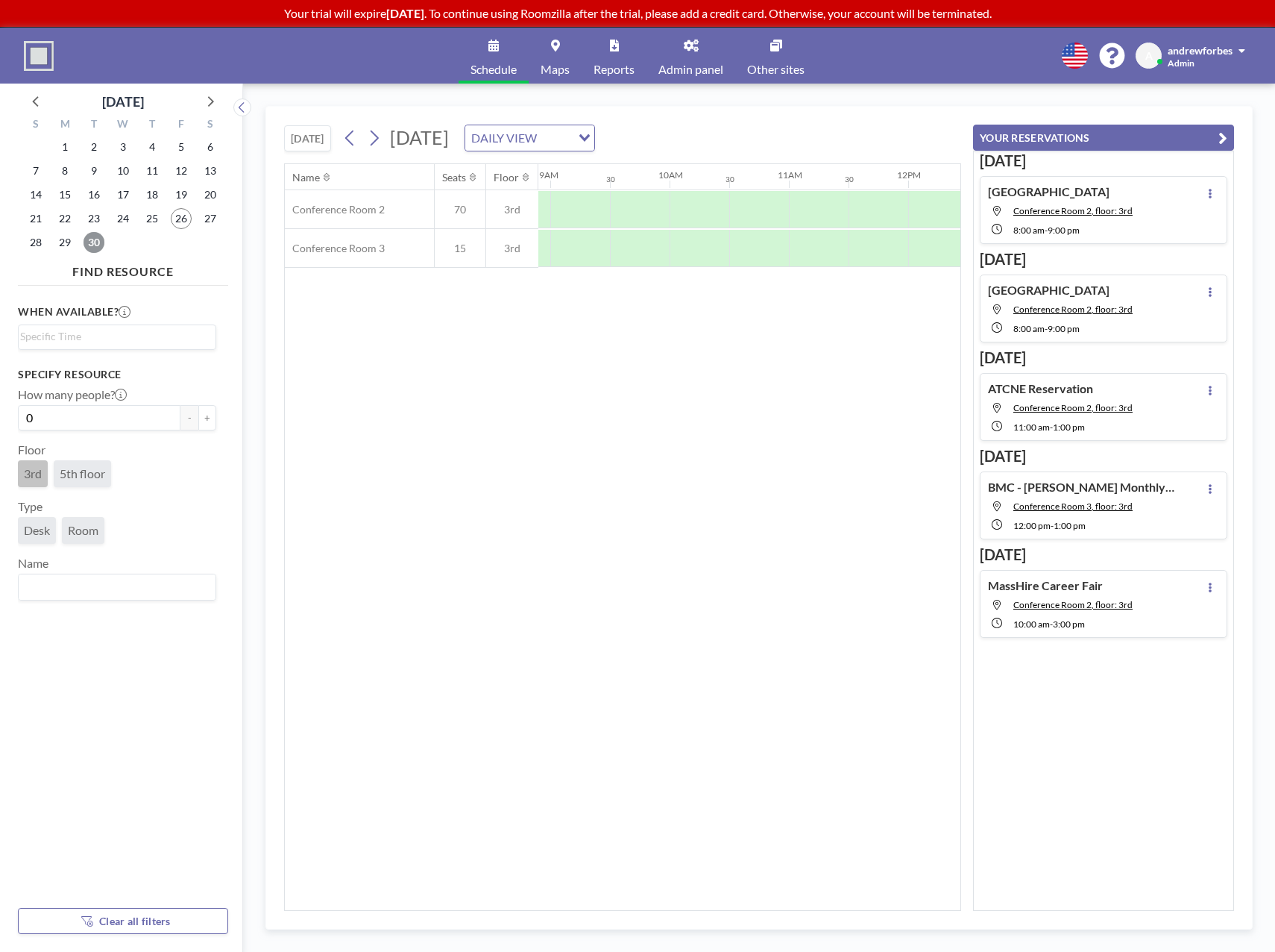
scroll to position [0, 1087]
drag, startPoint x: 791, startPoint y: 235, endPoint x: 839, endPoint y: 235, distance: 48.0
click at [839, 235] on div at bounding box center [824, 248] width 119 height 38
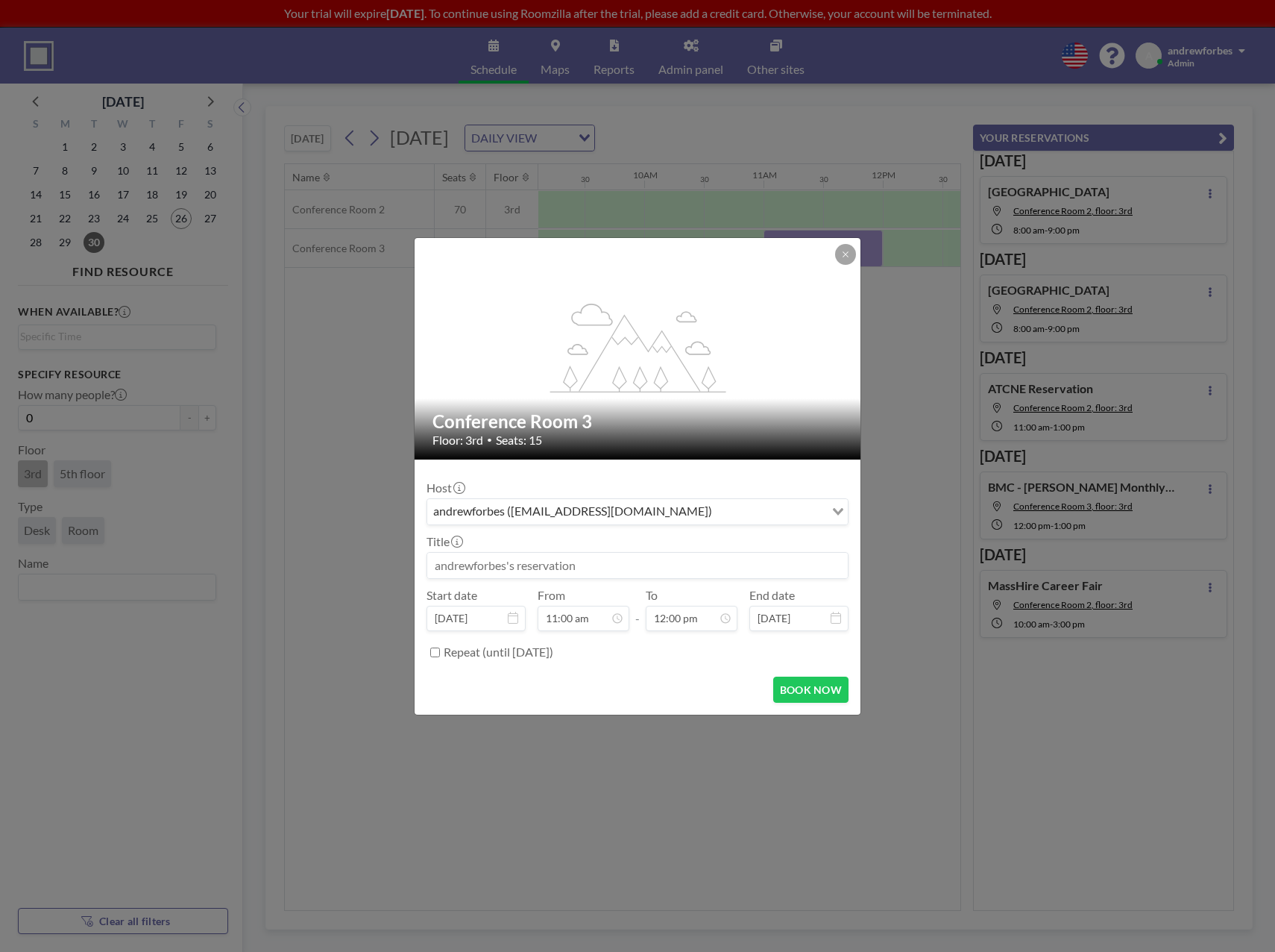
click at [560, 549] on div "Title" at bounding box center [637, 555] width 422 height 45
click at [560, 566] on input at bounding box center [637, 565] width 420 height 26
type input "Operations Meeting Recurring"
click at [482, 657] on label "Repeat (until [DATE])" at bounding box center [499, 652] width 109 height 15
click at [440, 657] on input "Repeat (until [DATE])" at bounding box center [435, 653] width 10 height 10
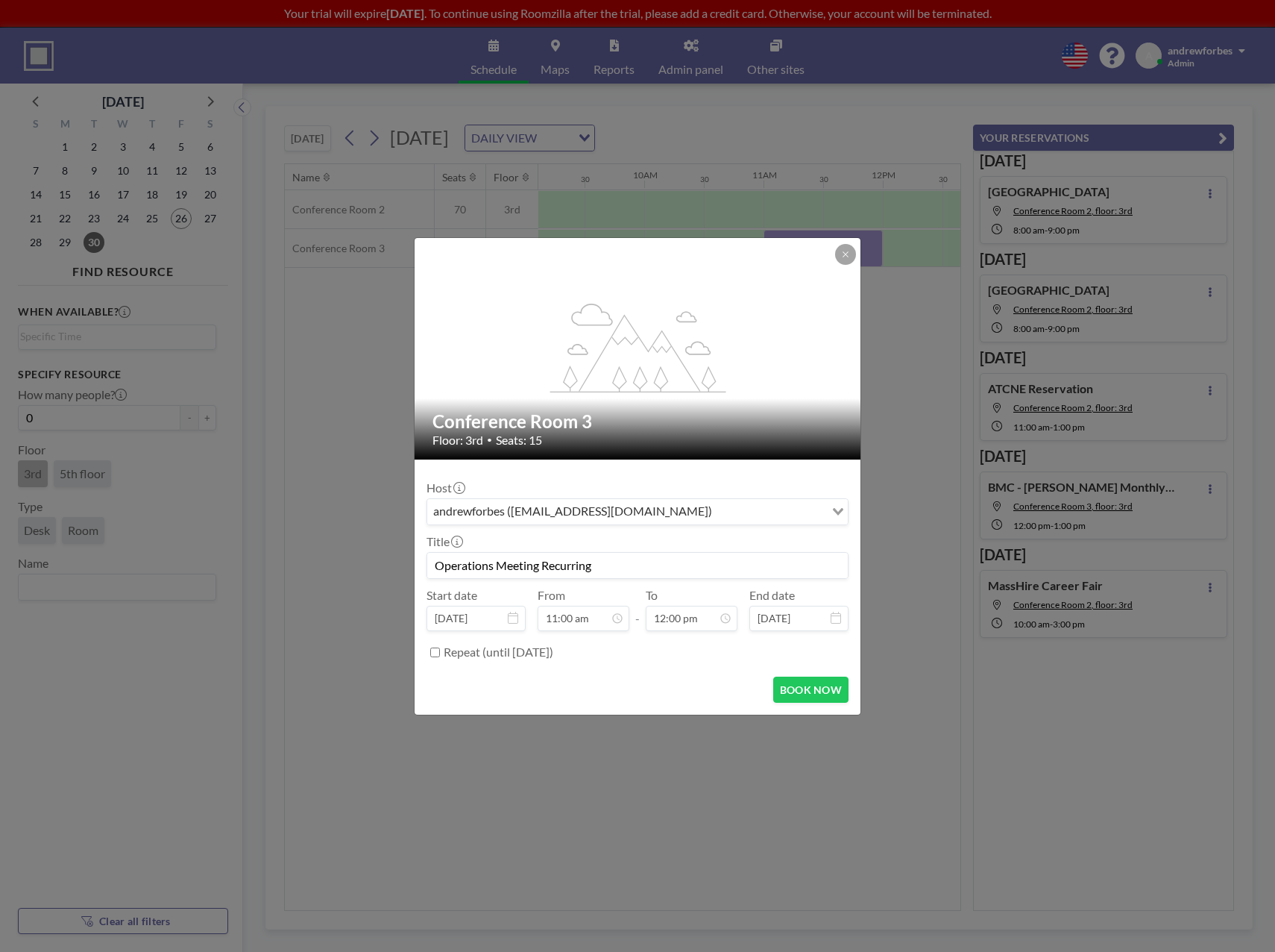
checkbox input "true"
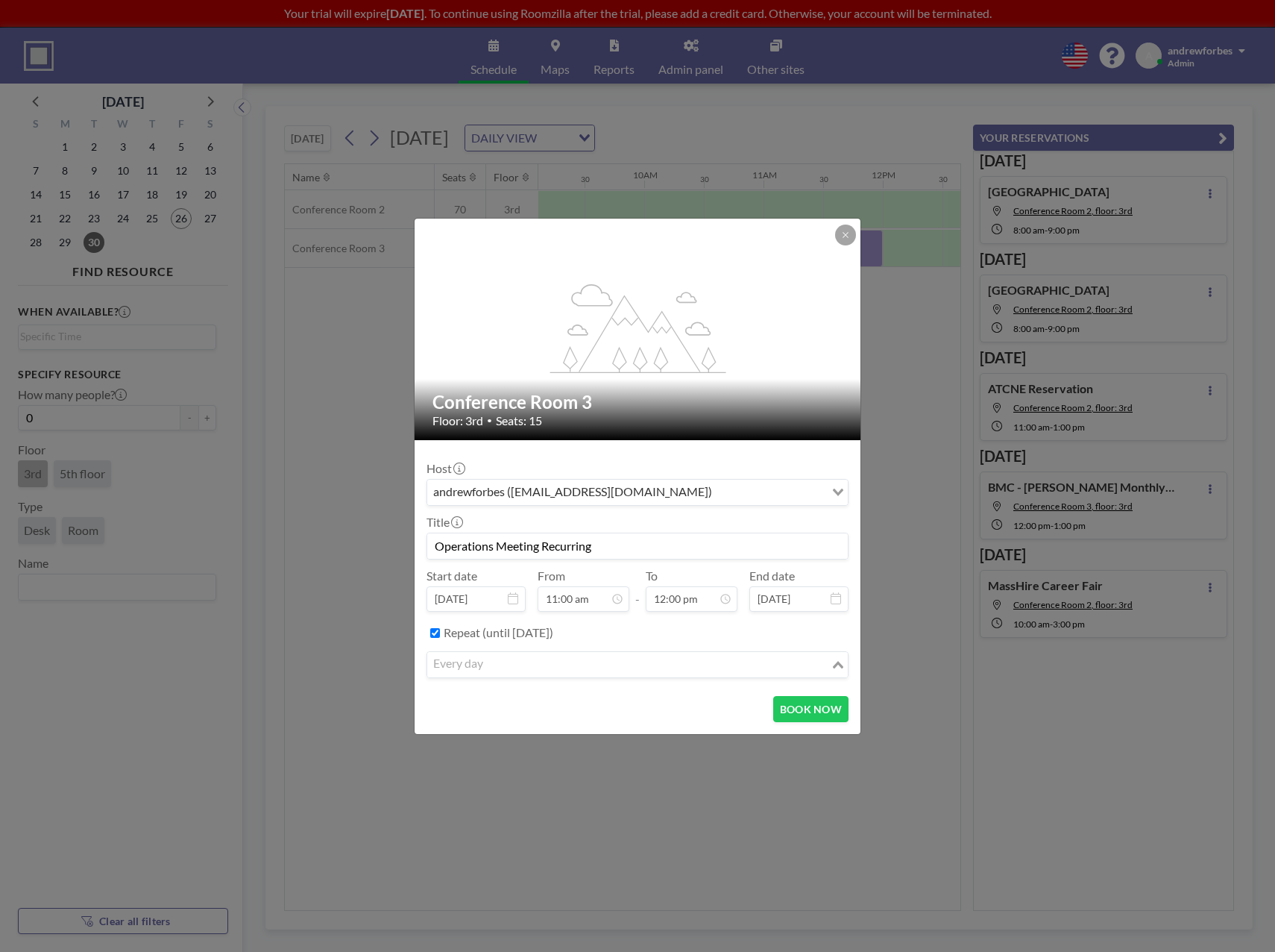
click at [578, 663] on input "Search for option" at bounding box center [629, 665] width 400 height 20
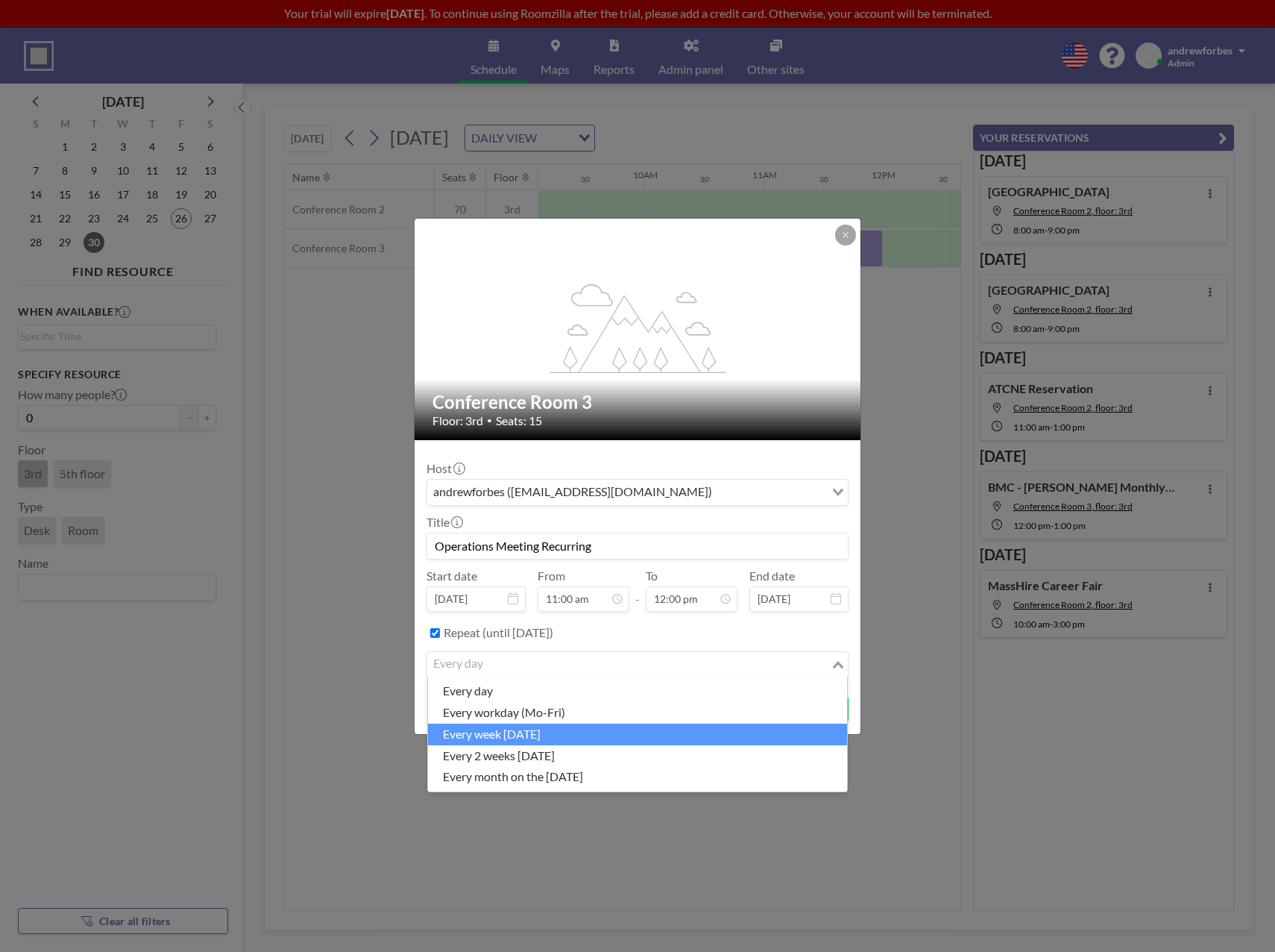
click at [540, 736] on li "every week [DATE]" at bounding box center [638, 734] width 419 height 22
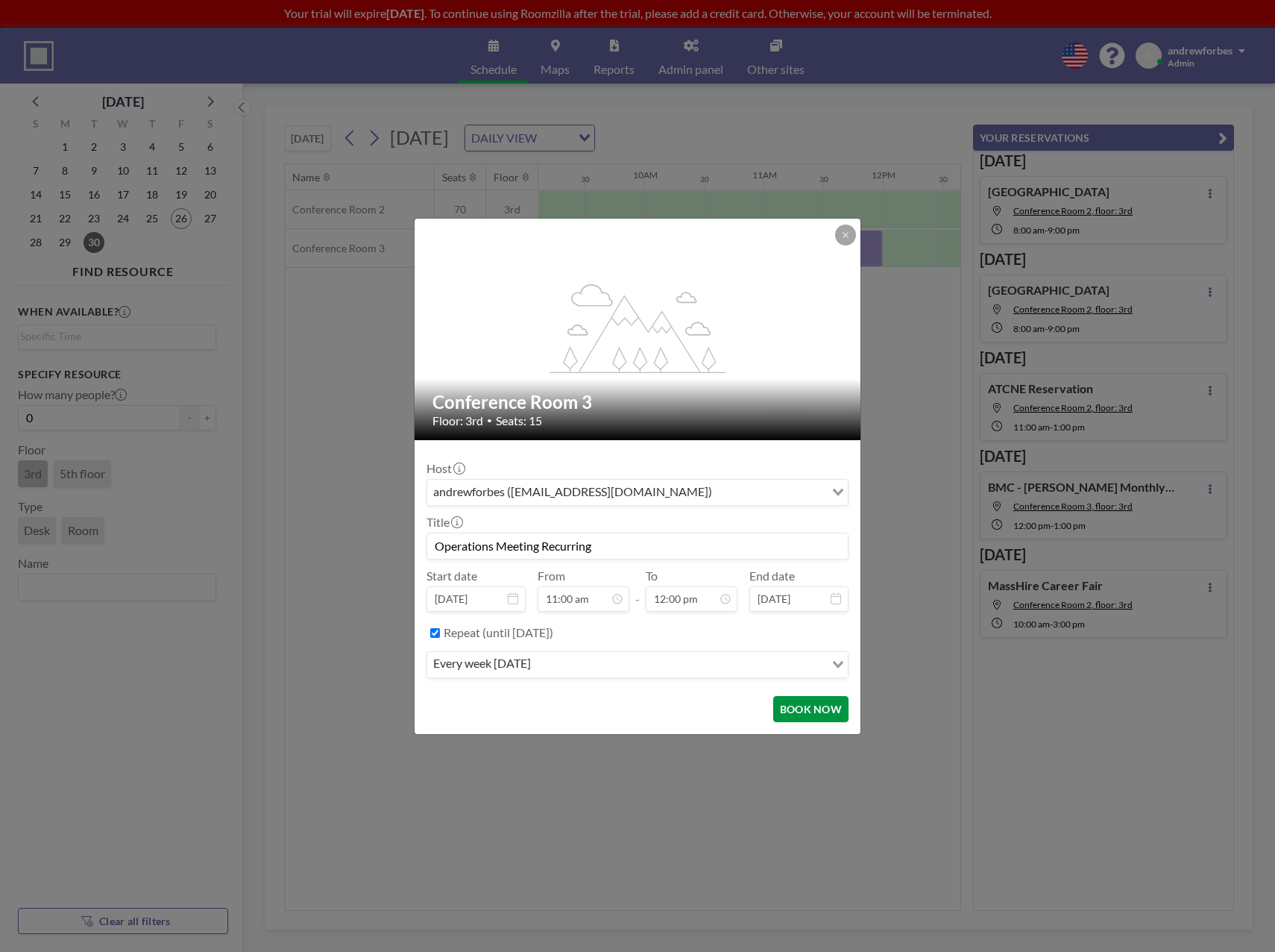
click at [803, 707] on button "BOOK NOW" at bounding box center [811, 709] width 76 height 26
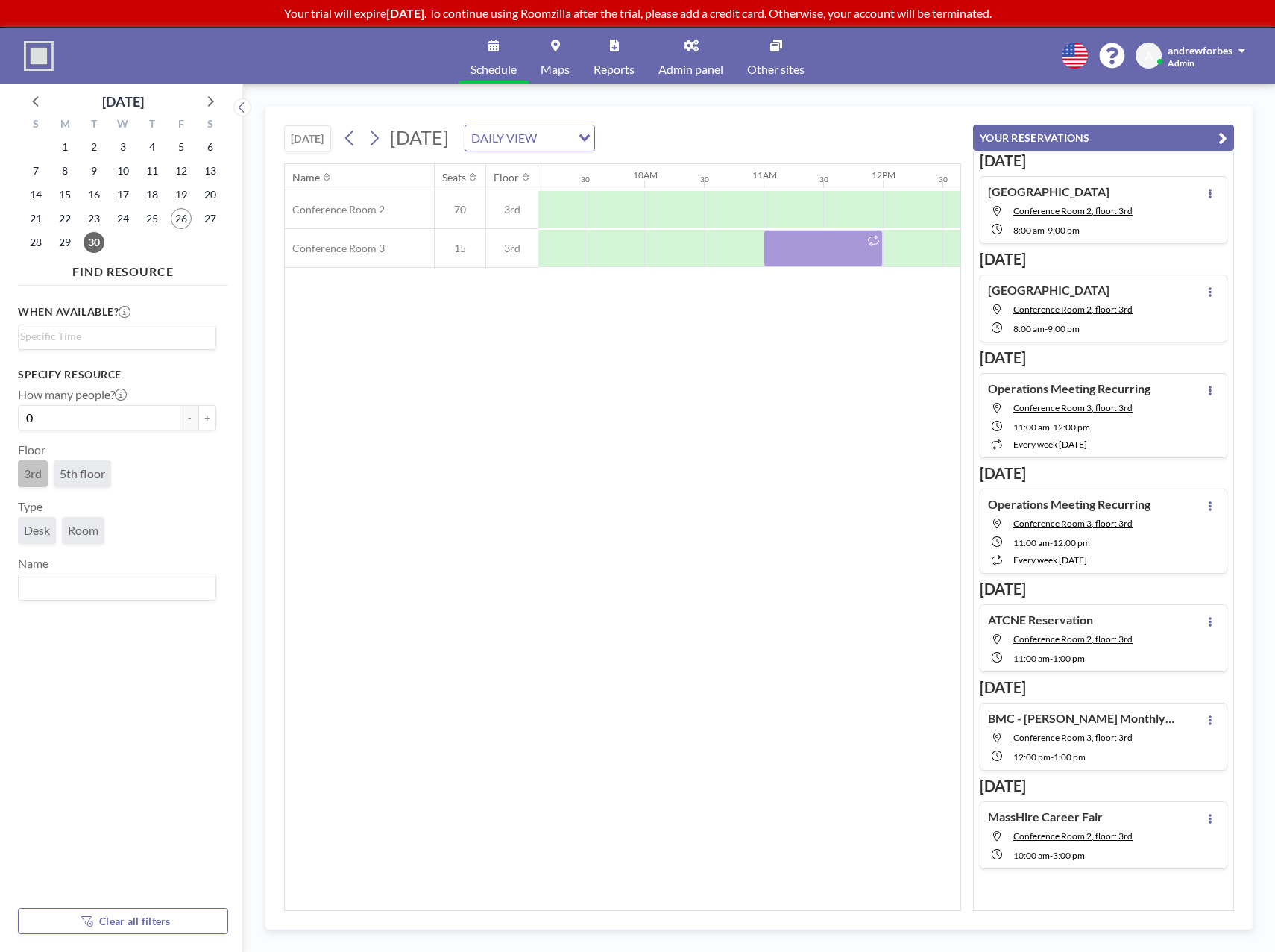
click at [531, 17] on p "Your trial will expire [DATE] . To continue using Roomzilla after the trial, pl…" at bounding box center [637, 13] width 1275 height 15
